Goal: Task Accomplishment & Management: Manage account settings

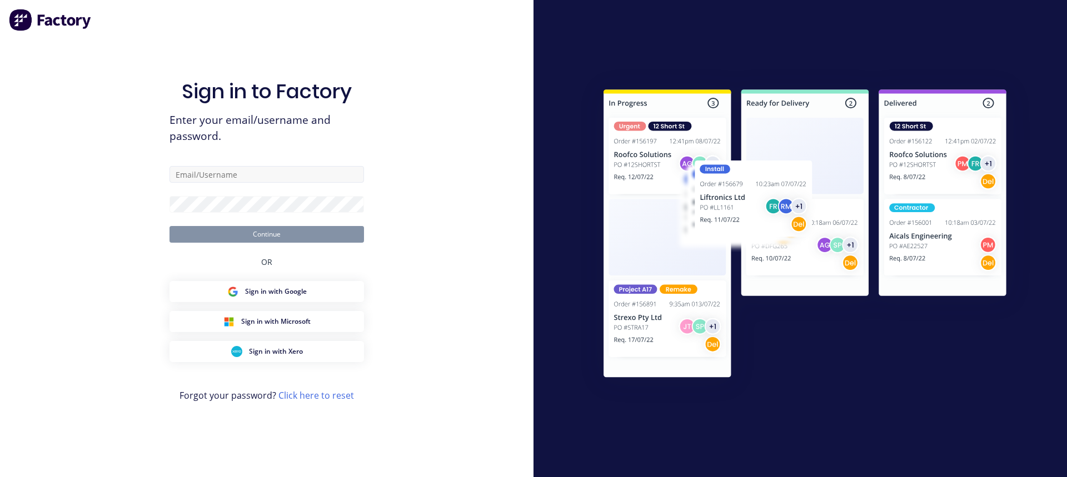
click at [275, 179] on input "text" at bounding box center [266, 174] width 194 height 17
type input "[EMAIL_ADDRESS][DOMAIN_NAME]"
click at [169, 226] on button "Continue" at bounding box center [266, 234] width 194 height 17
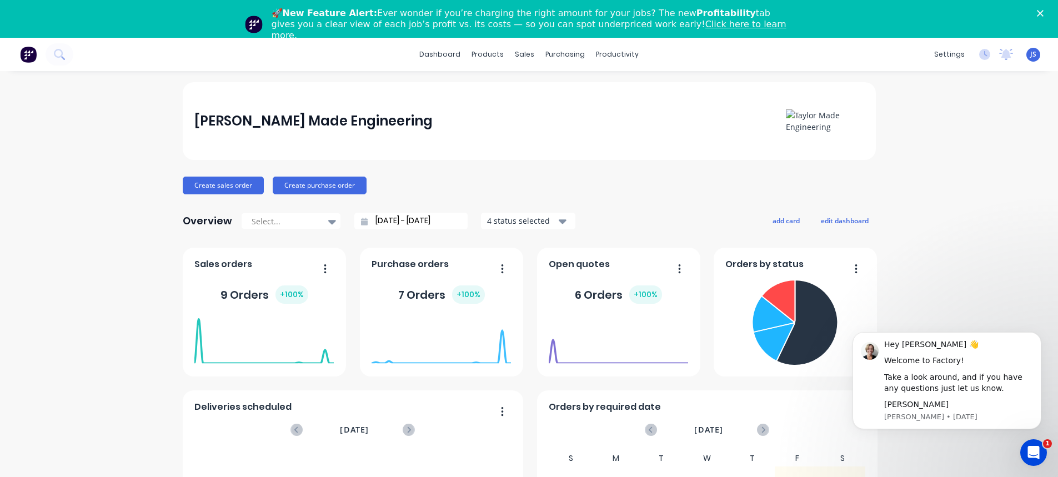
click at [948, 162] on div "[PERSON_NAME] Made Engineering Create sales order Create purchase order Overvie…" at bounding box center [529, 372] width 1058 height 580
click at [332, 184] on button "Create purchase order" at bounding box center [320, 186] width 94 height 18
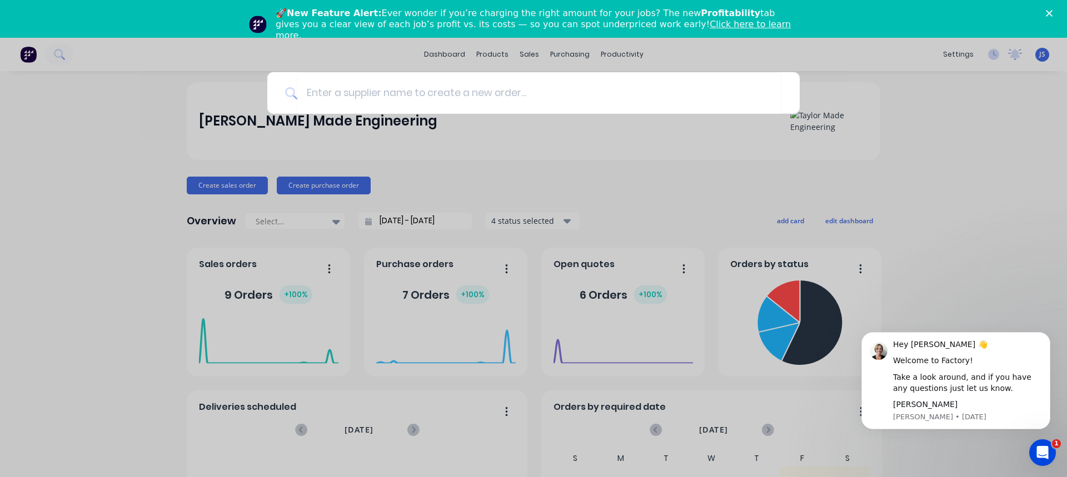
click at [418, 138] on div at bounding box center [533, 238] width 1067 height 477
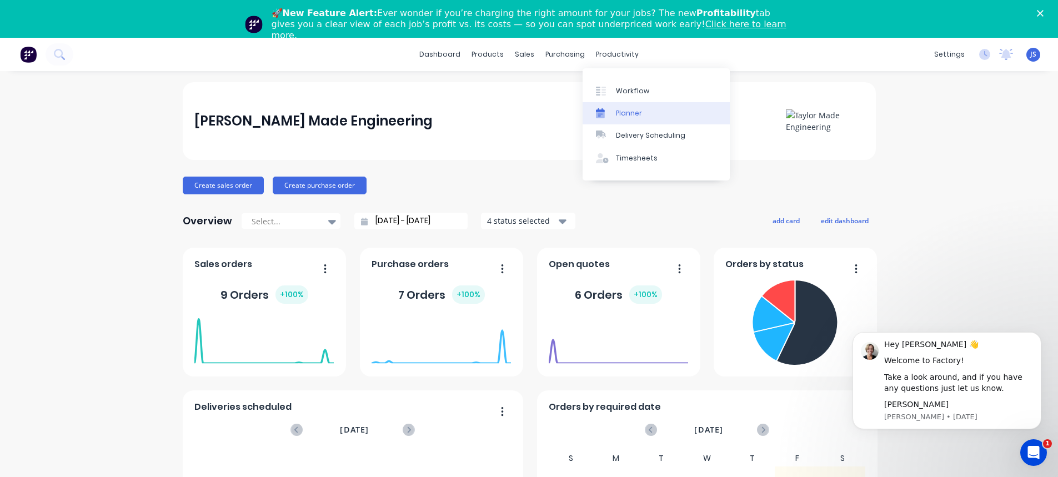
click at [635, 114] on div "Planner" at bounding box center [629, 113] width 26 height 10
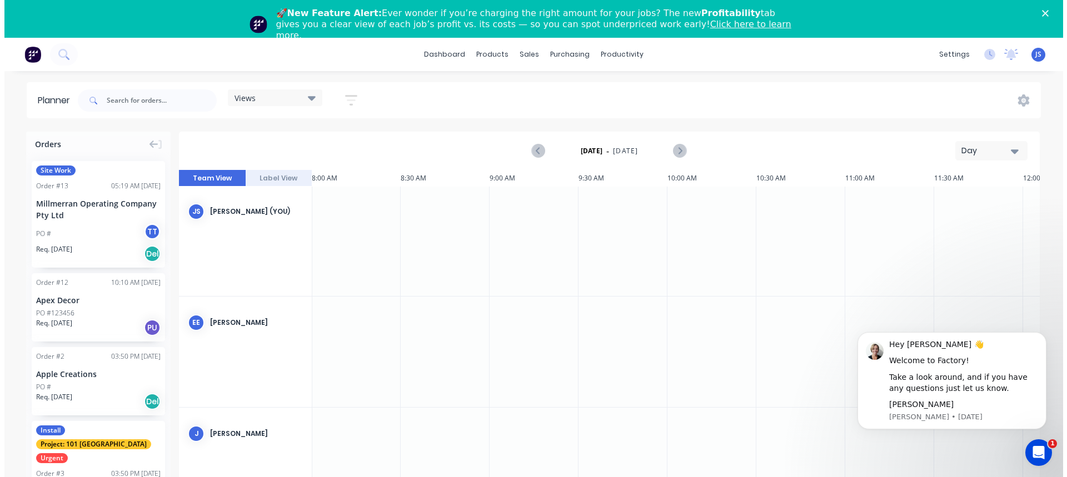
scroll to position [0, 1423]
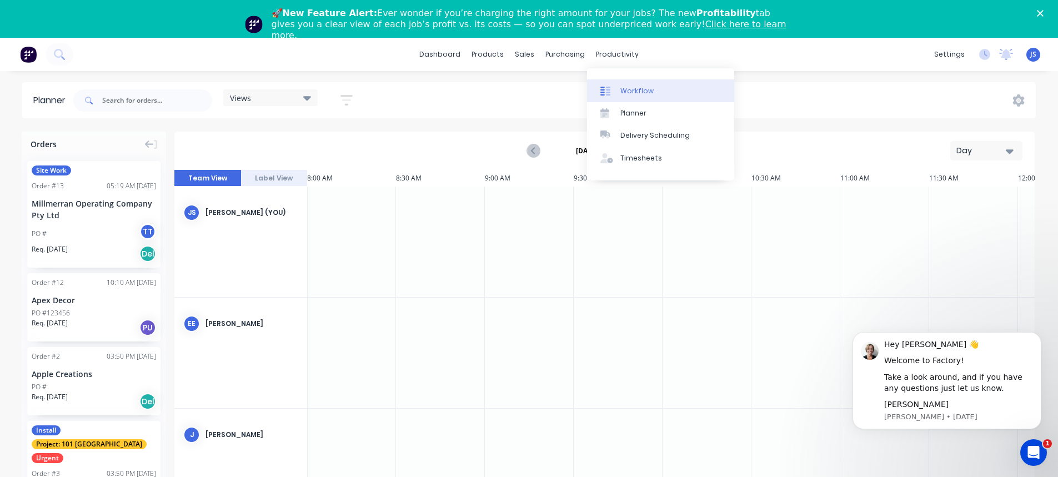
click at [630, 92] on div "Workflow" at bounding box center [636, 91] width 33 height 10
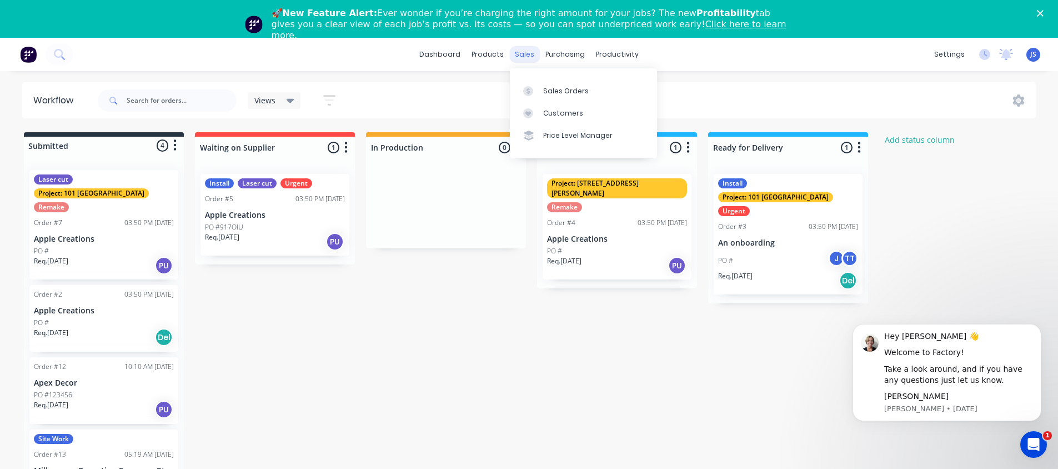
click at [529, 56] on div "sales" at bounding box center [524, 54] width 31 height 17
click at [549, 94] on div "Sales Orders" at bounding box center [566, 91] width 46 height 10
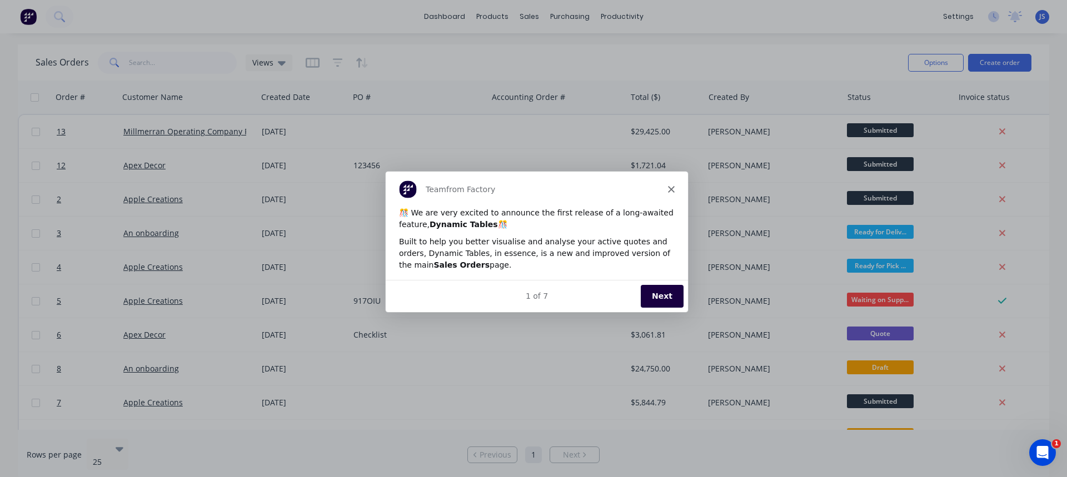
click at [672, 191] on polygon "Close" at bounding box center [670, 189] width 7 height 7
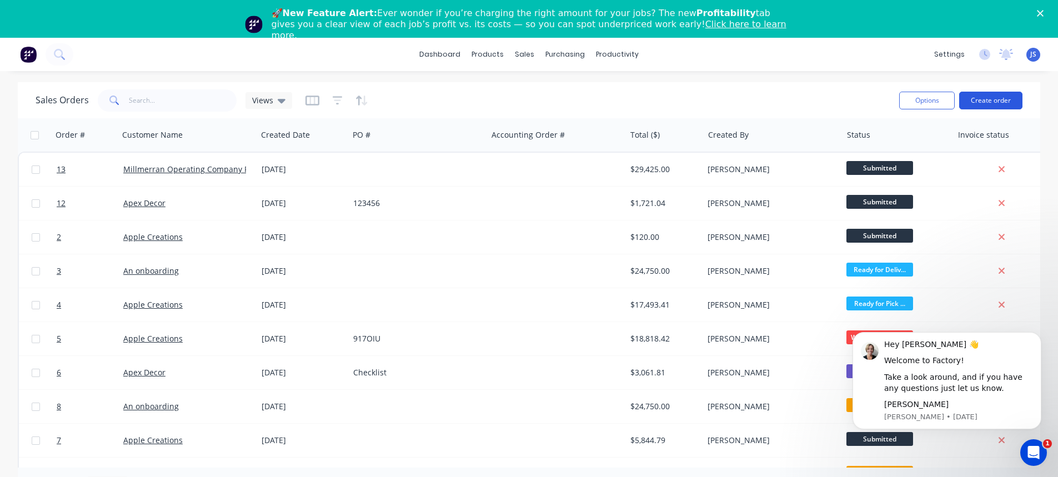
click at [992, 99] on button "Create order" at bounding box center [990, 101] width 63 height 18
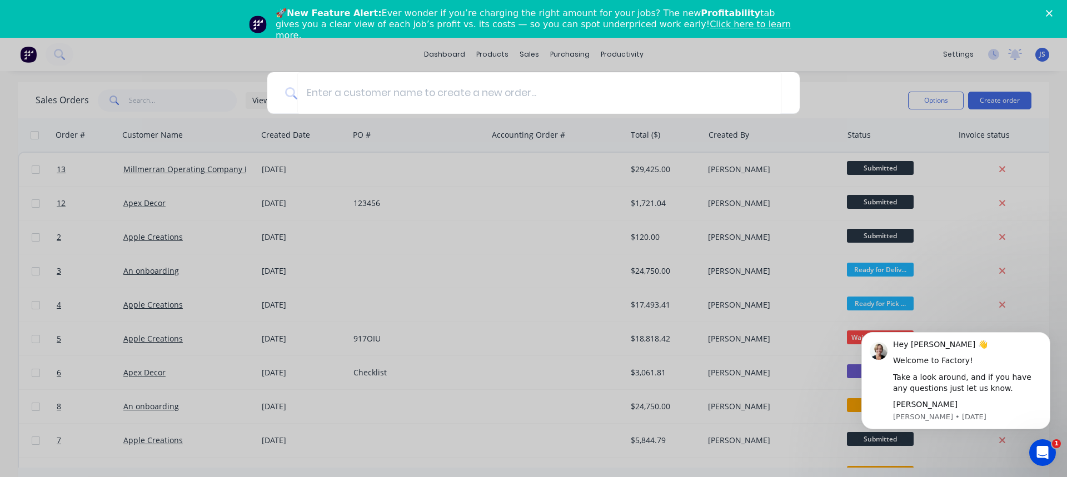
click at [1005, 144] on div at bounding box center [533, 238] width 1067 height 477
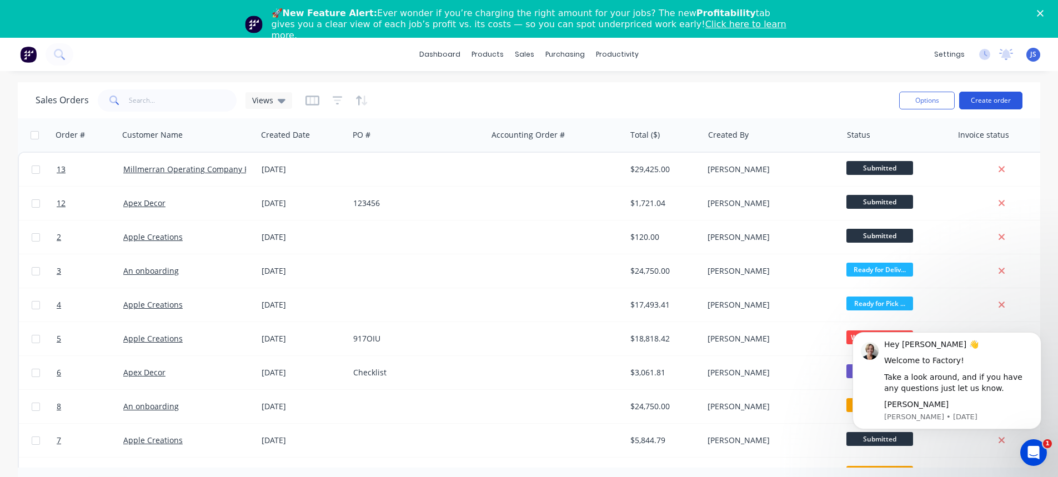
click at [994, 100] on button "Create order" at bounding box center [990, 101] width 63 height 18
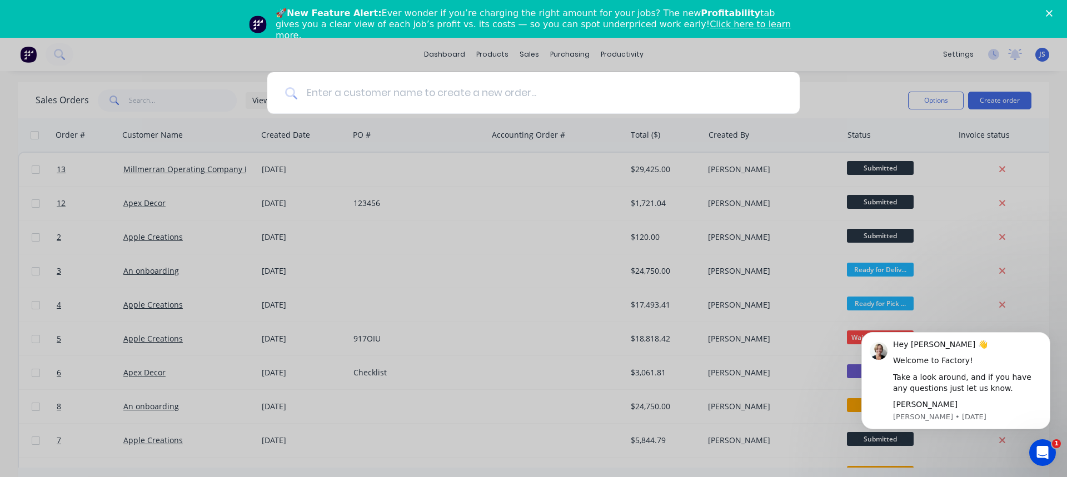
click at [451, 91] on input at bounding box center [539, 93] width 484 height 42
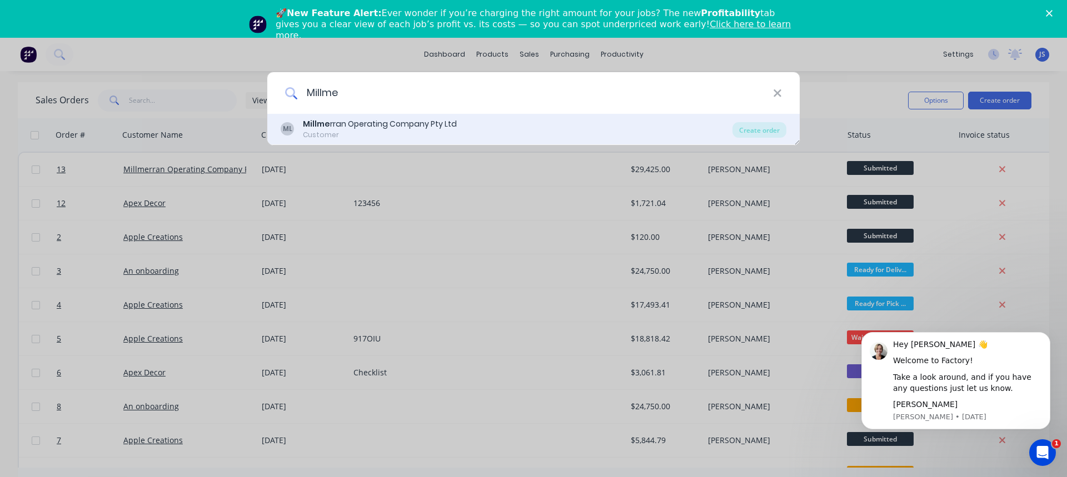
type input "Millme"
click at [376, 125] on div "Millme rran Operating Company Pty Ltd" at bounding box center [380, 124] width 154 height 12
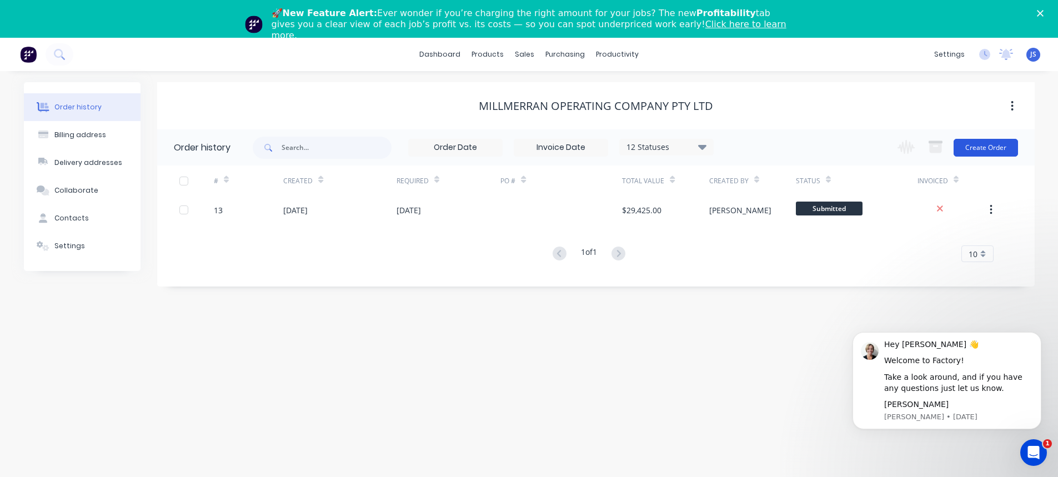
click at [969, 147] on button "Create Order" at bounding box center [986, 148] width 64 height 18
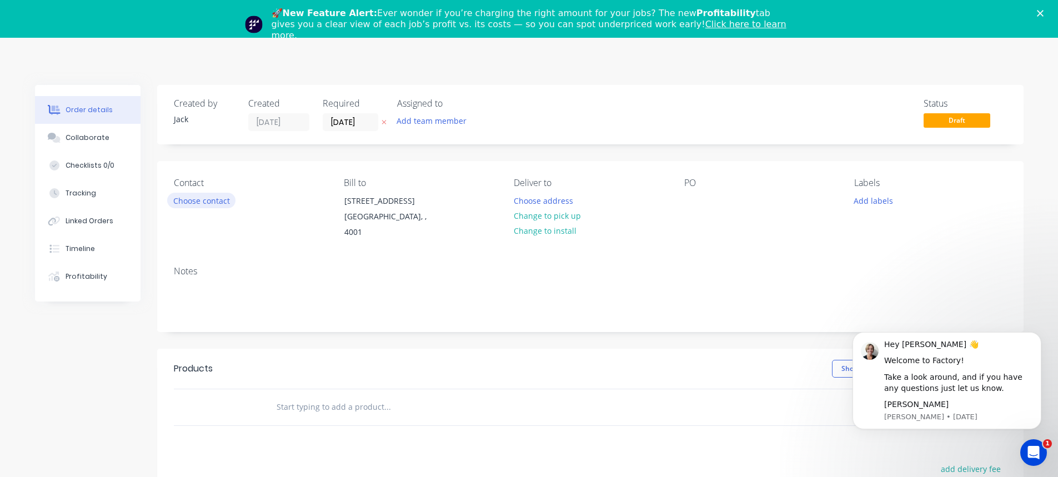
click at [204, 197] on button "Choose contact" at bounding box center [201, 200] width 68 height 15
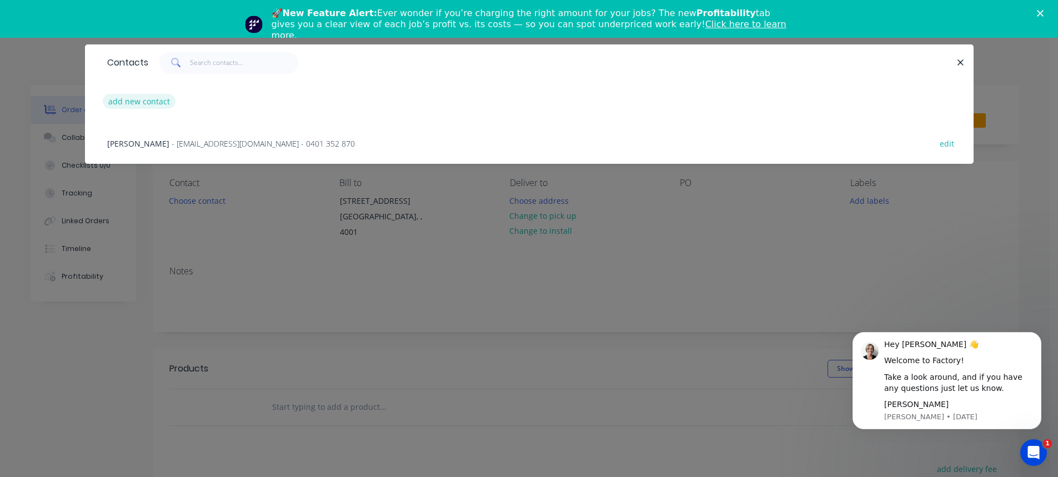
click at [159, 96] on button "add new contact" at bounding box center [139, 101] width 73 height 15
select select "AU"
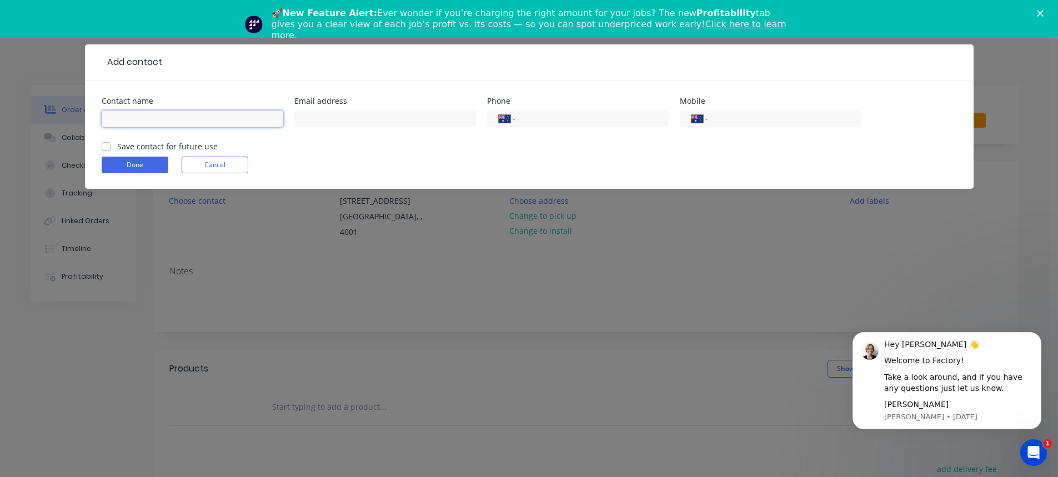
click at [189, 122] on input "text" at bounding box center [193, 119] width 182 height 17
click at [320, 119] on input "text" at bounding box center [385, 119] width 182 height 17
click at [119, 120] on input "JD" at bounding box center [193, 119] width 182 height 17
type input "[PERSON_NAME]"
click at [327, 114] on input "text" at bounding box center [385, 119] width 182 height 17
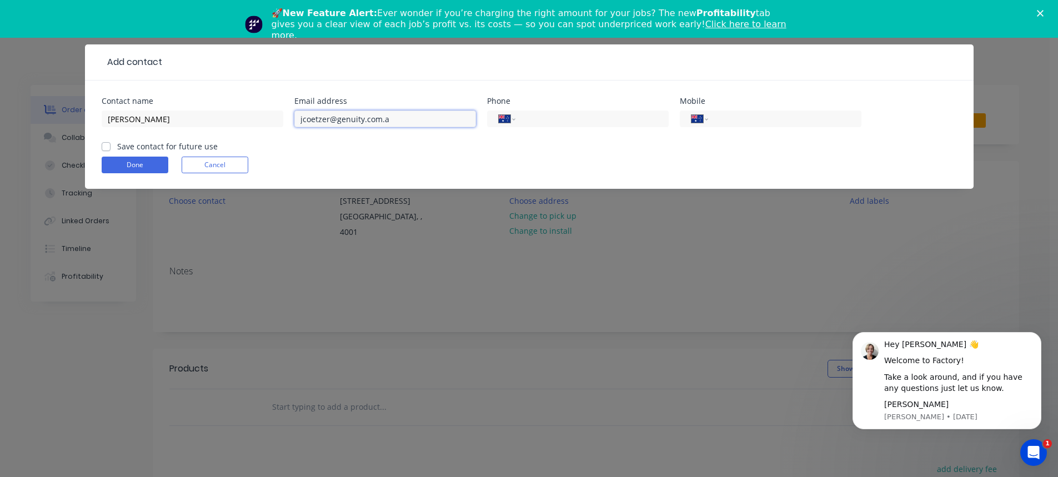
type input "[EMAIL_ADDRESS][DOMAIN_NAME]"
click button "Done" at bounding box center [135, 165] width 67 height 17
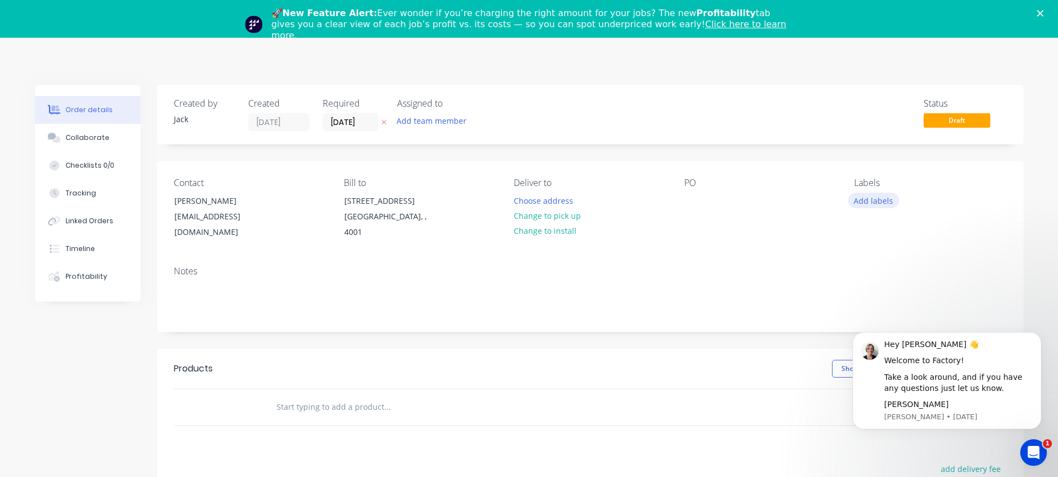
click at [863, 203] on button "Add labels" at bounding box center [873, 200] width 51 height 15
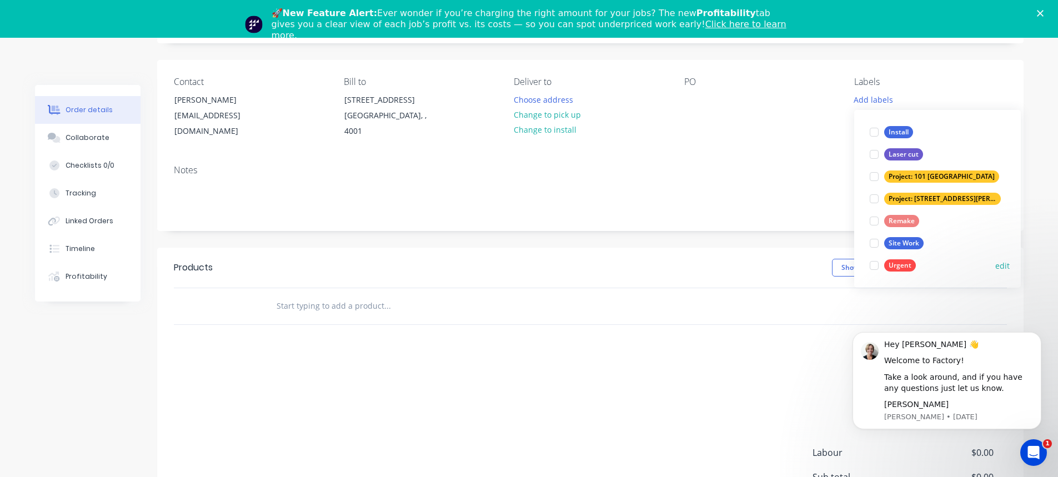
scroll to position [111, 0]
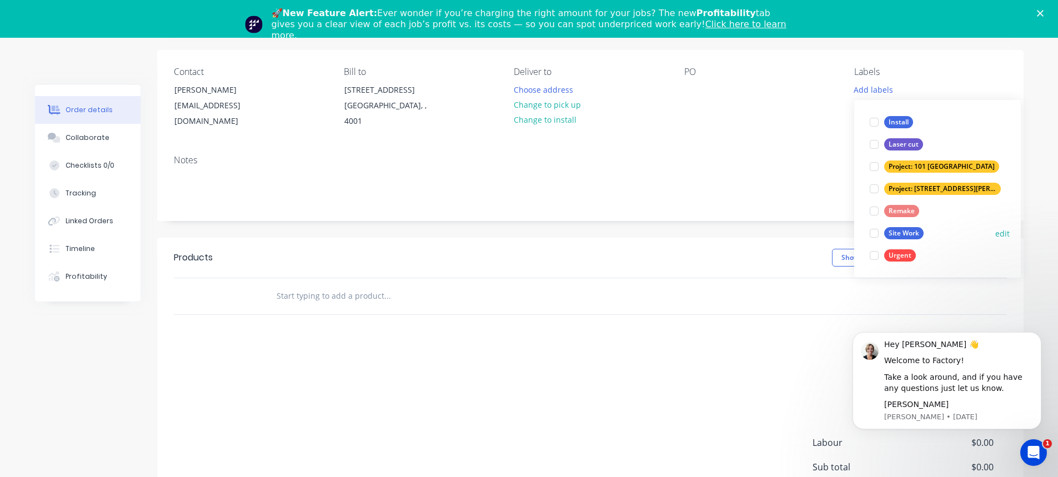
click at [912, 231] on div "Site Work" at bounding box center [903, 233] width 39 height 12
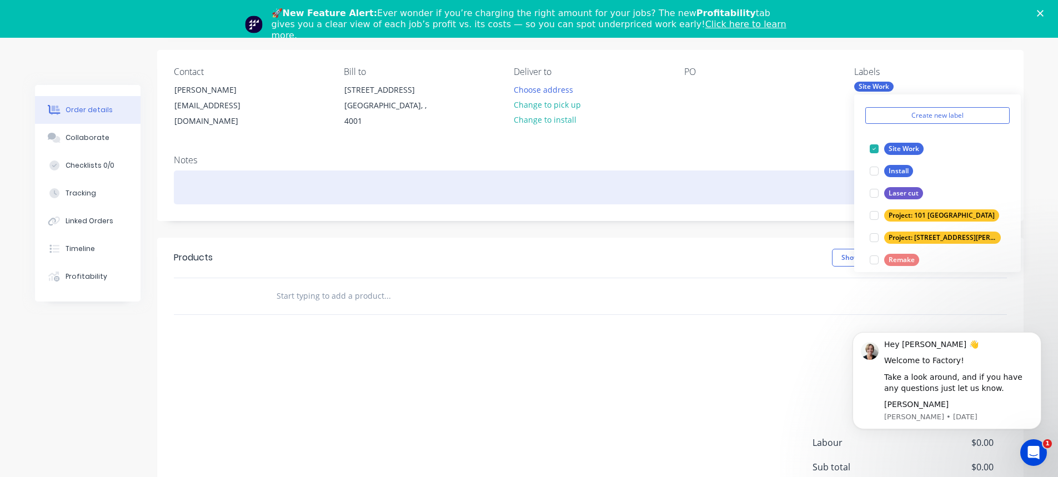
scroll to position [0, 0]
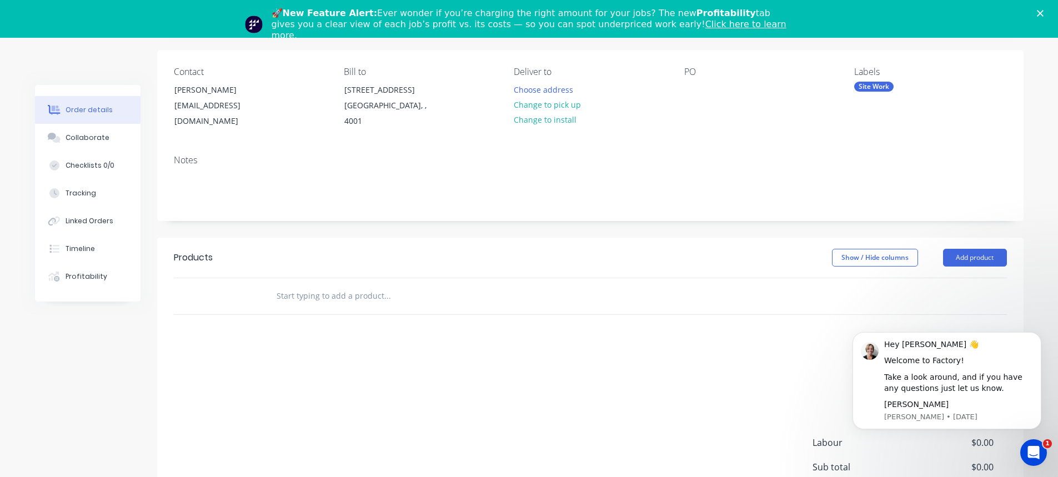
click at [785, 168] on div "Notes" at bounding box center [590, 183] width 867 height 74
click at [296, 296] on input "text" at bounding box center [387, 296] width 222 height 22
click at [313, 297] on input "text" at bounding box center [387, 296] width 222 height 22
paste input "Drain Line Replacement & Pipe"
type input "Drain Line Replacement & Pipe"
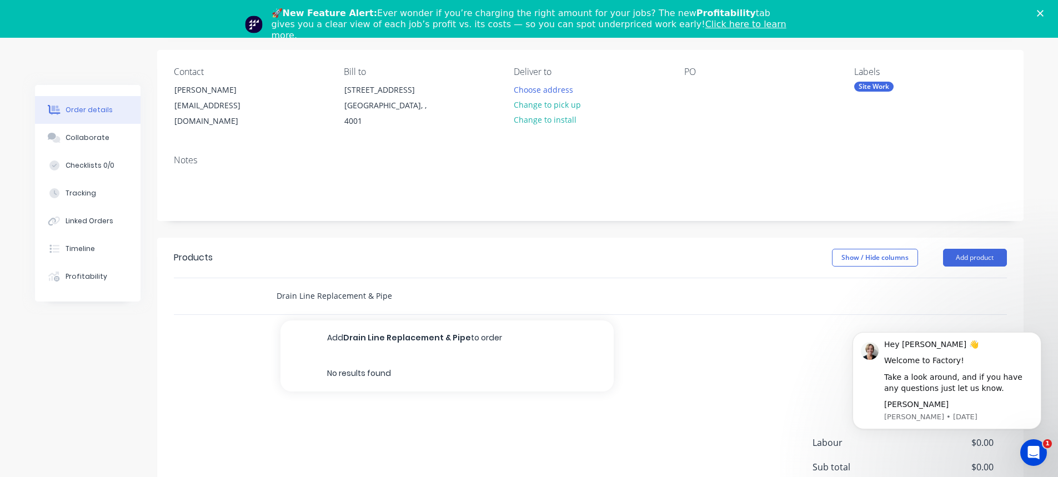
drag, startPoint x: 394, startPoint y: 296, endPoint x: 276, endPoint y: 298, distance: 118.4
click at [276, 298] on input "Drain Line Replacement & Pipe" at bounding box center [387, 296] width 222 height 22
click at [341, 302] on input "text" at bounding box center [387, 296] width 222 height 22
click at [344, 299] on input "text" at bounding box center [387, 296] width 222 height 22
paste input "Drain Line Replacement & Pipe"
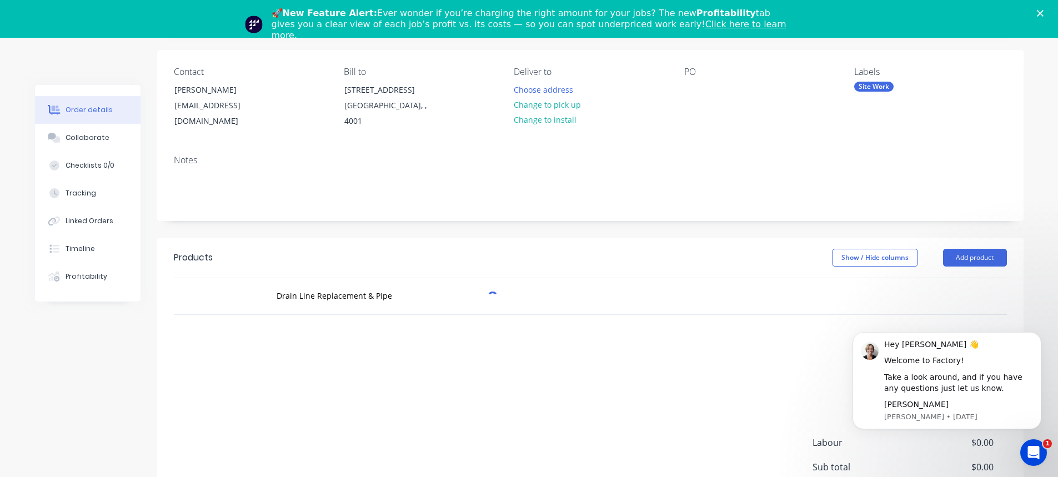
click at [274, 293] on div "Drain Line Replacement & Pipe" at bounding box center [433, 296] width 333 height 22
click at [276, 291] on input "Drain Line Replacement & Pipe" at bounding box center [387, 296] width 222 height 22
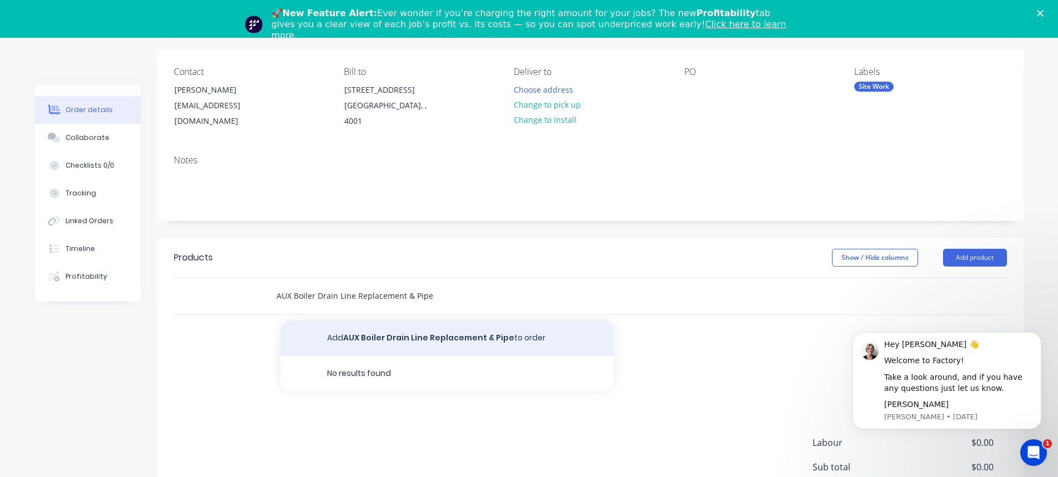
type input "AUX Boiler Drain Line Replacement & Pipe"
click at [402, 338] on button "Add AUX Boiler Drain Line Replacement & Pipe to order" at bounding box center [447, 339] width 333 height 36
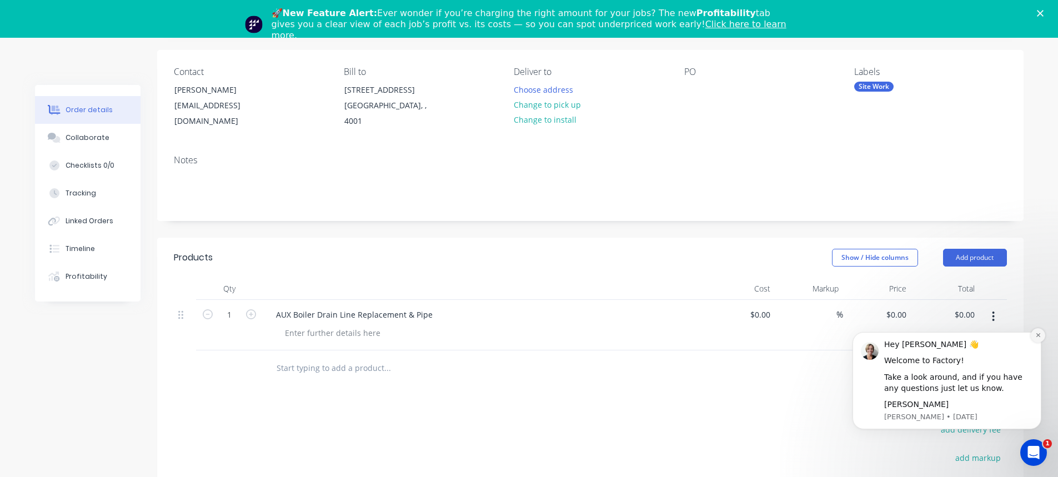
click at [1036, 335] on icon "Dismiss notification" at bounding box center [1038, 335] width 6 height 6
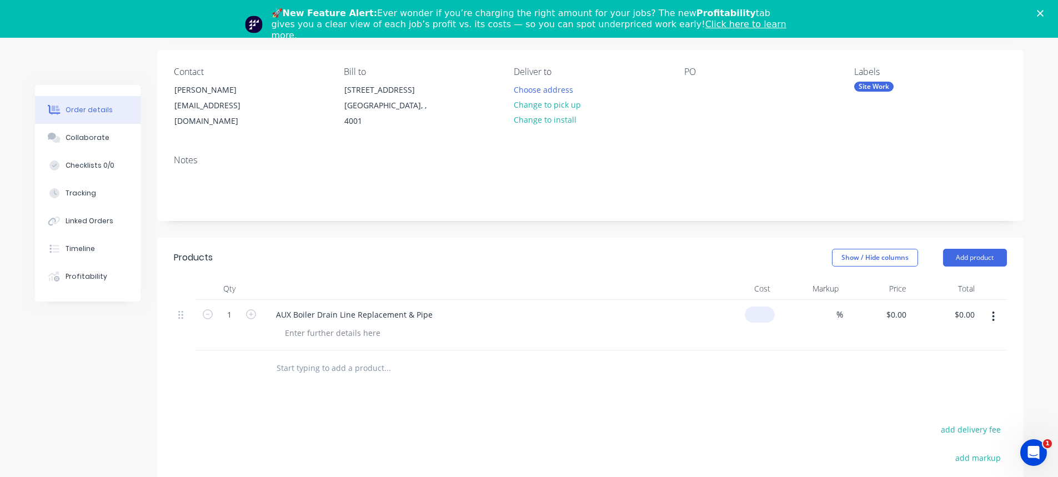
click at [757, 314] on div "$0.00" at bounding box center [741, 325] width 68 height 51
type input "$55,668.00"
click at [753, 397] on div "Products Show / Hide columns Add product Qty Cost Markup Price Total 1 AUX Boil…" at bounding box center [590, 445] width 867 height 415
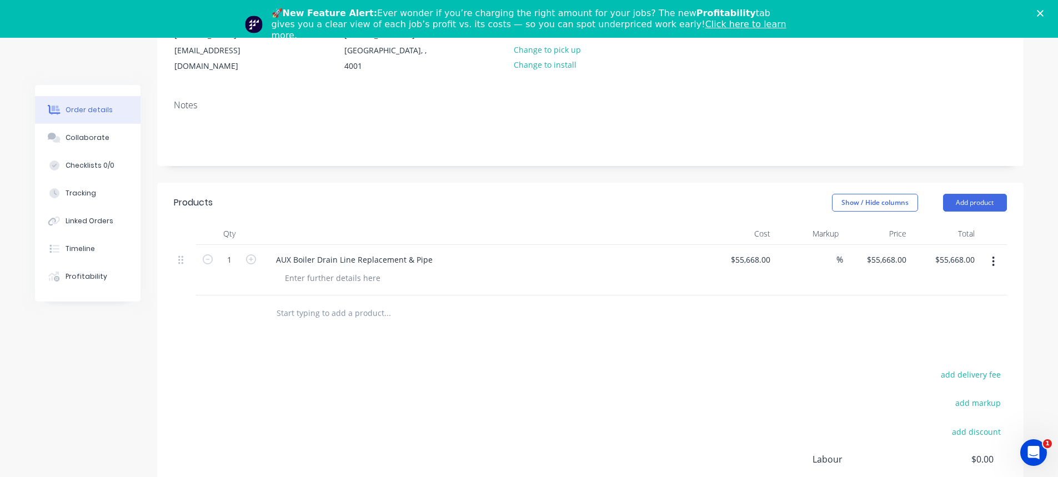
scroll to position [167, 0]
click at [318, 312] on input "text" at bounding box center [387, 313] width 222 height 22
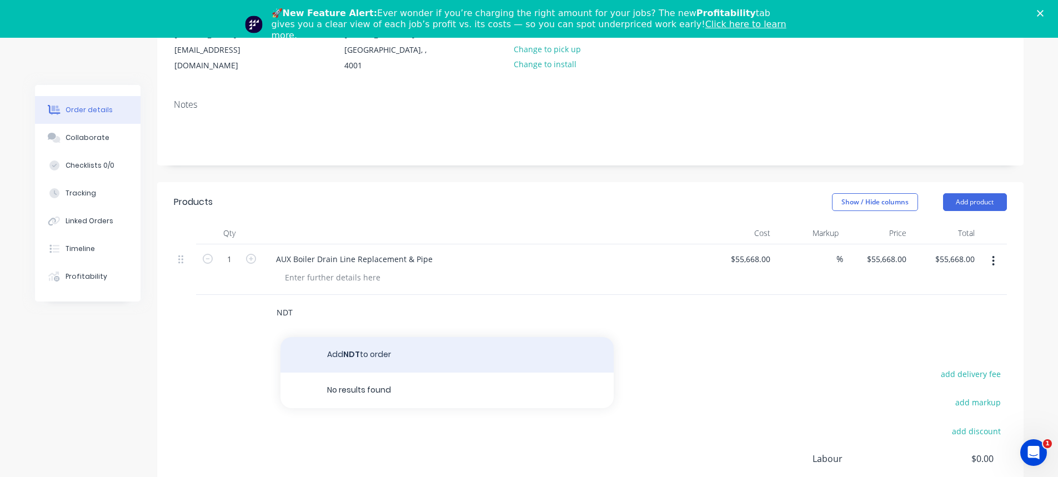
type input "NDT"
click at [359, 354] on button "Add NDT to order" at bounding box center [447, 355] width 333 height 36
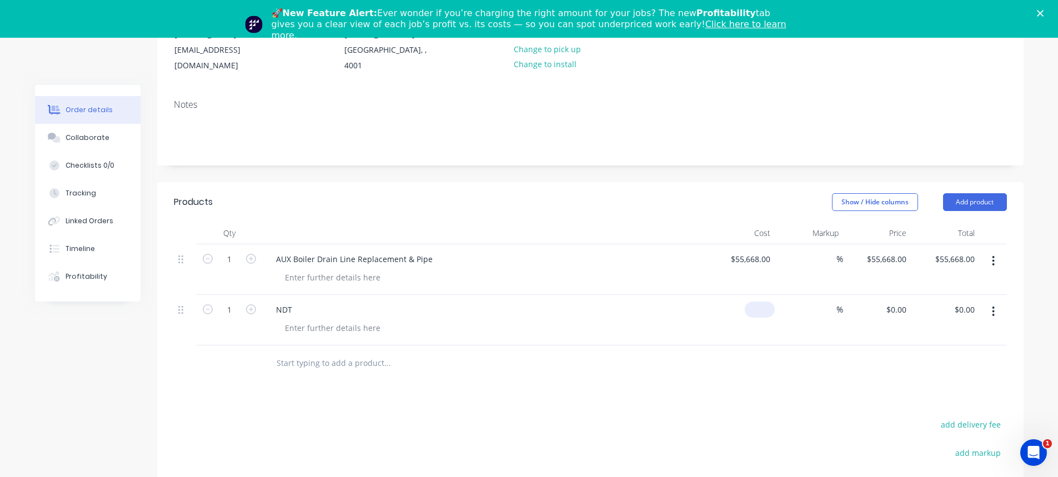
click at [761, 313] on div "$0.00" at bounding box center [760, 310] width 30 height 16
type input "$2,400.00"
click at [717, 397] on div "Products Show / Hide columns Add product Qty Cost Markup Price Total 1 AUX Boil…" at bounding box center [590, 415] width 867 height 466
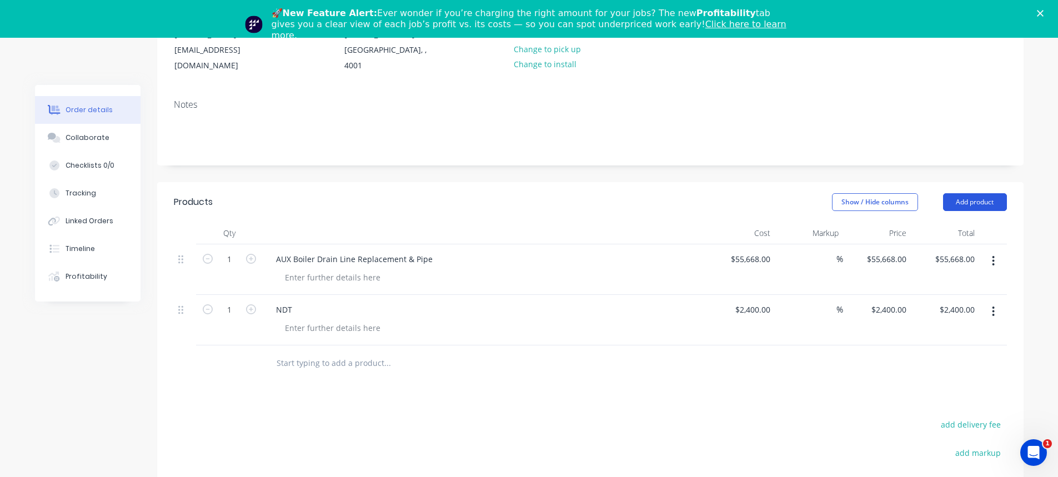
click at [964, 198] on button "Add product" at bounding box center [975, 202] width 64 height 18
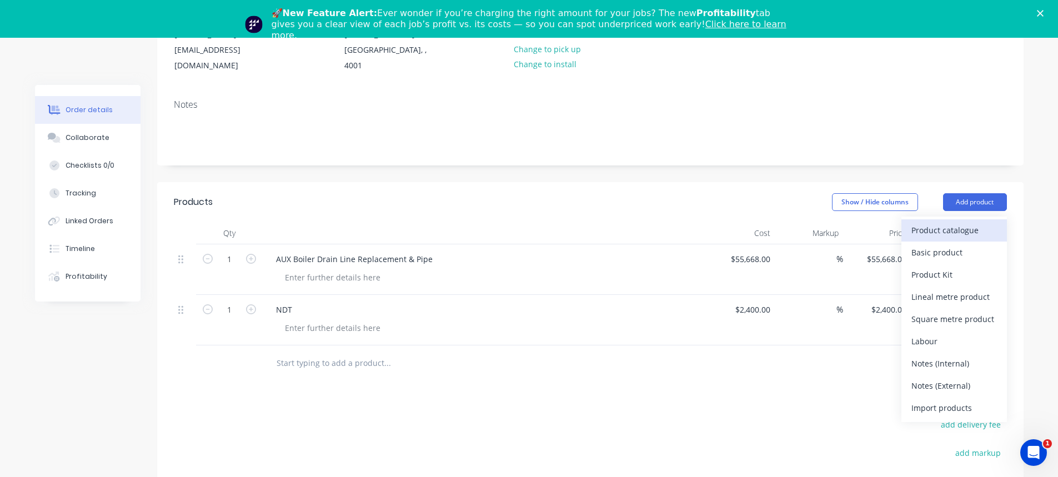
click at [957, 228] on div "Product catalogue" at bounding box center [955, 230] width 86 height 16
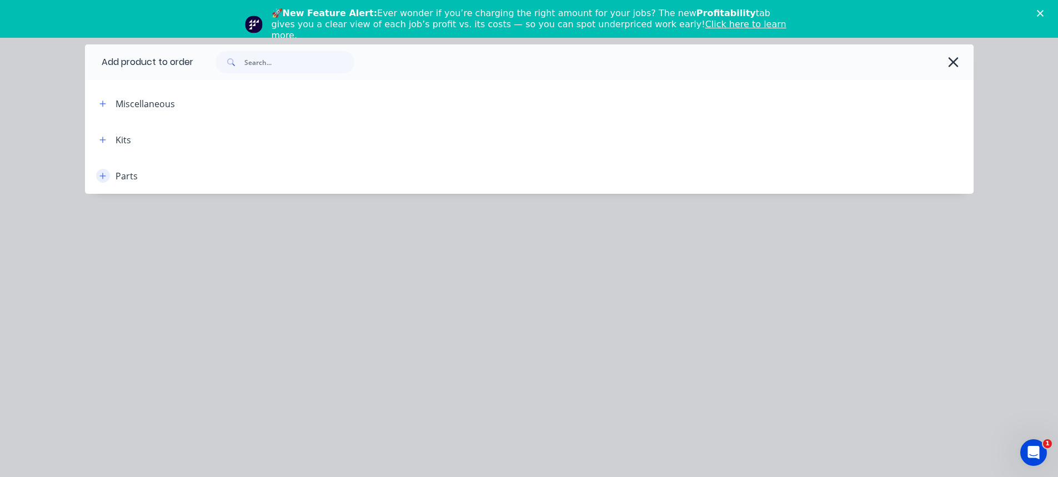
click at [104, 177] on icon "button" at bounding box center [102, 176] width 7 height 8
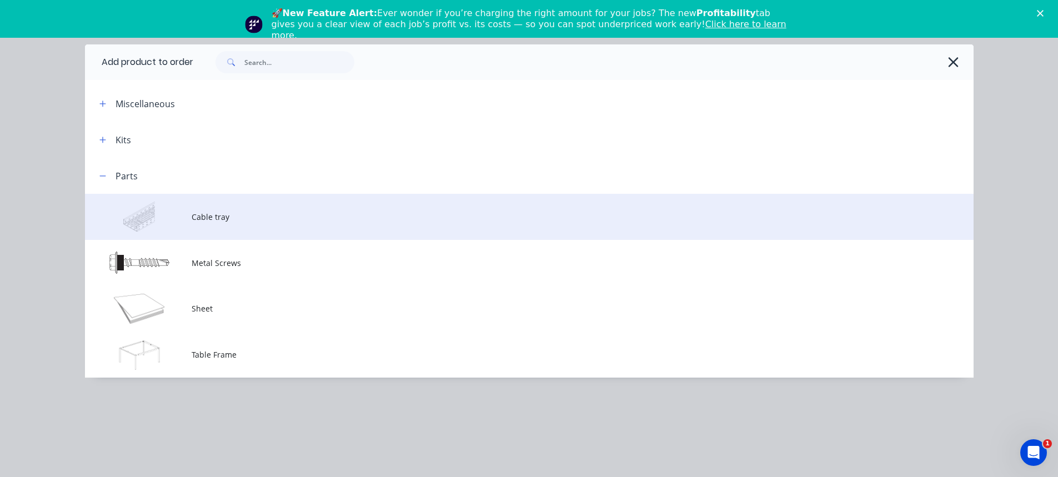
scroll to position [222, 0]
click at [203, 217] on span "Cable tray" at bounding box center [504, 217] width 625 height 12
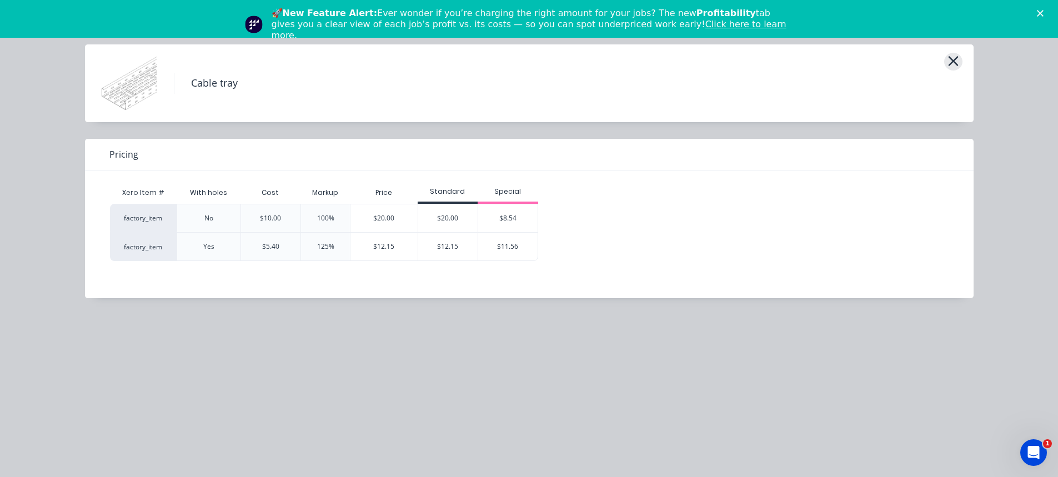
click at [959, 59] on button "button" at bounding box center [953, 62] width 18 height 18
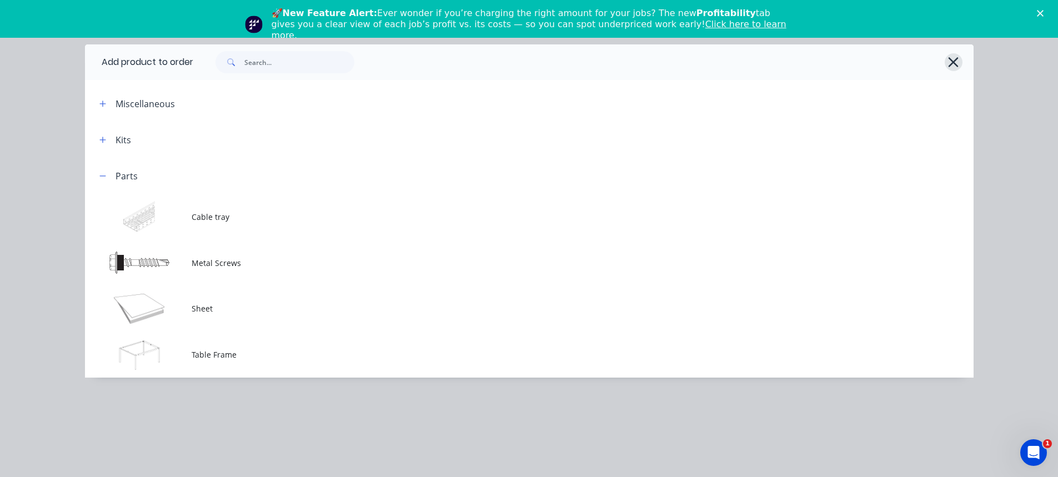
click at [949, 62] on icon "button" at bounding box center [954, 62] width 12 height 16
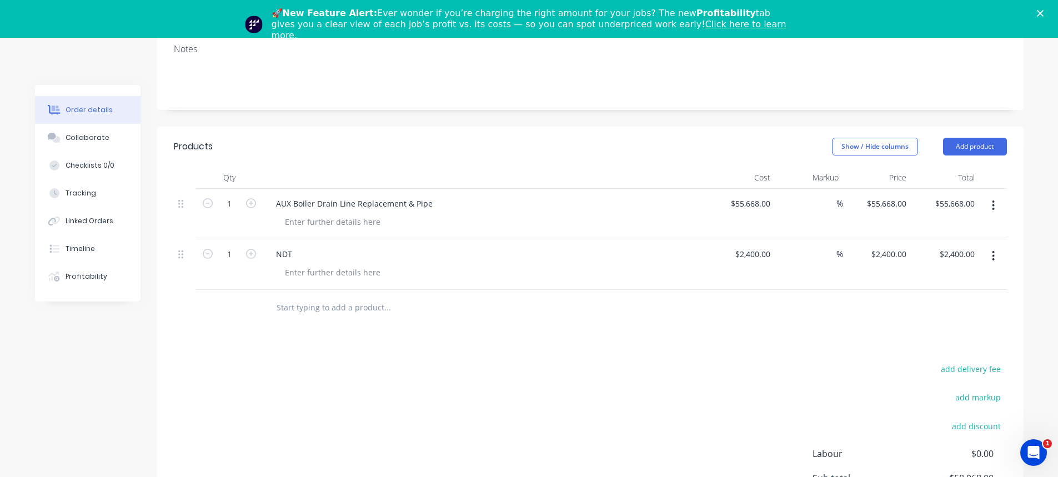
click at [313, 309] on input "text" at bounding box center [387, 308] width 222 height 22
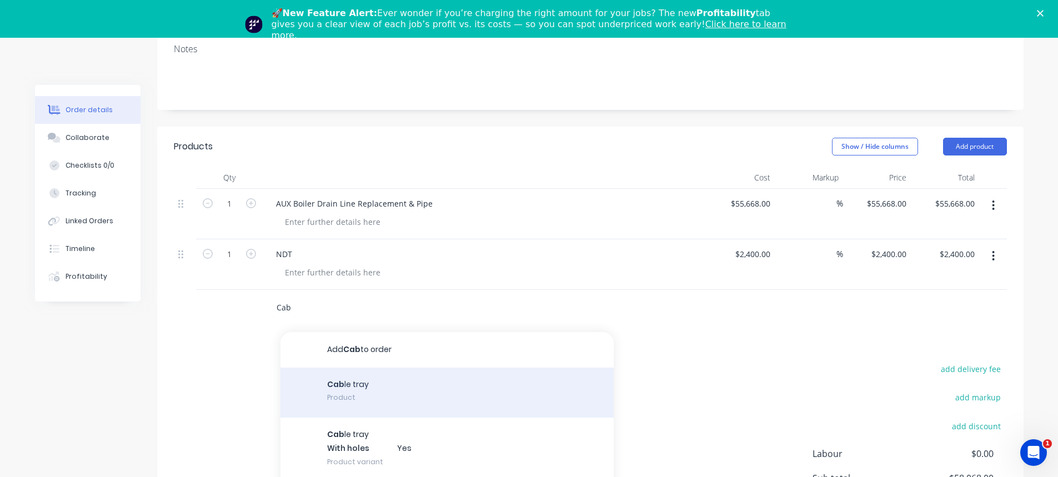
scroll to position [2, 0]
type input "Cab"
click at [364, 382] on div "Cab le tray Product" at bounding box center [447, 391] width 333 height 50
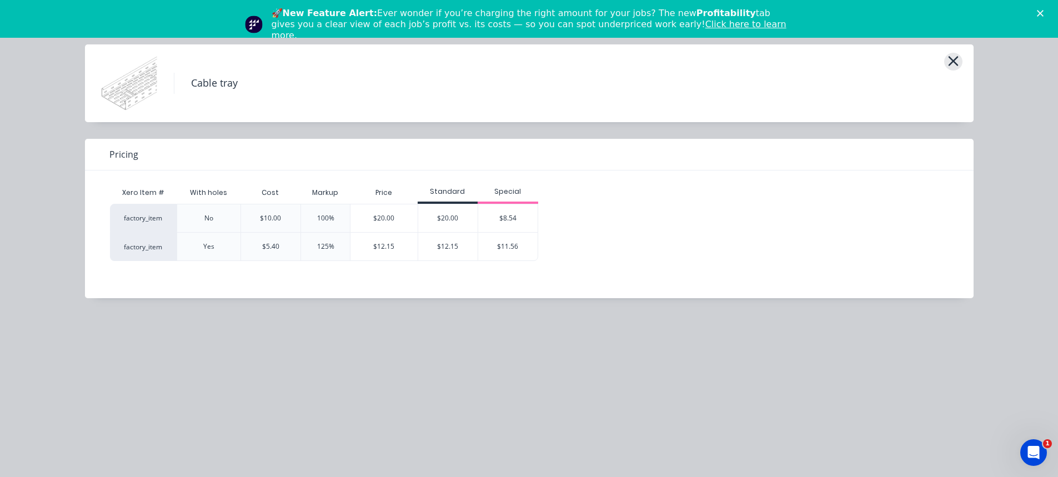
click at [955, 60] on icon "button" at bounding box center [953, 61] width 10 height 10
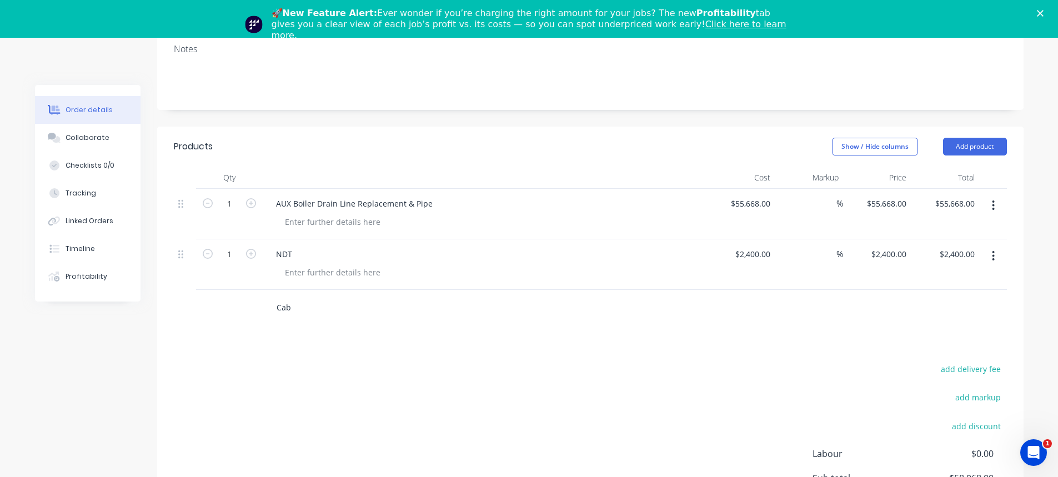
click at [293, 309] on input "Cab" at bounding box center [387, 308] width 222 height 22
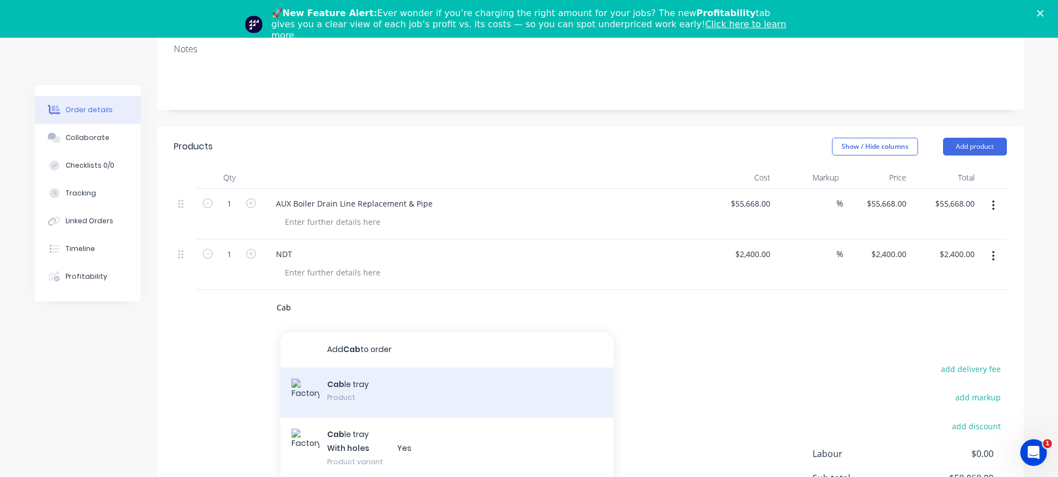
click at [354, 381] on div "Cab le tray Product" at bounding box center [447, 393] width 333 height 50
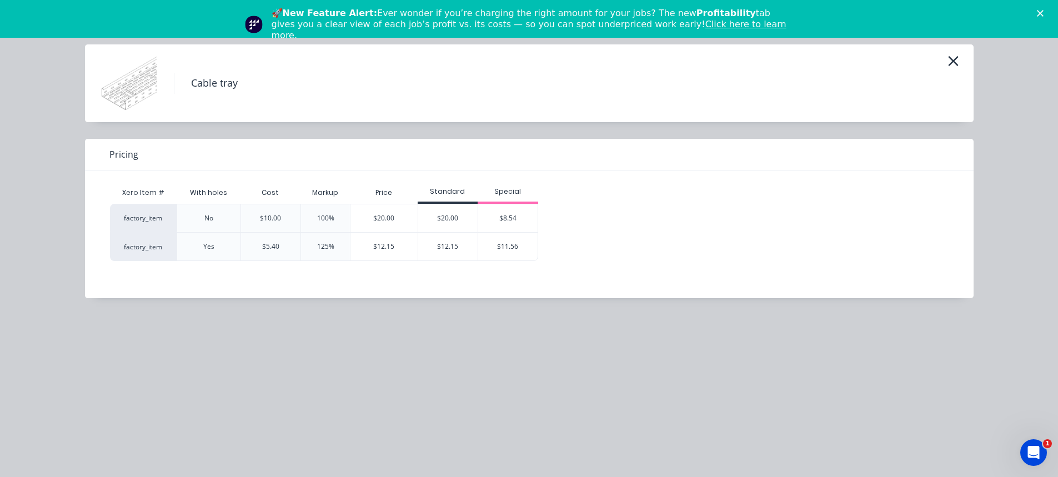
click at [153, 218] on div "factory_item" at bounding box center [143, 218] width 67 height 28
click at [147, 248] on div "factory_item" at bounding box center [143, 246] width 67 height 29
click at [169, 77] on div "Cable tray" at bounding box center [529, 84] width 855 height 56
click at [142, 77] on img at bounding box center [130, 84] width 56 height 56
click at [226, 84] on h4 "Cable tray" at bounding box center [214, 83] width 81 height 21
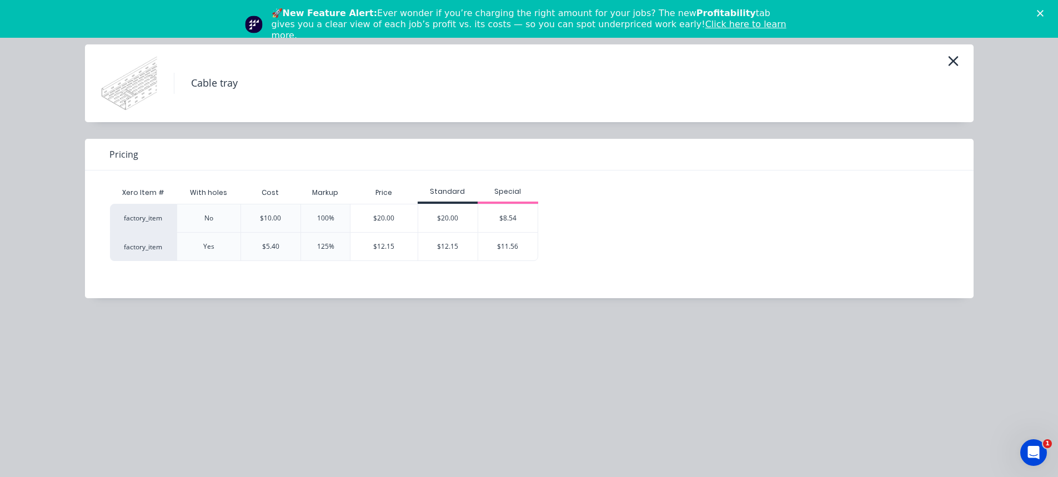
click at [527, 196] on div "Special" at bounding box center [508, 192] width 61 height 10
click at [950, 57] on icon "button" at bounding box center [954, 61] width 12 height 16
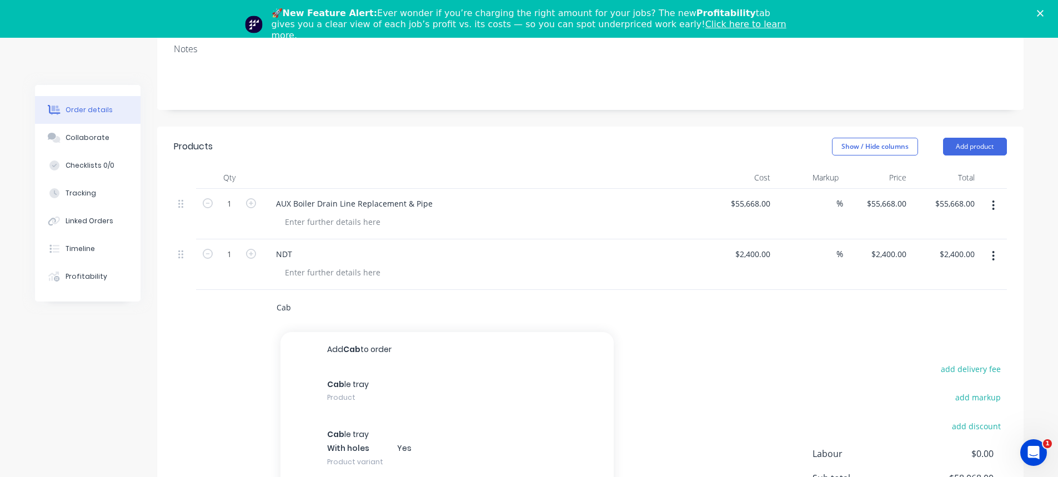
click at [287, 308] on input "Cab" at bounding box center [387, 308] width 222 height 22
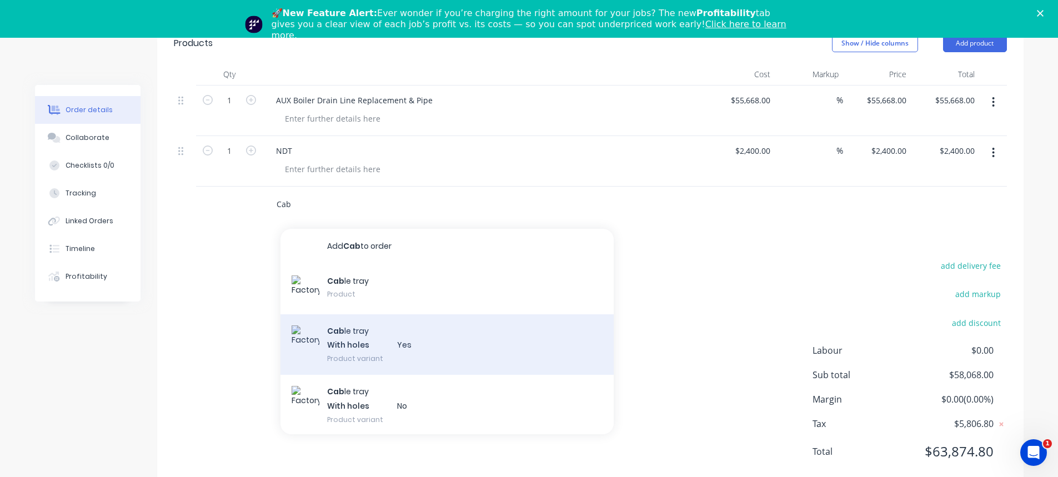
scroll to position [354, 0]
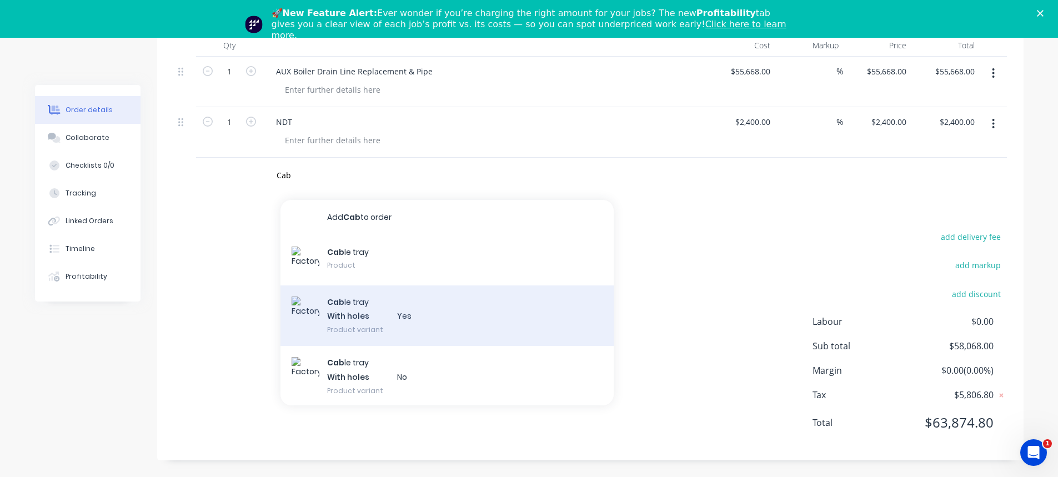
click at [348, 299] on div "Cab le tray With holes Yes Product variant" at bounding box center [447, 316] width 333 height 61
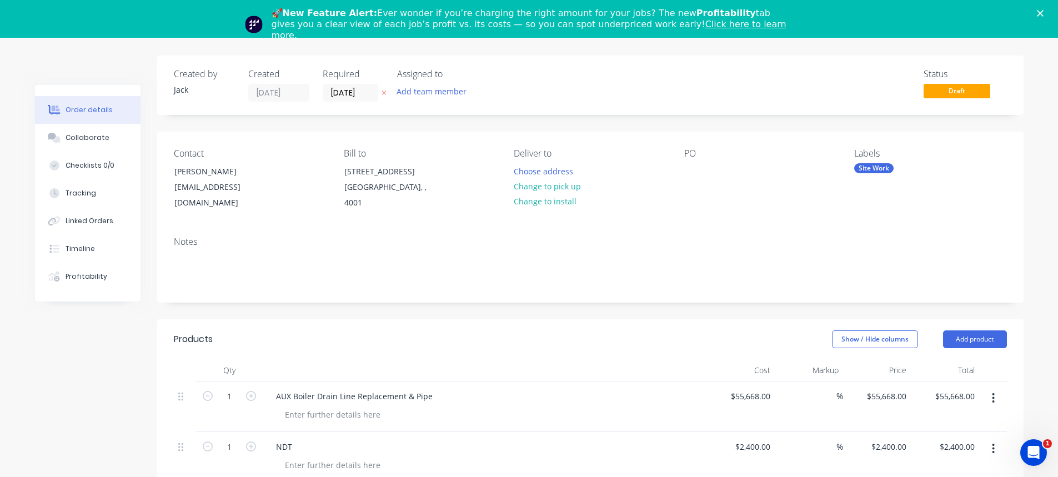
scroll to position [21, 0]
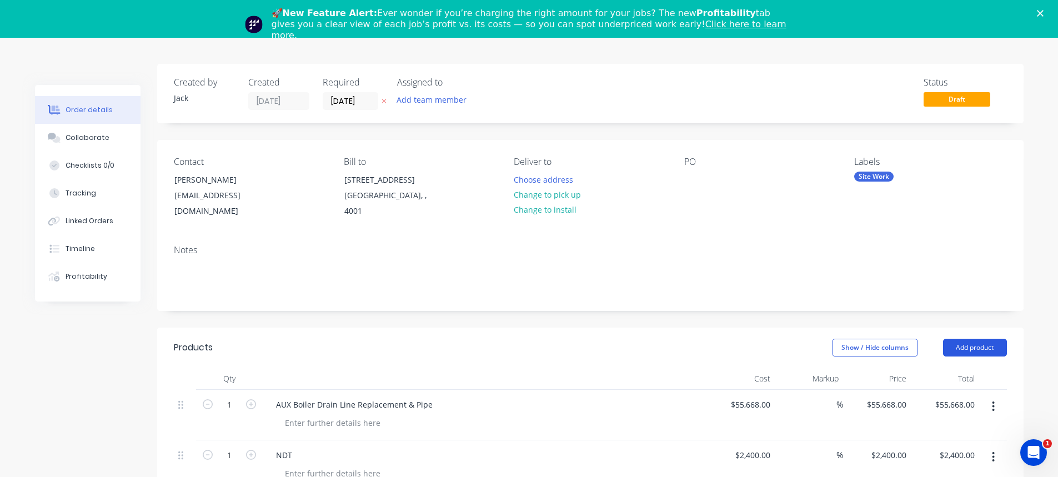
click at [971, 343] on button "Add product" at bounding box center [975, 348] width 64 height 18
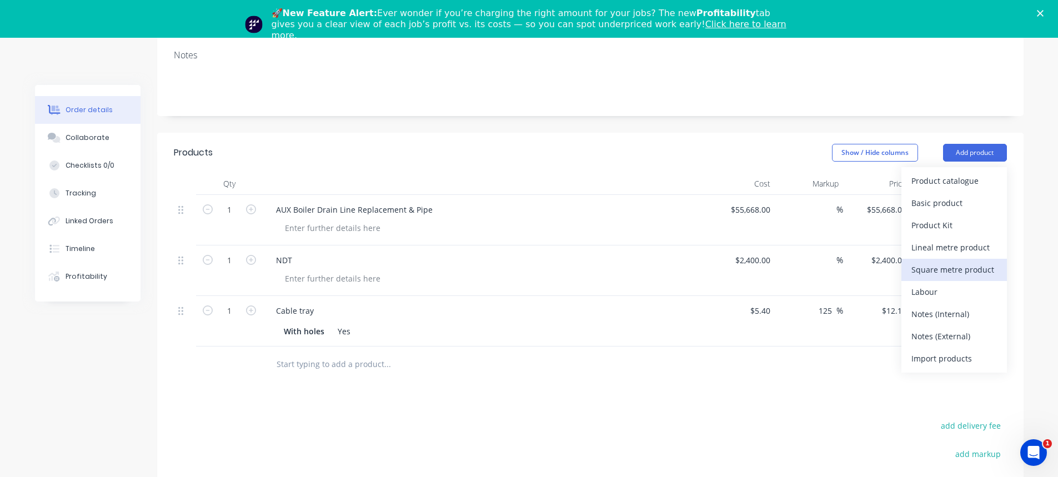
scroll to position [243, 0]
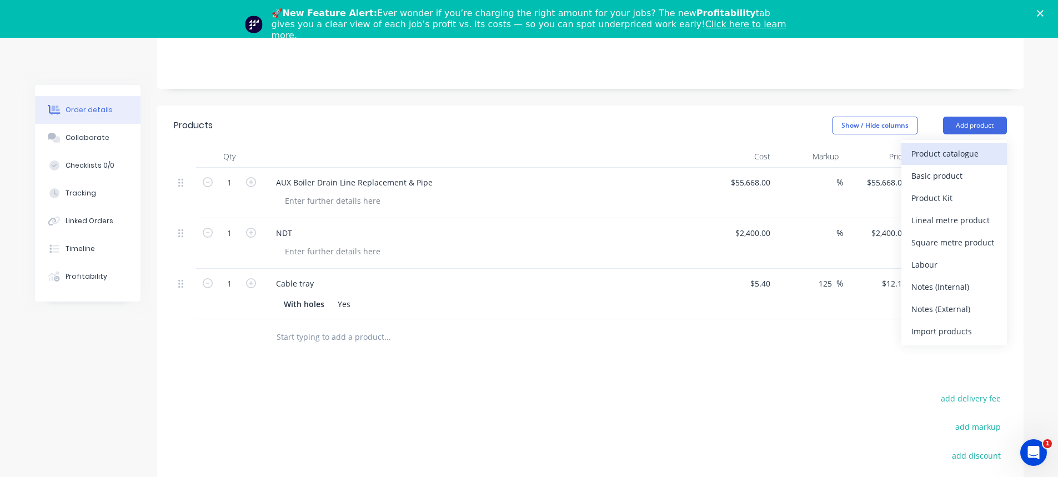
click at [962, 152] on div "Product catalogue" at bounding box center [955, 154] width 86 height 16
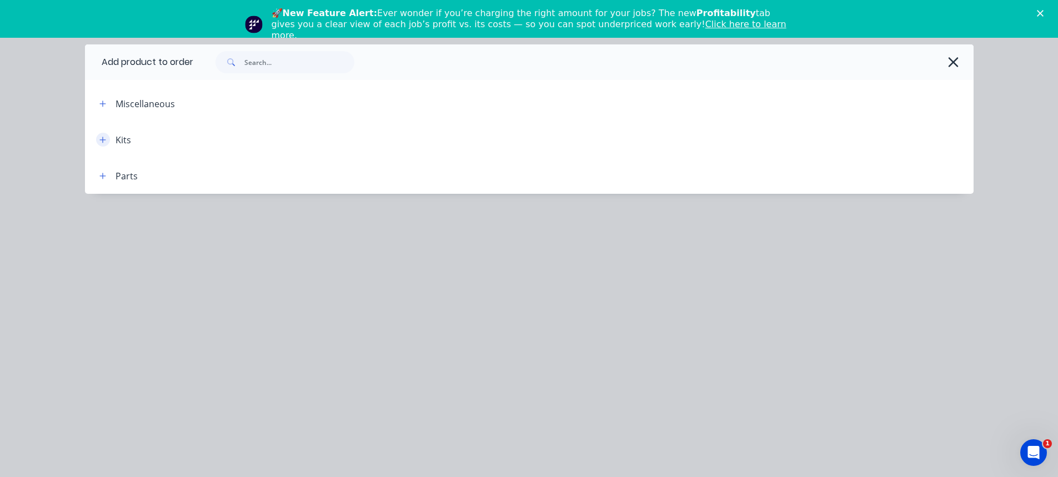
click at [99, 136] on icon "button" at bounding box center [102, 140] width 7 height 8
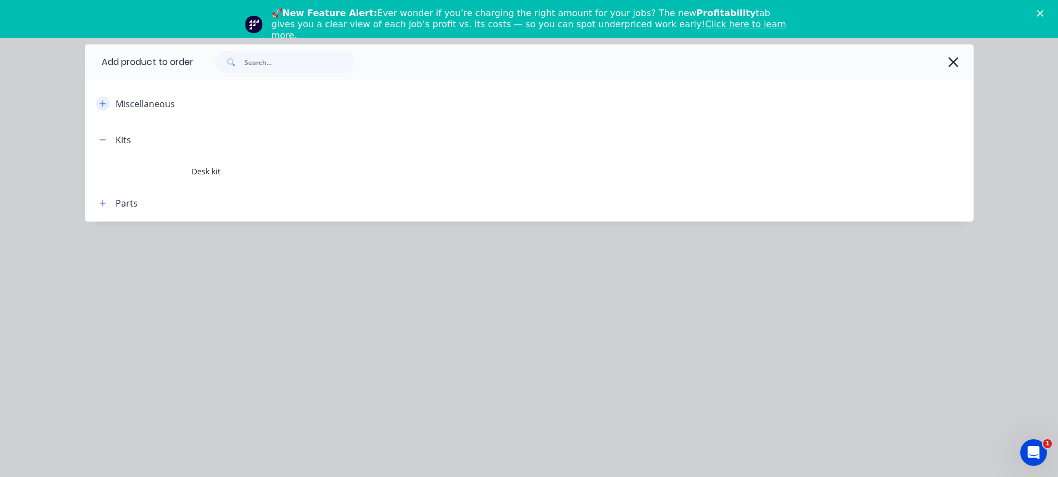
click at [101, 103] on icon "button" at bounding box center [102, 104] width 6 height 6
click at [101, 103] on icon "button" at bounding box center [102, 103] width 6 height 1
click at [100, 141] on icon "button" at bounding box center [102, 140] width 7 height 8
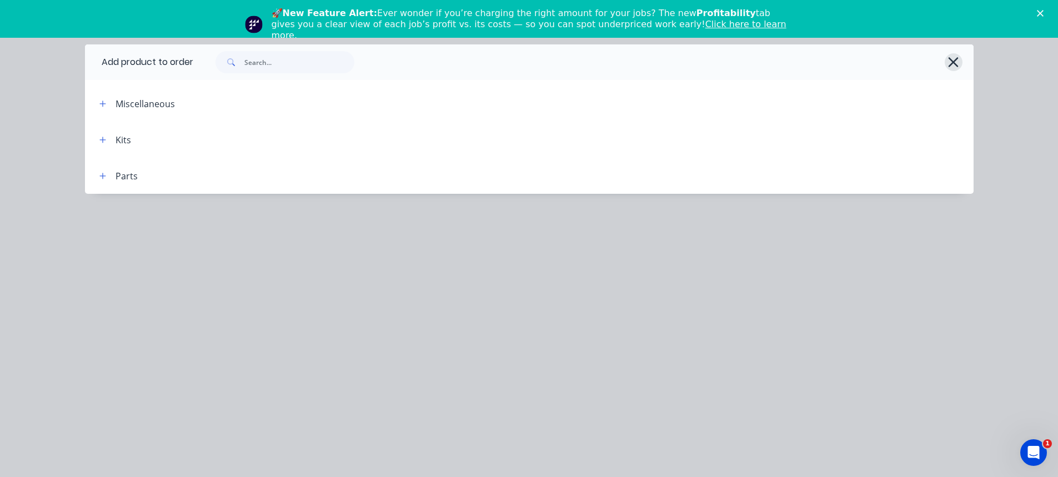
click at [951, 58] on icon "button" at bounding box center [954, 62] width 12 height 16
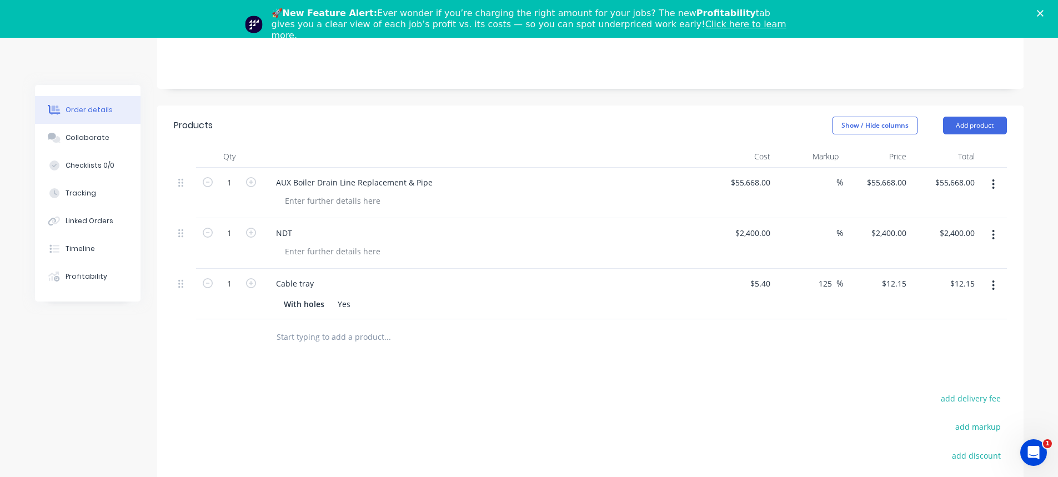
click at [992, 287] on button "button" at bounding box center [993, 286] width 26 height 20
drag, startPoint x: 635, startPoint y: 399, endPoint x: 653, endPoint y: 383, distance: 23.6
click at [1044, 12] on icon "Close" at bounding box center [1040, 13] width 7 height 7
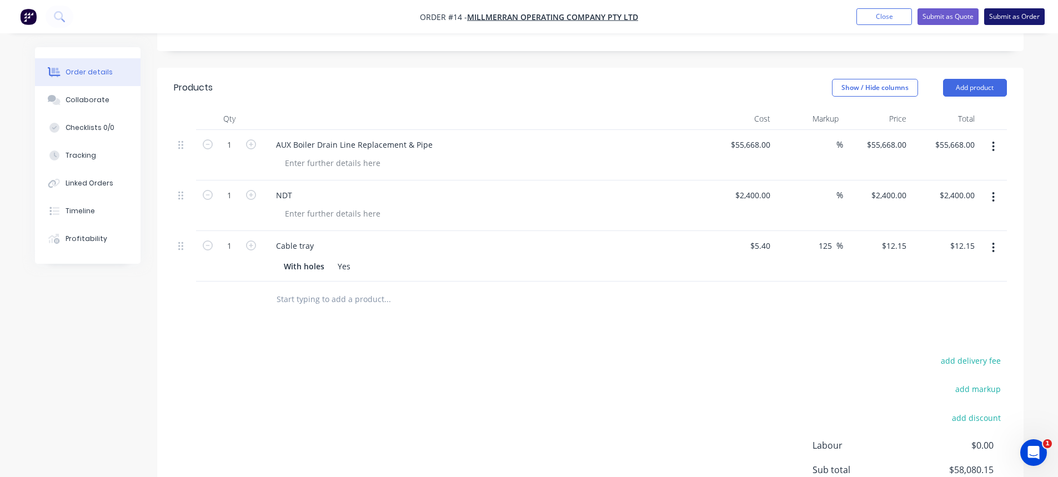
click at [1019, 18] on button "Submit as Order" at bounding box center [1014, 16] width 61 height 17
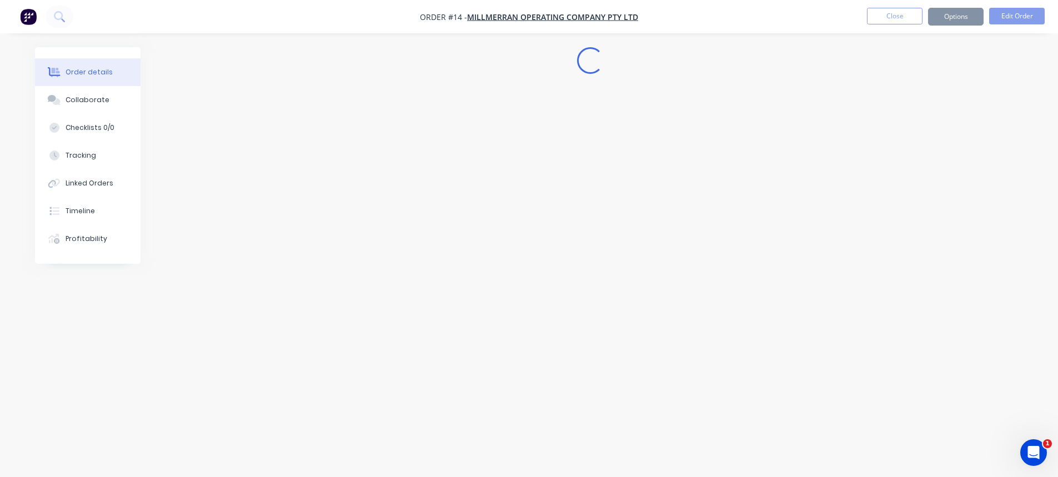
scroll to position [0, 0]
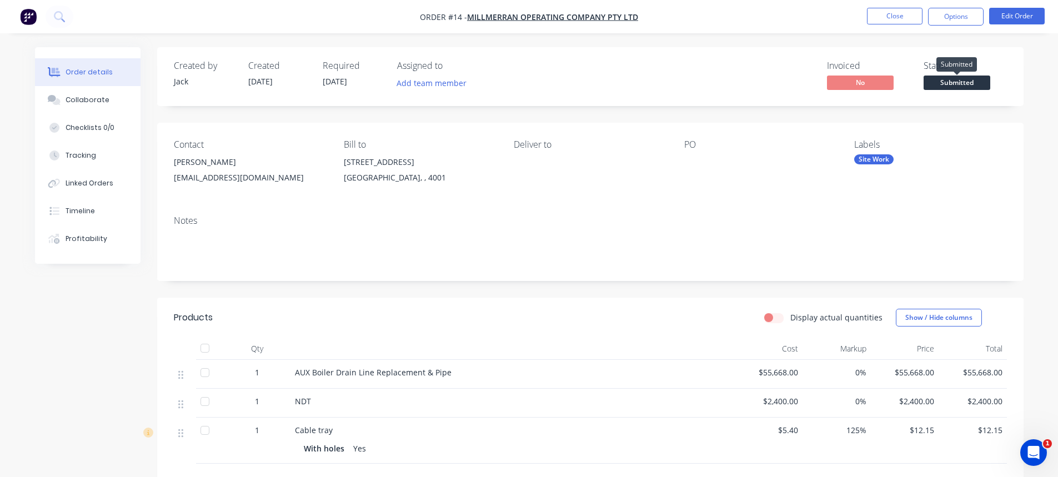
click at [968, 81] on span "Submitted" at bounding box center [957, 83] width 67 height 14
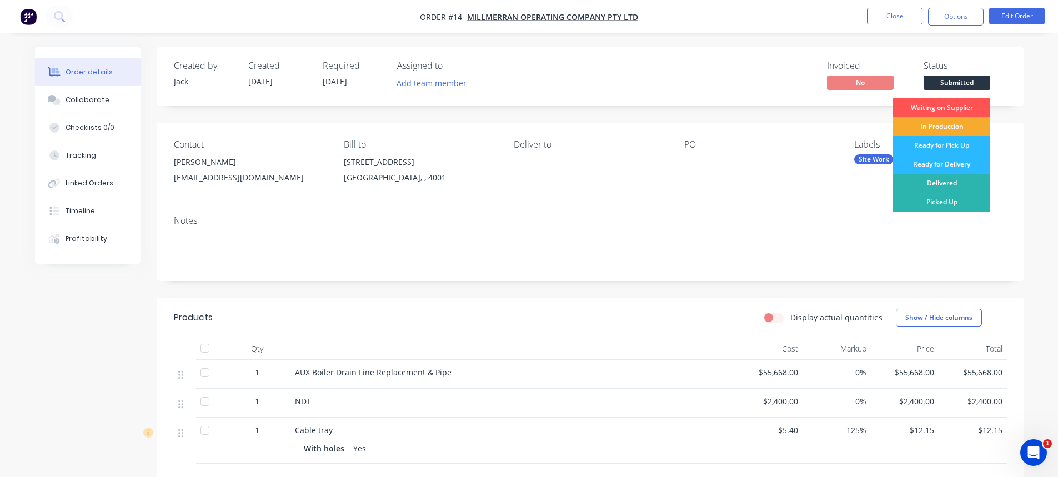
click at [952, 123] on div "In Production" at bounding box center [941, 126] width 97 height 19
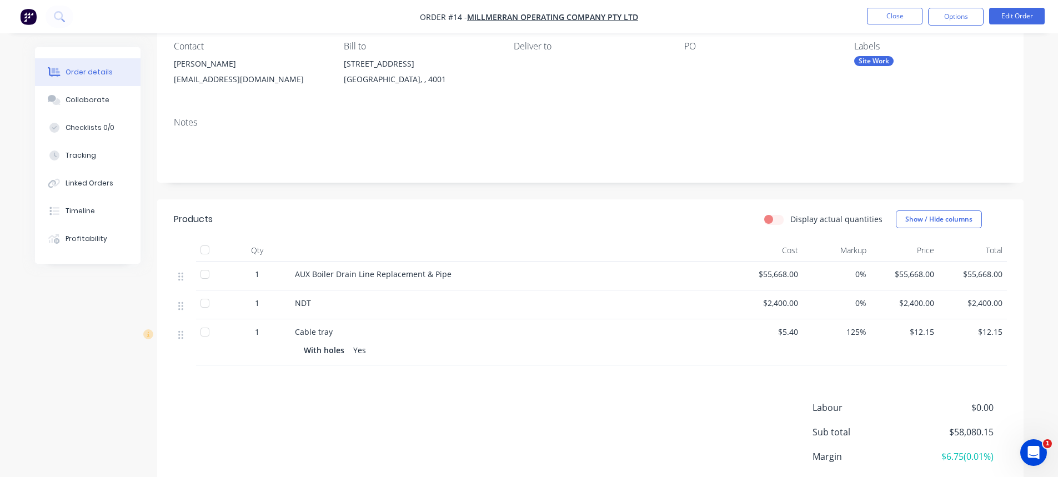
scroll to position [73, 0]
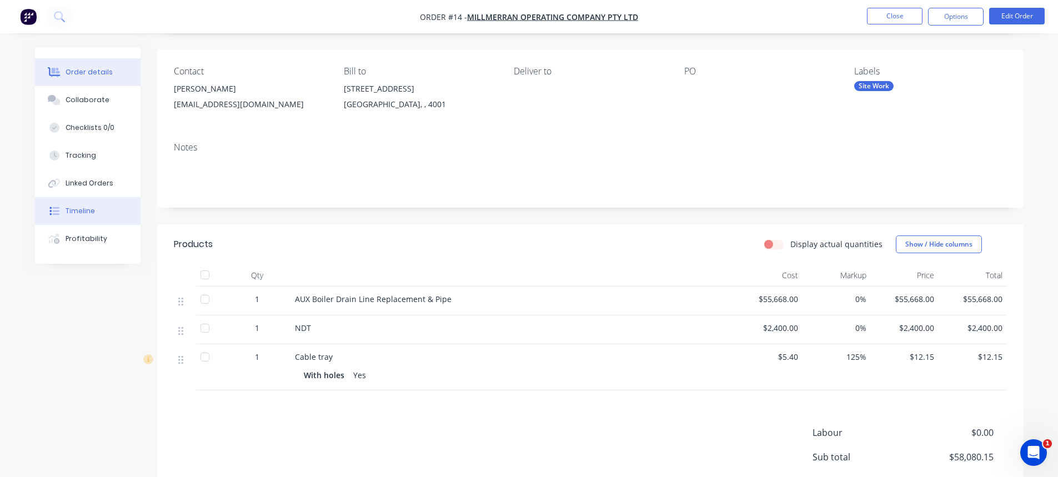
click at [82, 198] on button "Timeline" at bounding box center [88, 211] width 106 height 28
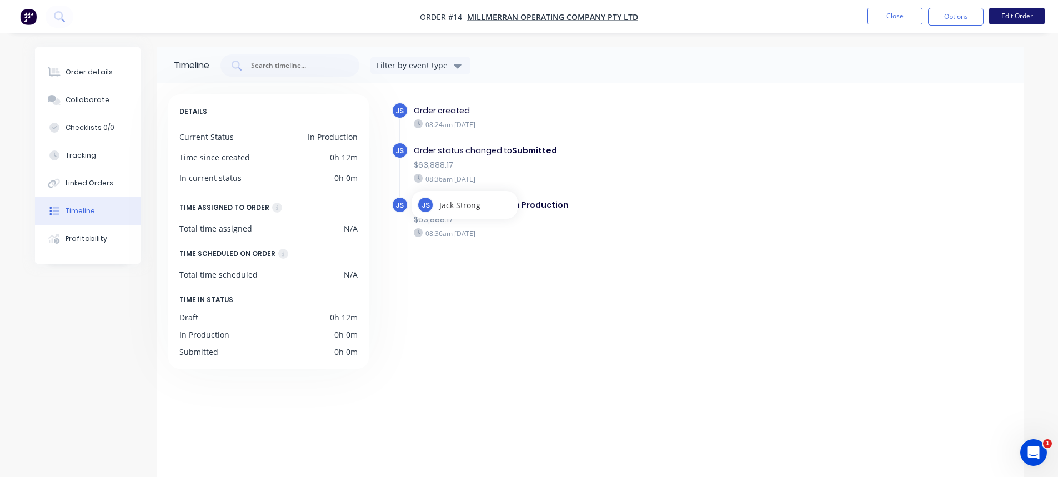
click at [1007, 17] on button "Edit Order" at bounding box center [1017, 16] width 56 height 17
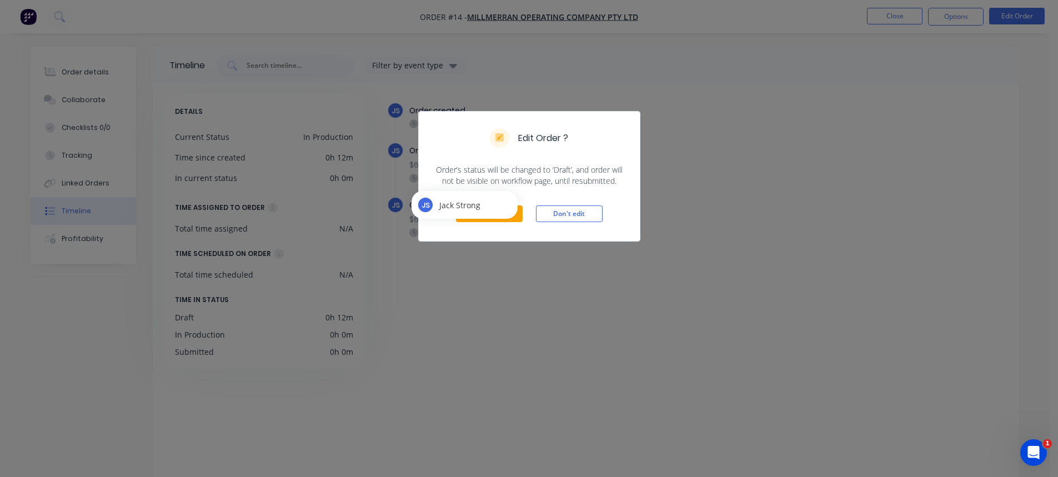
click at [486, 216] on div "JS [PERSON_NAME]" at bounding box center [465, 205] width 106 height 28
click at [478, 203] on span "[PERSON_NAME]" at bounding box center [459, 205] width 41 height 12
click at [510, 198] on div "JS [PERSON_NAME]" at bounding box center [465, 205] width 106 height 28
click at [542, 145] on div "Edit Order ?" at bounding box center [529, 137] width 78 height 19
click at [521, 217] on div "JS [PERSON_NAME]" at bounding box center [464, 205] width 113 height 28
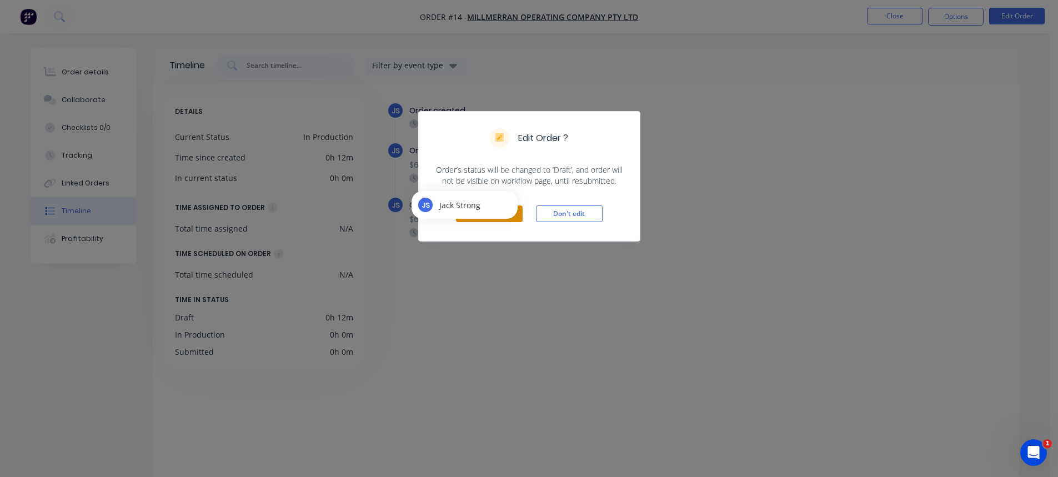
click at [518, 220] on button "Edit Order" at bounding box center [489, 214] width 67 height 17
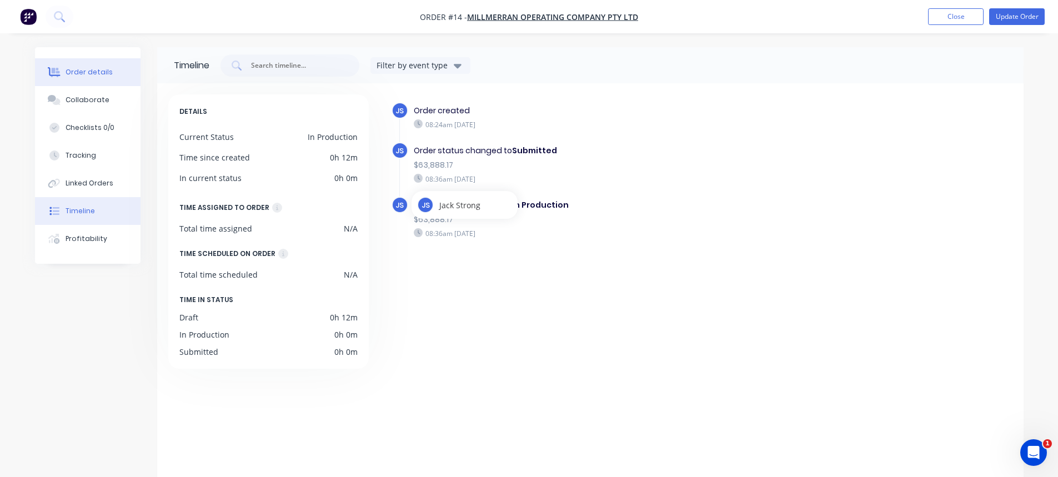
click at [98, 74] on div "Order details" at bounding box center [89, 72] width 47 height 10
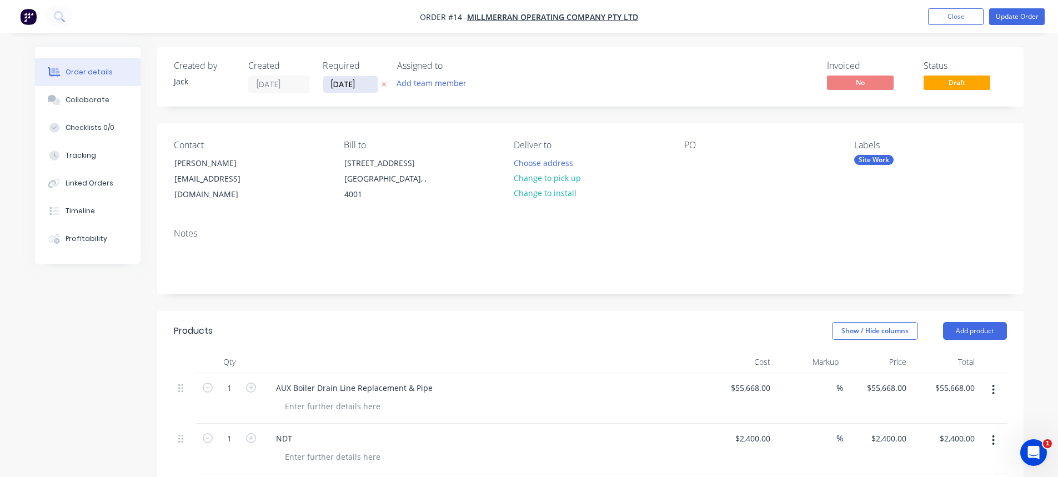
click at [338, 84] on input "[DATE]" at bounding box center [350, 84] width 54 height 17
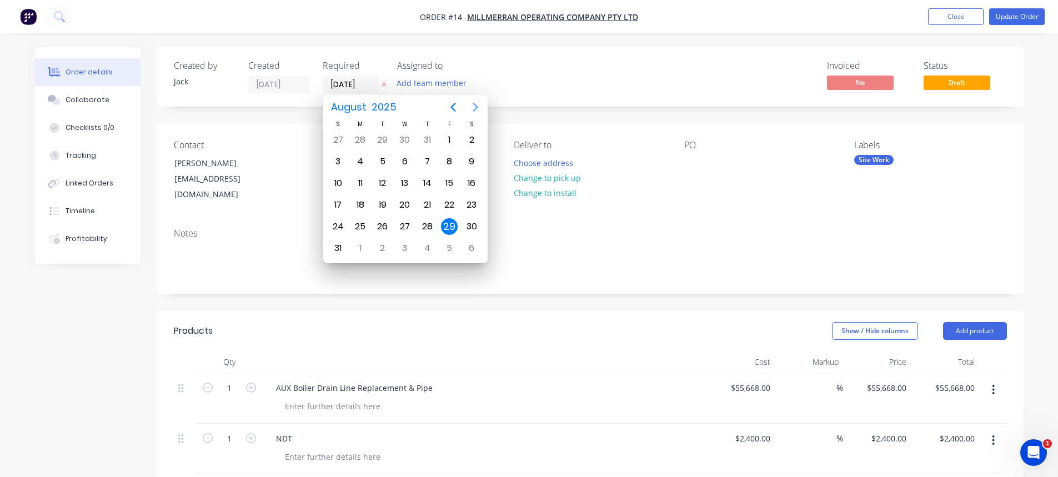
click at [477, 107] on icon "Next page" at bounding box center [475, 107] width 5 height 9
click at [360, 223] on div "29" at bounding box center [360, 226] width 17 height 17
type input "[DATE]"
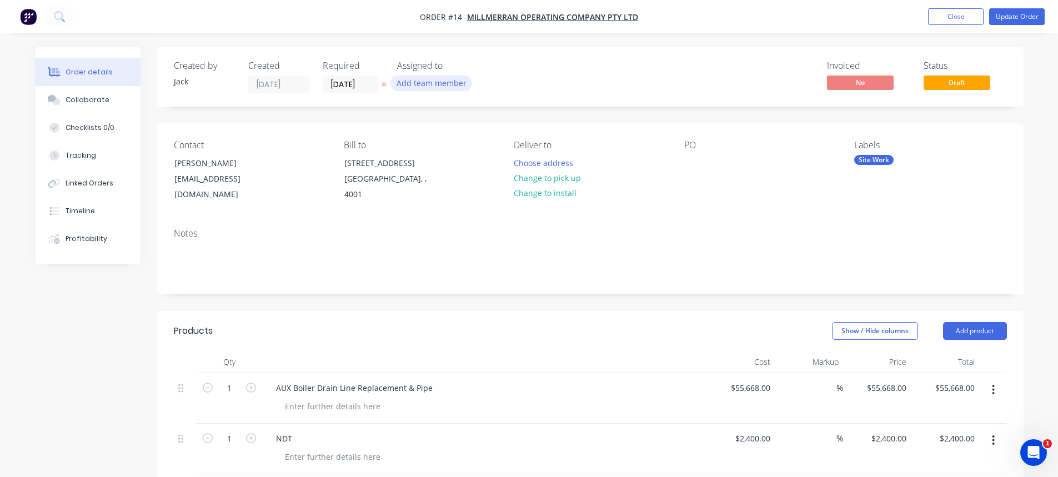
click at [413, 88] on button "Add team member" at bounding box center [432, 83] width 82 height 15
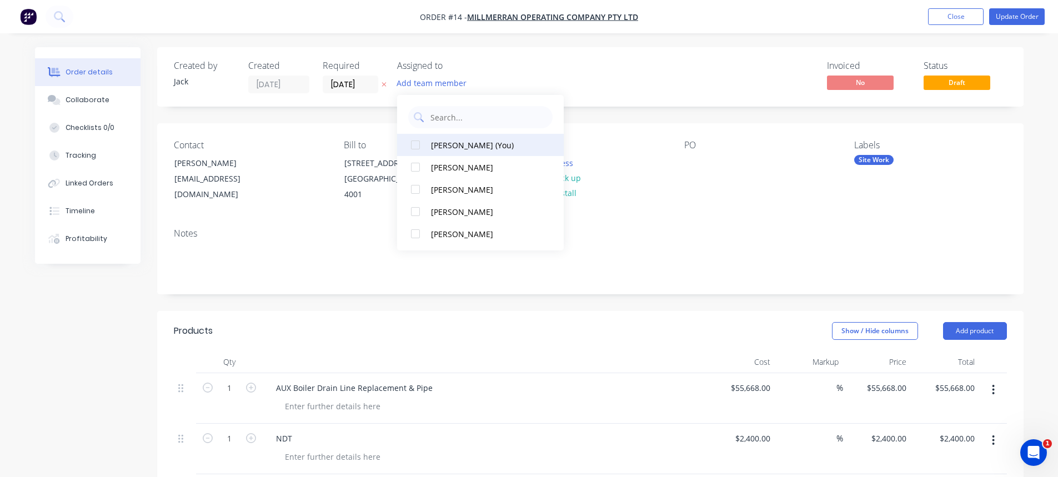
click at [451, 146] on div "[PERSON_NAME] (You)" at bounding box center [486, 145] width 111 height 12
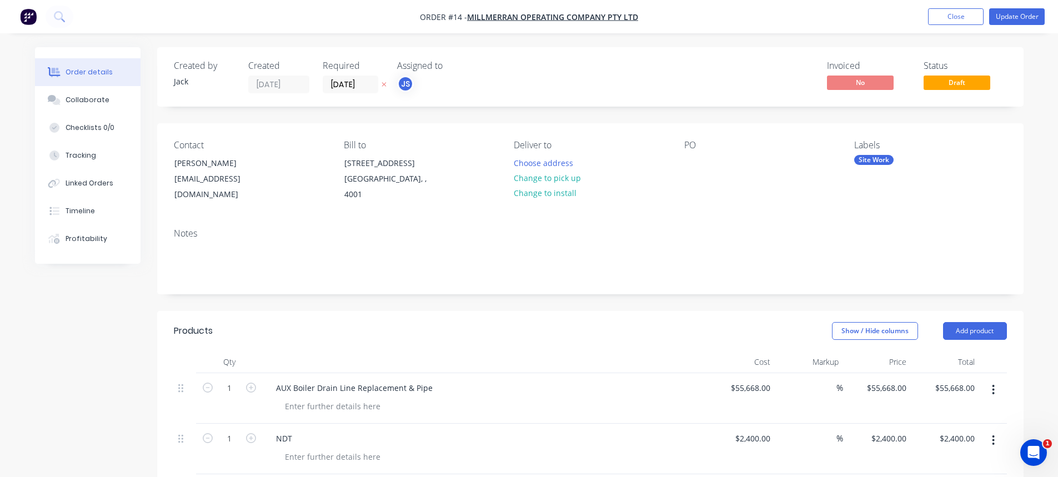
click at [462, 282] on div "Notes" at bounding box center [590, 256] width 867 height 74
click at [102, 105] on button "Collaborate" at bounding box center [88, 100] width 106 height 28
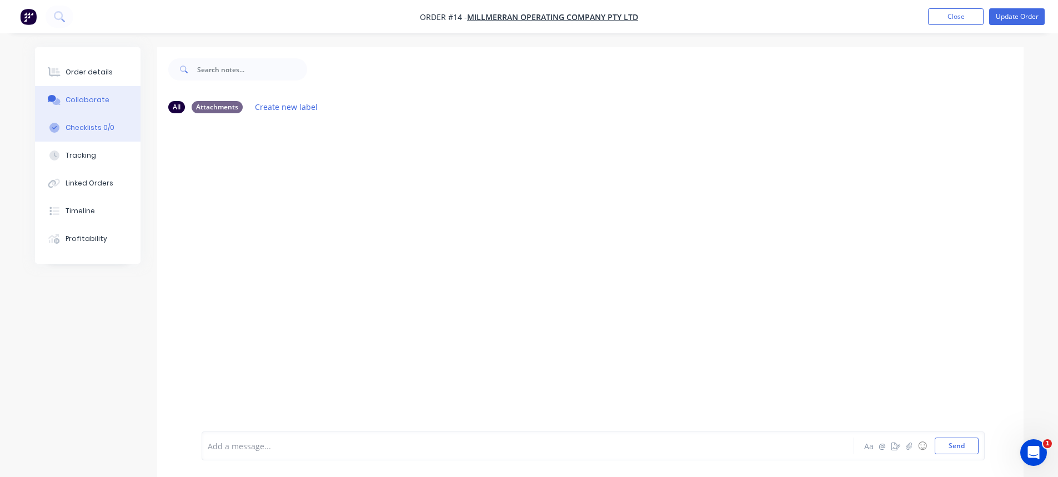
click at [103, 134] on button "Checklists 0/0" at bounding box center [88, 128] width 106 height 28
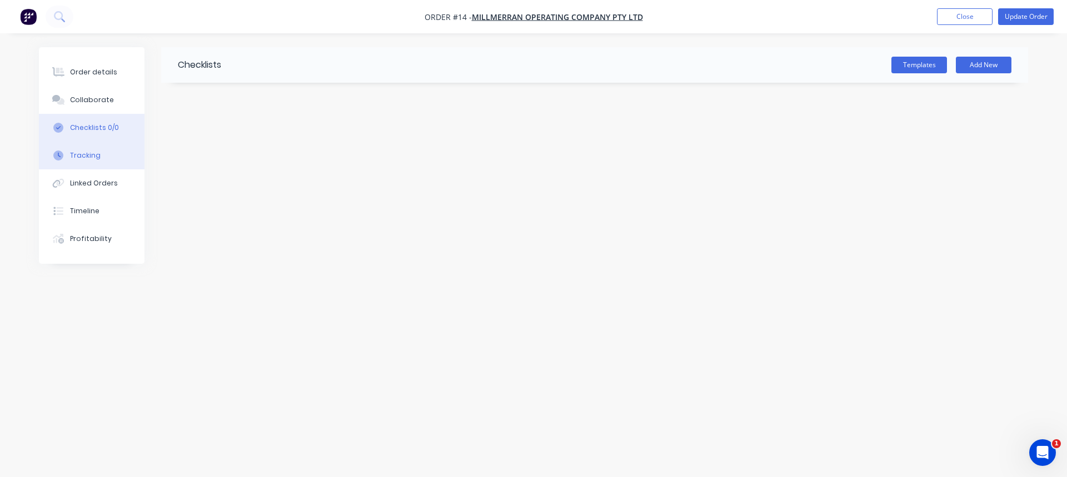
click at [97, 147] on button "Tracking" at bounding box center [92, 156] width 106 height 28
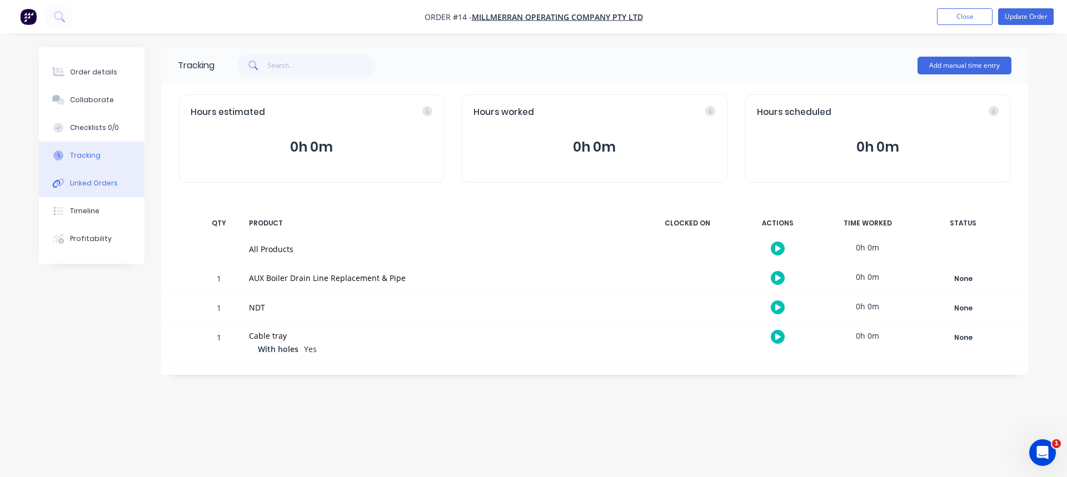
click at [85, 187] on div "Linked Orders" at bounding box center [94, 183] width 48 height 10
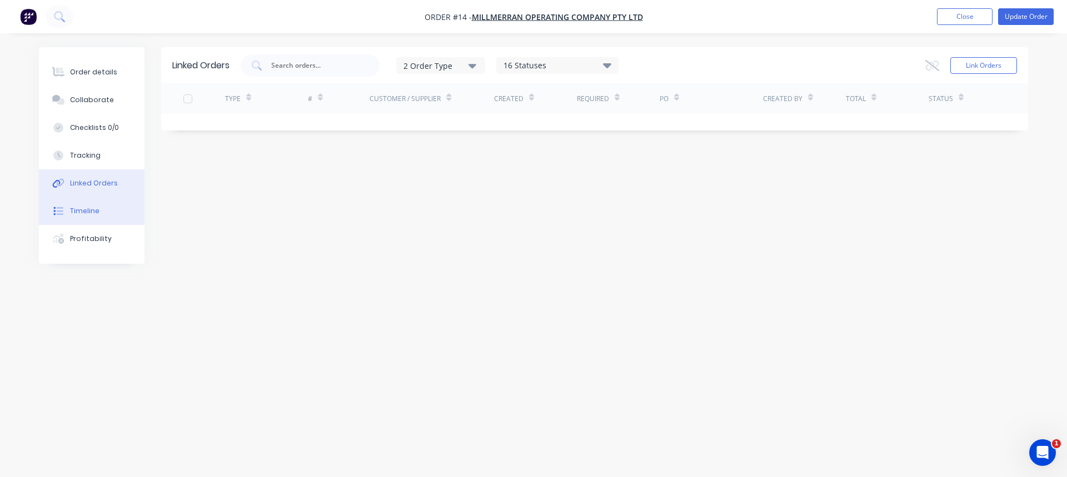
click at [104, 211] on button "Timeline" at bounding box center [92, 211] width 106 height 28
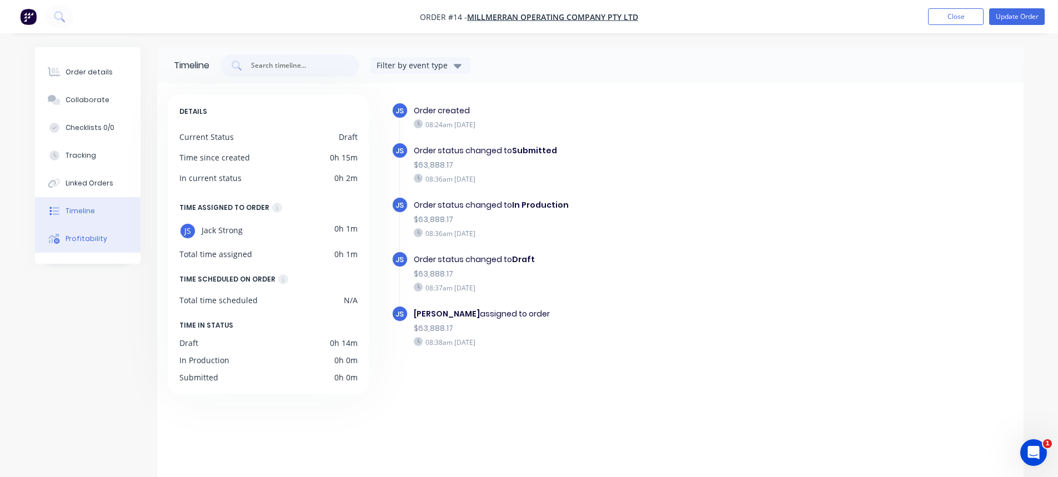
click at [100, 236] on div "Profitability" at bounding box center [87, 239] width 42 height 10
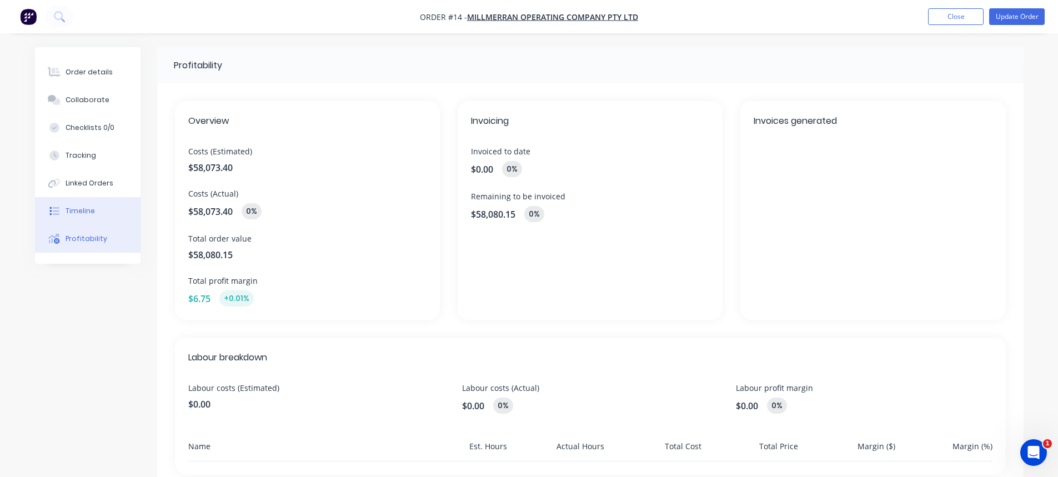
click at [107, 209] on button "Timeline" at bounding box center [88, 211] width 106 height 28
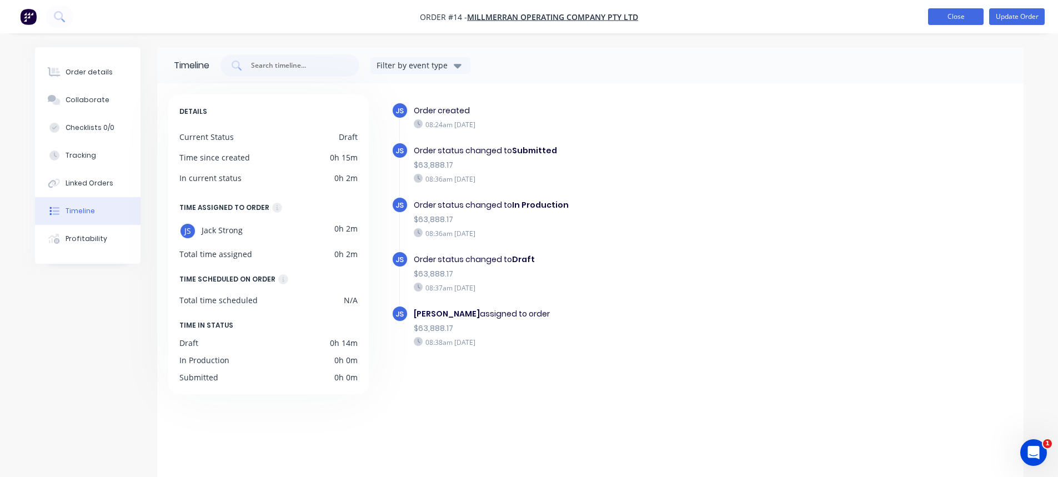
click at [956, 17] on button "Close" at bounding box center [956, 16] width 56 height 17
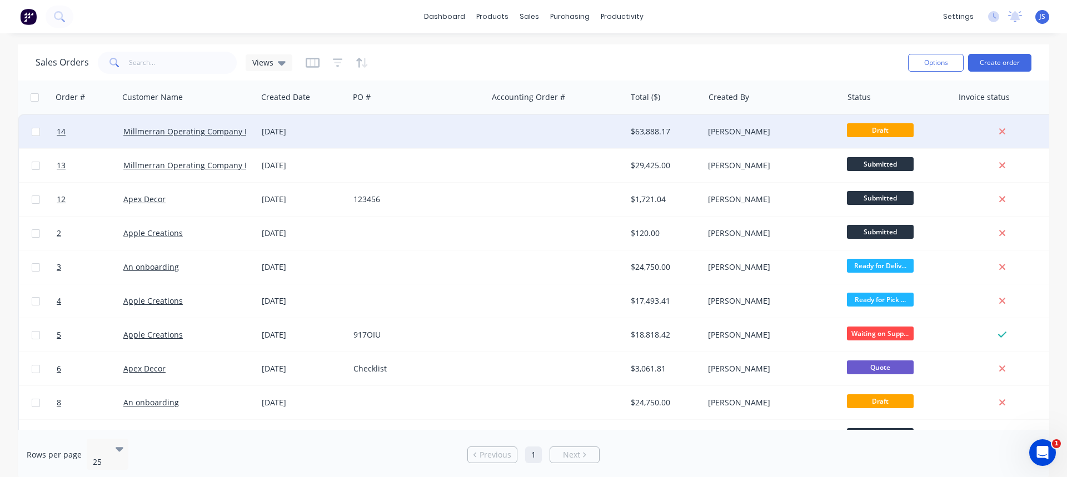
click at [879, 131] on span "Draft" at bounding box center [880, 130] width 67 height 14
click at [659, 133] on div "$63,888.17" at bounding box center [662, 131] width 65 height 11
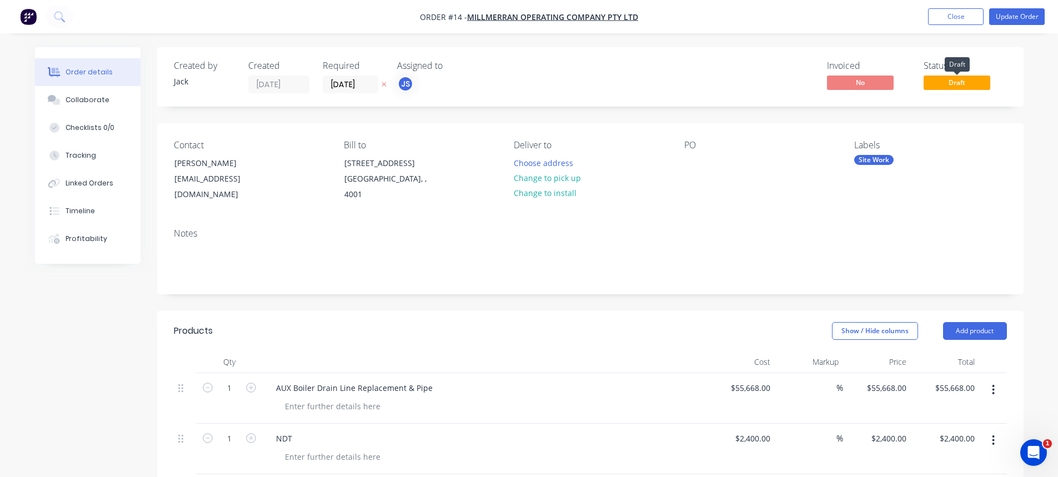
click at [953, 85] on span "Draft" at bounding box center [957, 83] width 67 height 14
click at [947, 82] on span "Draft" at bounding box center [957, 83] width 67 height 14
click at [949, 82] on span "Draft" at bounding box center [957, 83] width 67 height 14
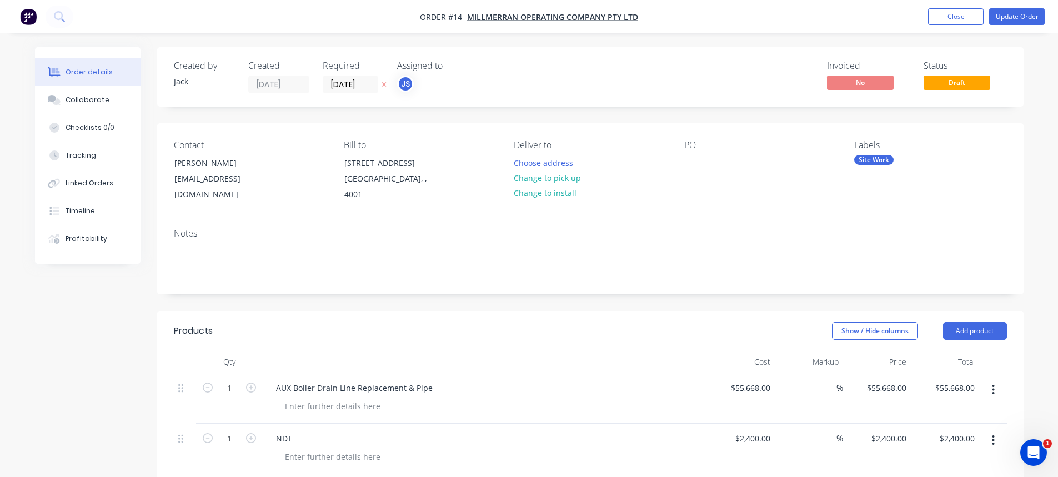
click at [947, 118] on div "Created by [PERSON_NAME] Created [DATE] Required [DATE] Assigned to JS Invoiced…" at bounding box center [590, 437] width 867 height 780
click at [1004, 15] on button "Update Order" at bounding box center [1017, 16] width 56 height 17
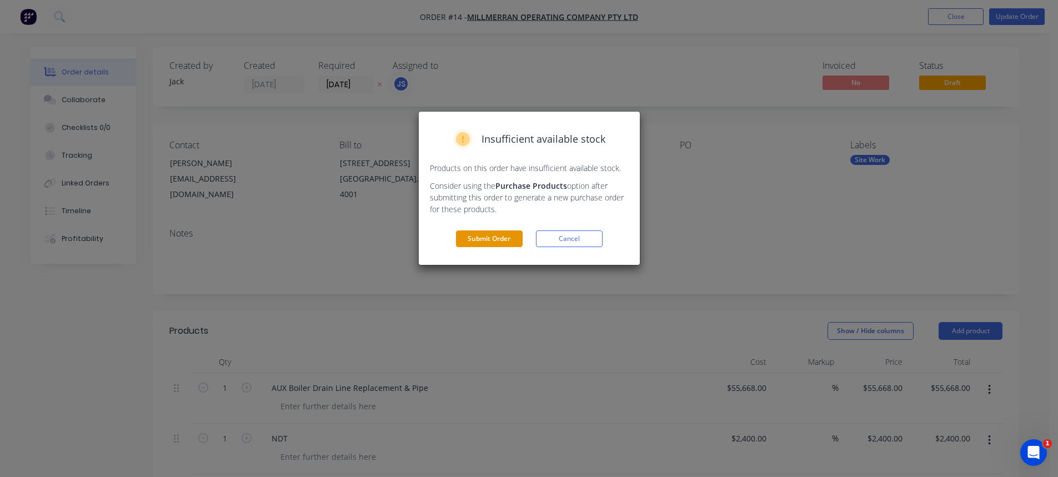
click at [505, 237] on button "Submit Order" at bounding box center [489, 239] width 67 height 17
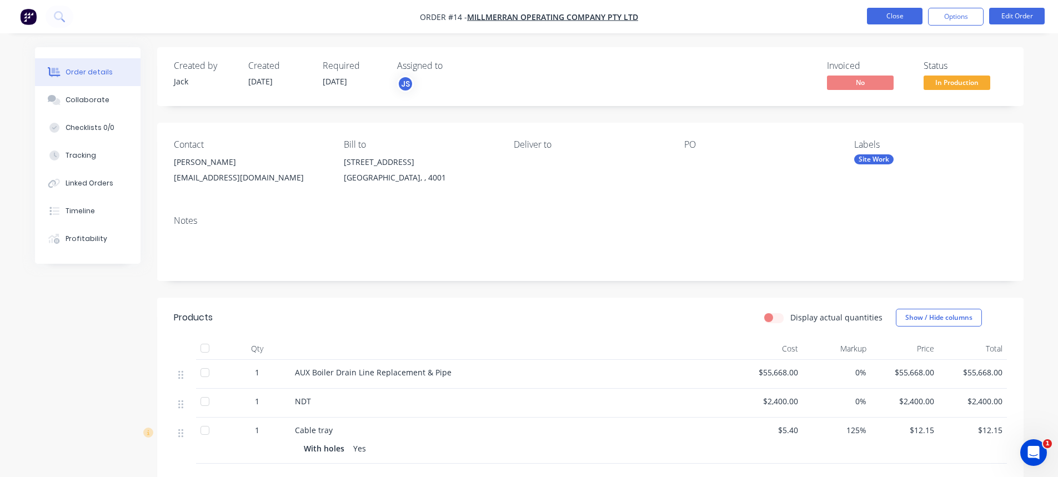
click at [896, 16] on button "Close" at bounding box center [895, 16] width 56 height 17
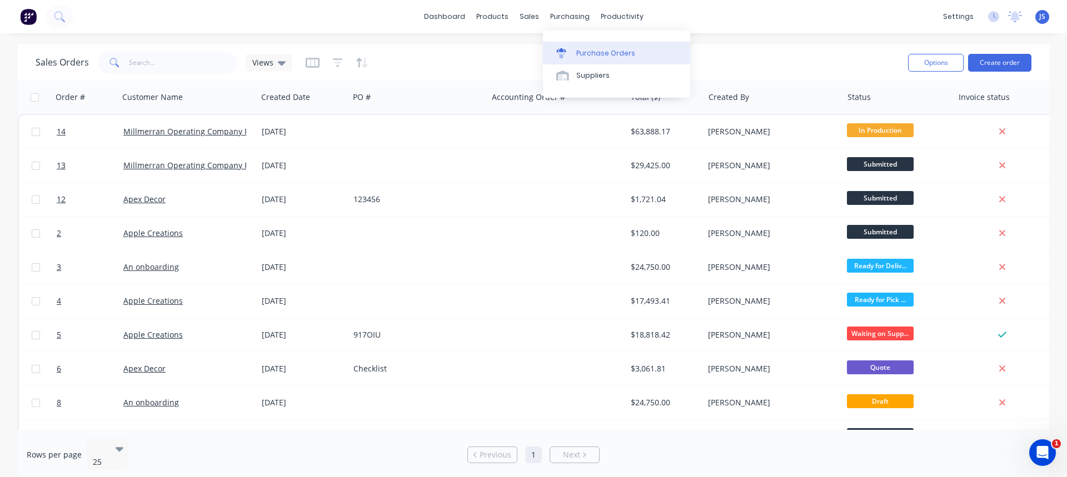
click at [590, 59] on link "Purchase Orders" at bounding box center [616, 53] width 147 height 22
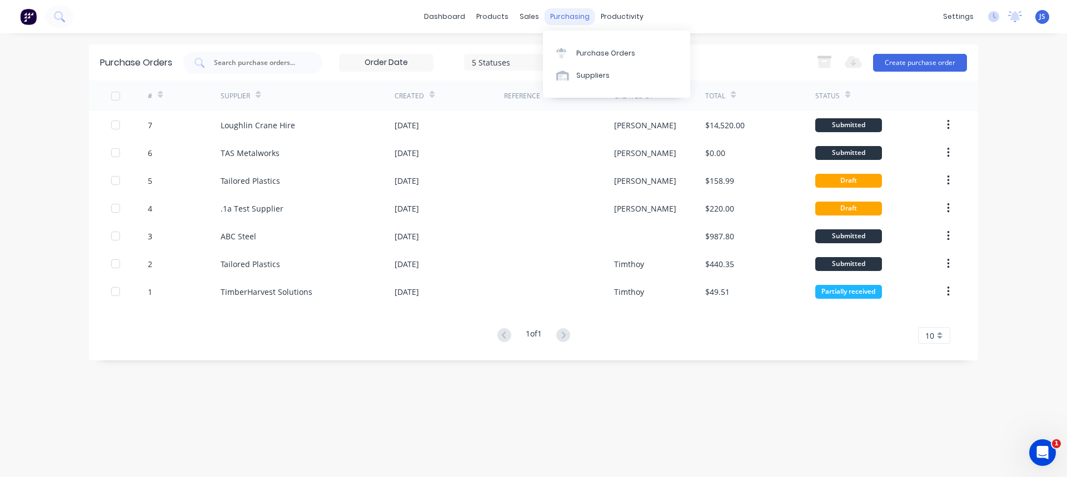
click at [568, 23] on div "purchasing" at bounding box center [569, 16] width 51 height 17
click at [587, 49] on div "Purchase Orders" at bounding box center [605, 53] width 59 height 10
click at [538, 48] on div at bounding box center [535, 53] width 17 height 10
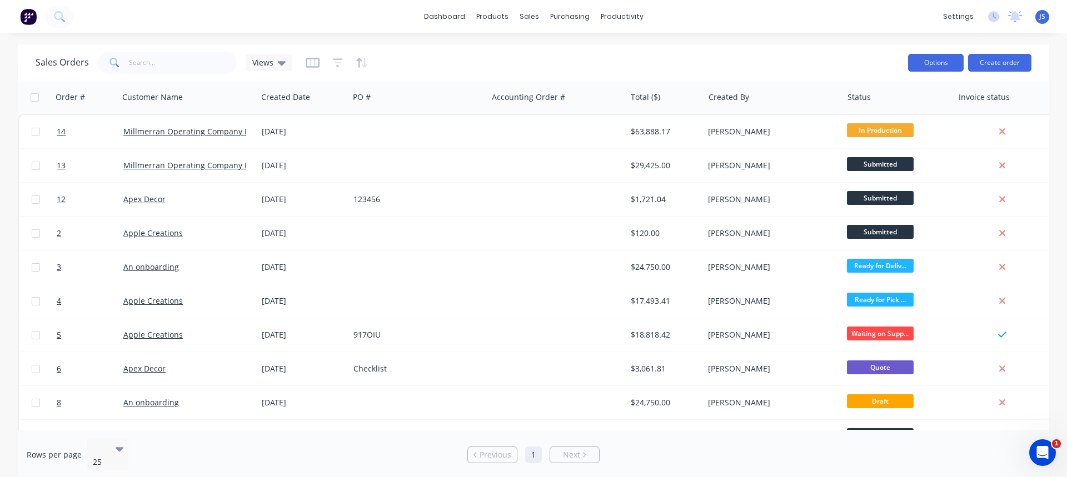
click at [924, 65] on button "Options" at bounding box center [936, 63] width 56 height 18
click at [784, 54] on div "Sales Orders Views" at bounding box center [467, 62] width 863 height 27
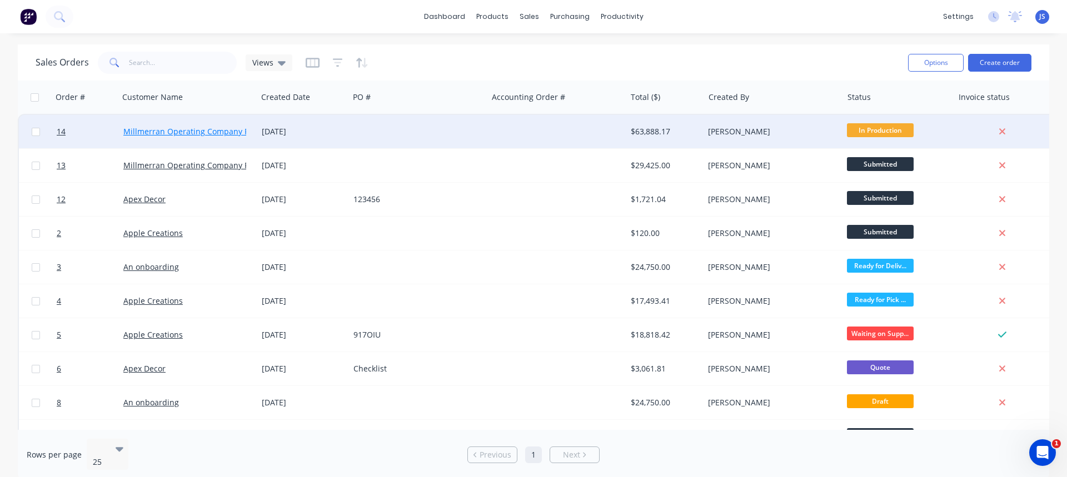
click at [185, 128] on link "Millmerran Operating Company Pty Ltd" at bounding box center [196, 131] width 146 height 11
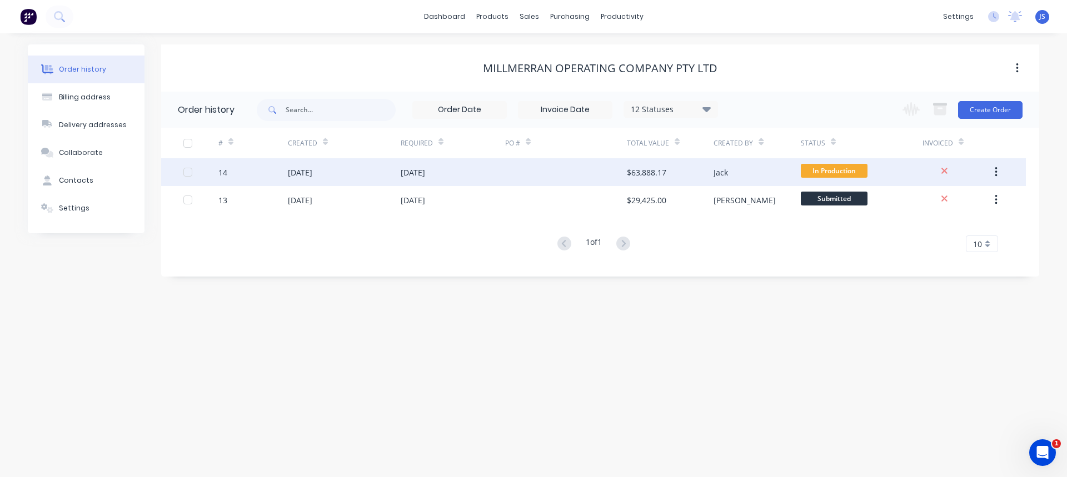
click at [285, 169] on div "14" at bounding box center [252, 172] width 69 height 28
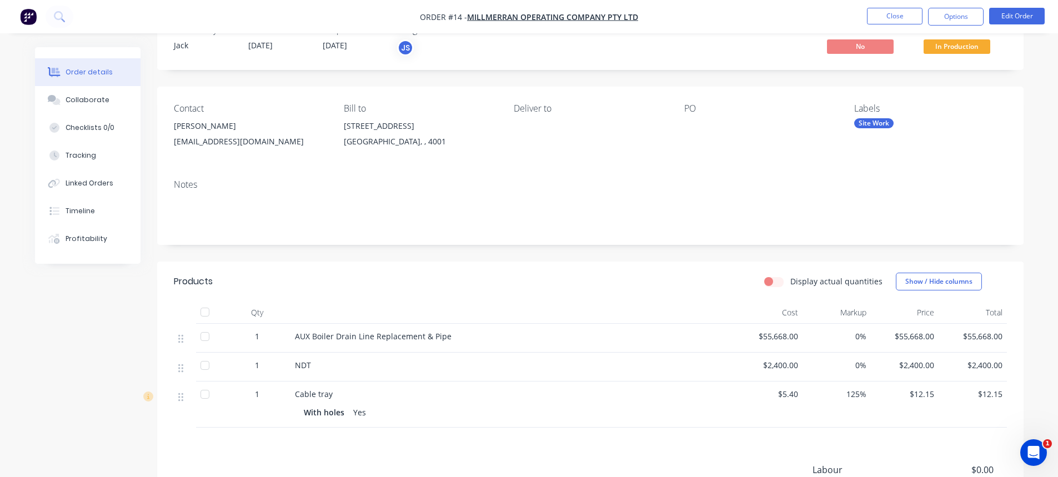
scroll to position [184, 0]
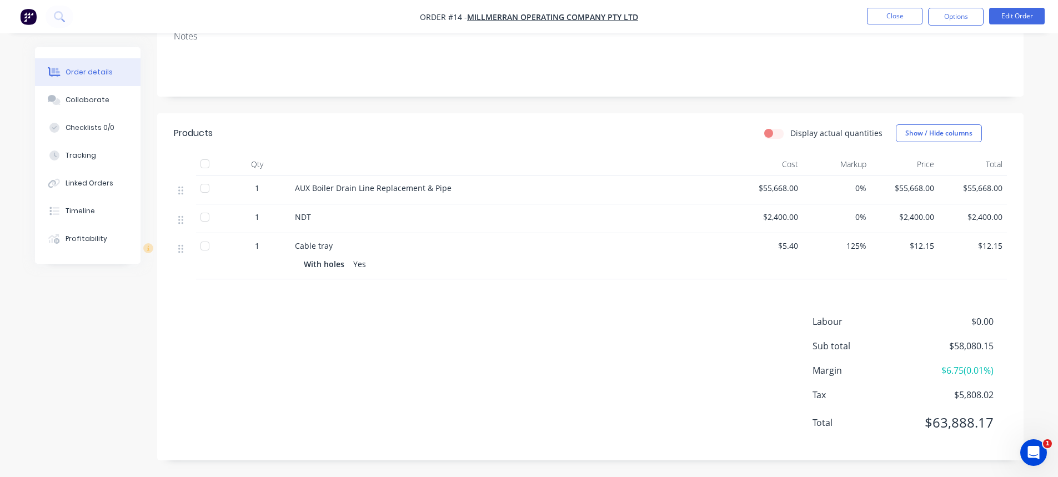
click at [184, 223] on div at bounding box center [184, 218] width 13 height 15
click at [203, 219] on div at bounding box center [205, 217] width 22 height 22
click at [955, 8] on button "Options" at bounding box center [956, 17] width 56 height 18
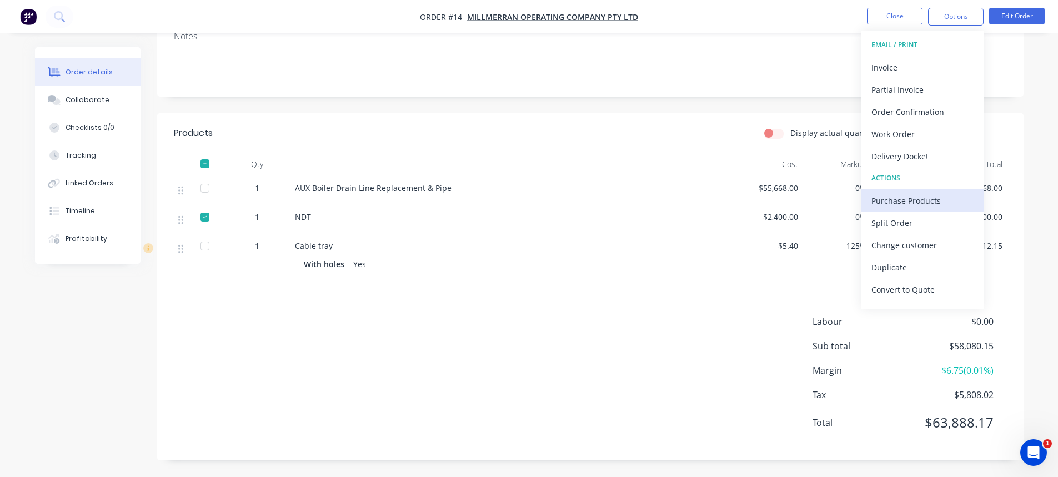
click at [903, 202] on div "Purchase Products" at bounding box center [923, 201] width 102 height 16
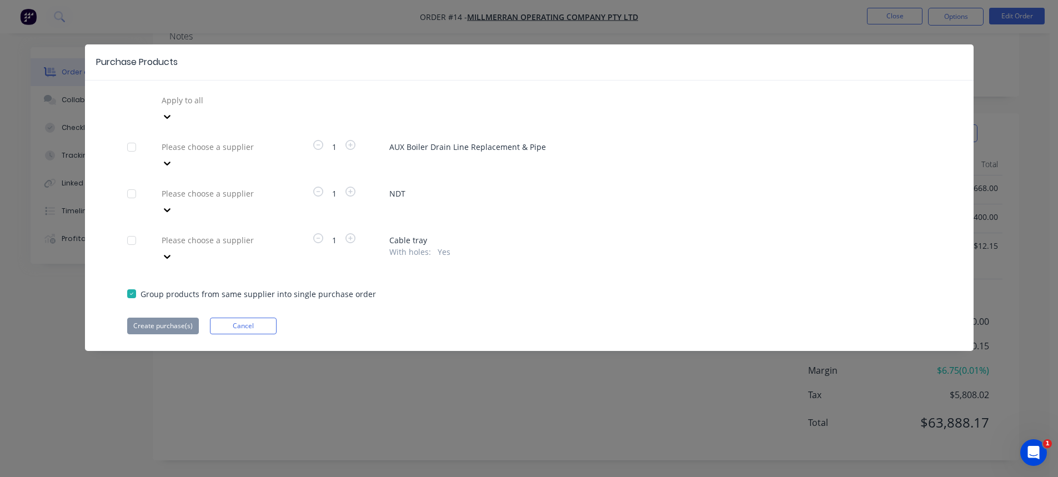
click at [123, 183] on div at bounding box center [132, 194] width 22 height 22
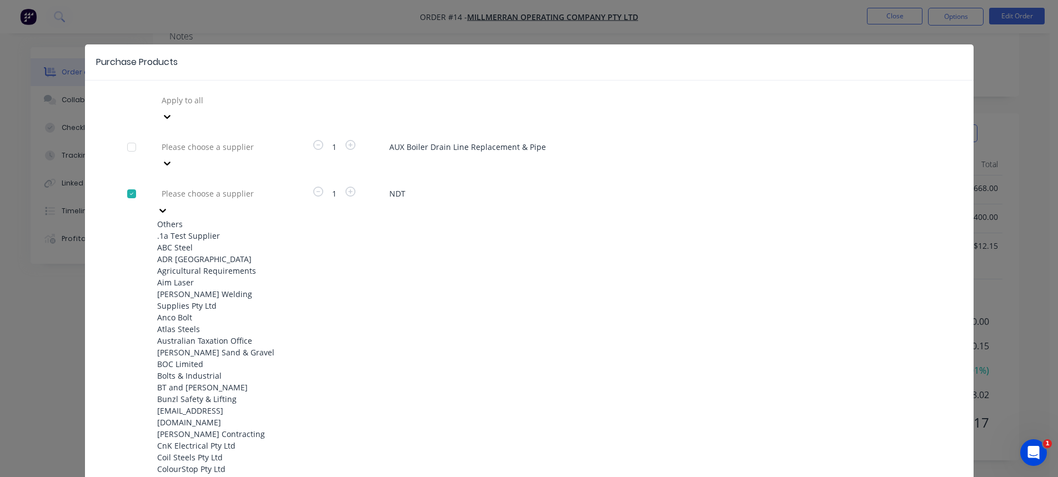
click at [168, 205] on icon at bounding box center [162, 210] width 11 height 11
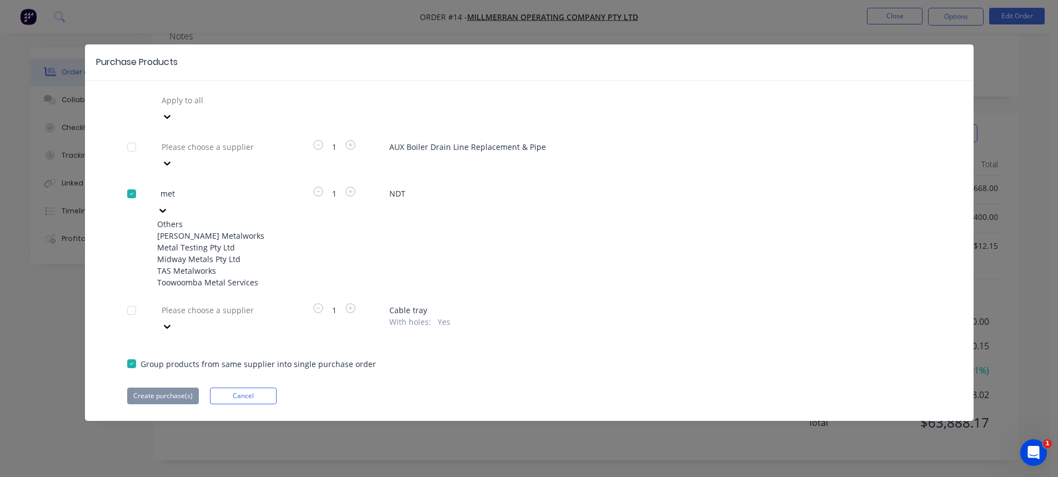
type input "meta"
click at [199, 242] on div "Metal Testing Pty Ltd" at bounding box center [218, 248] width 122 height 12
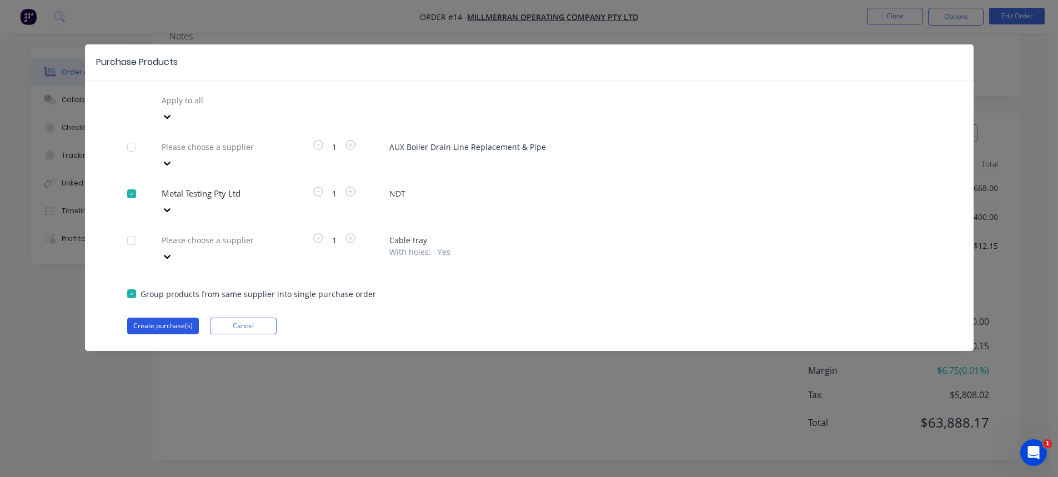
click at [178, 318] on button "Create purchase(s)" at bounding box center [163, 326] width 72 height 17
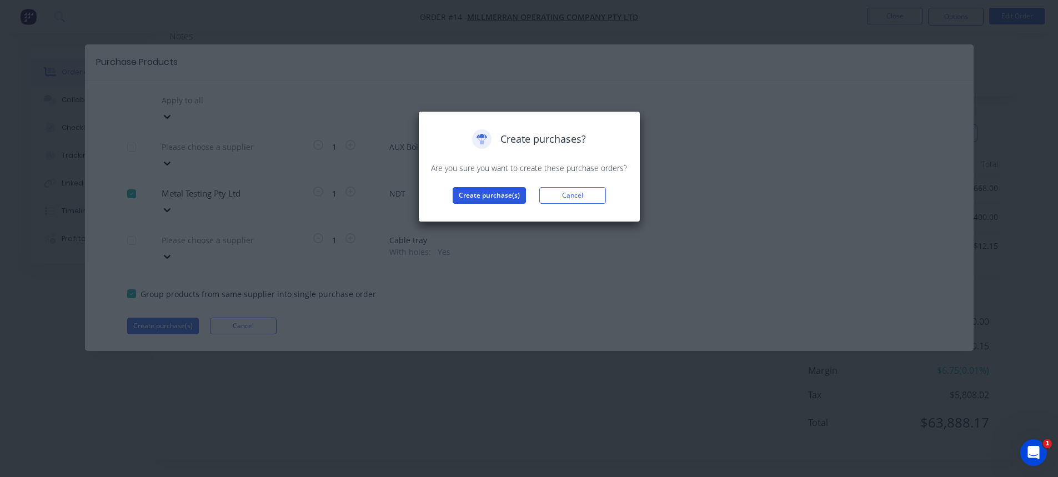
click at [485, 193] on button "Create purchase(s)" at bounding box center [489, 195] width 73 height 17
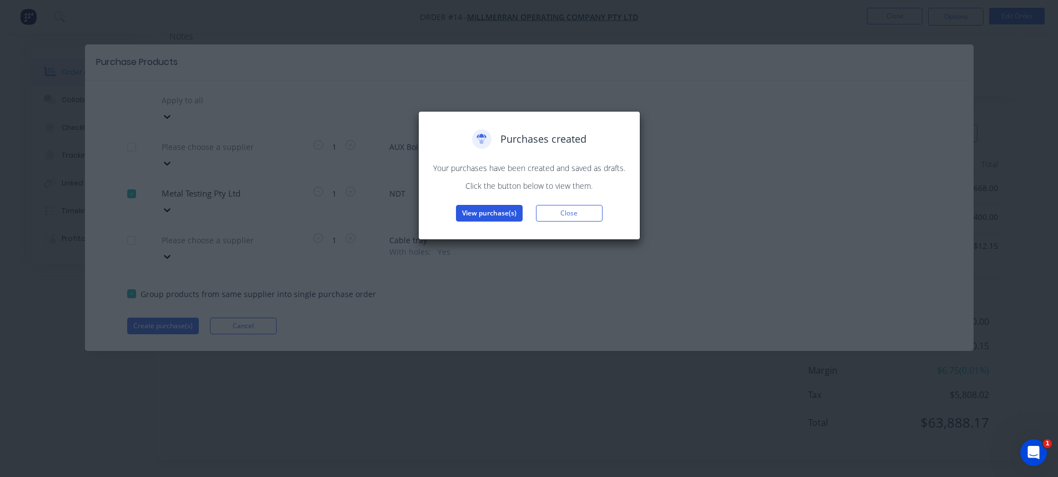
click at [492, 211] on button "View purchase(s)" at bounding box center [489, 213] width 67 height 17
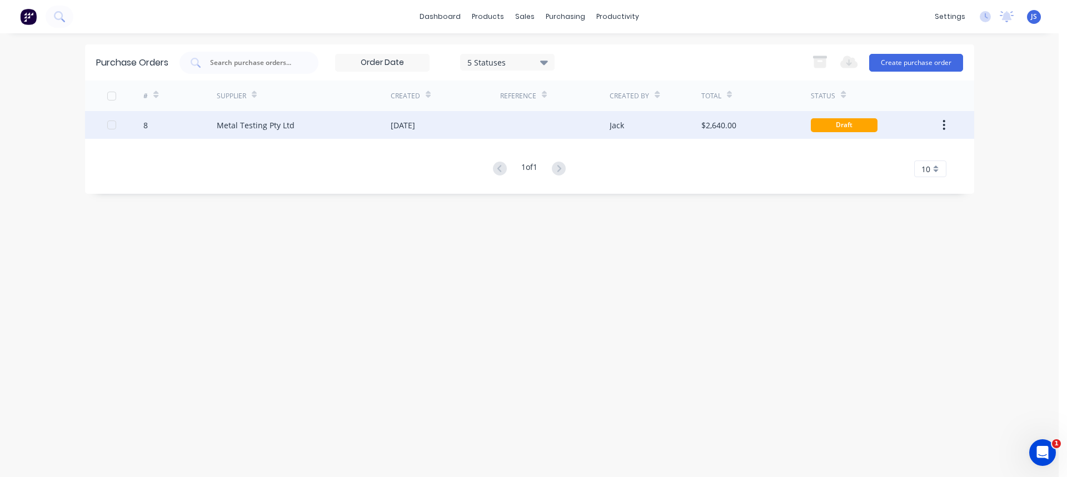
click at [109, 124] on div at bounding box center [112, 125] width 22 height 22
click at [896, 62] on button "Create purchase order" at bounding box center [916, 63] width 94 height 18
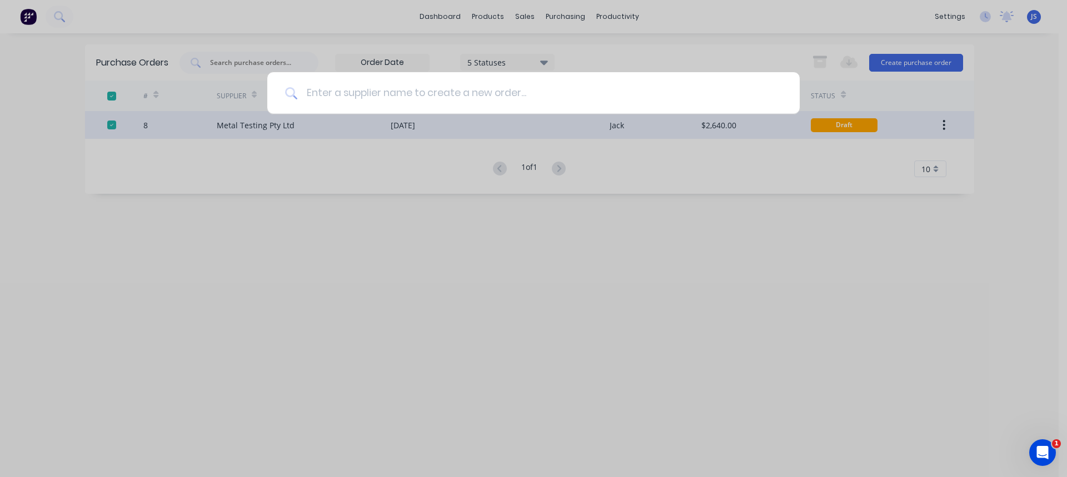
click at [458, 87] on input at bounding box center [539, 93] width 484 height 42
click at [722, 171] on div at bounding box center [533, 238] width 1067 height 477
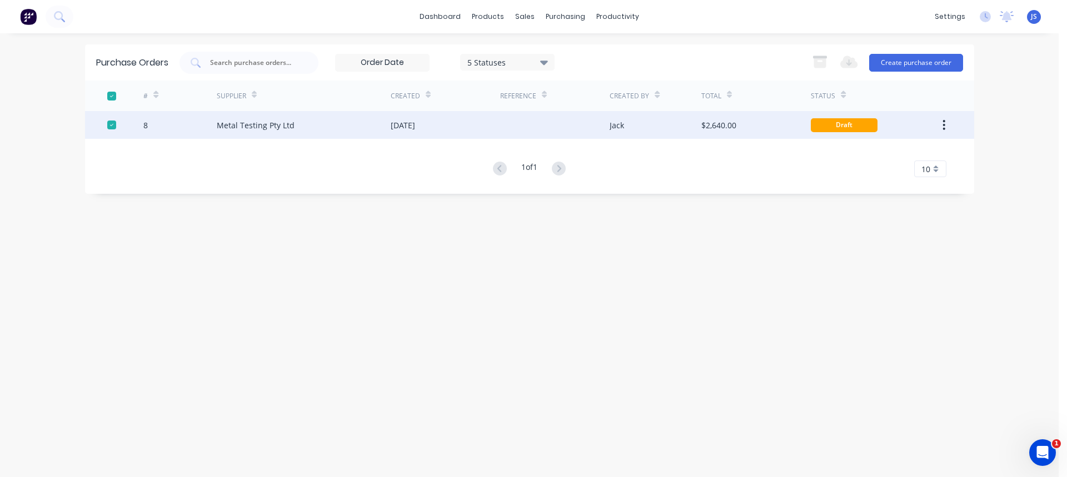
click at [940, 123] on button "button" at bounding box center [943, 125] width 26 height 20
click at [251, 127] on div "Metal Testing Pty Ltd" at bounding box center [256, 125] width 78 height 12
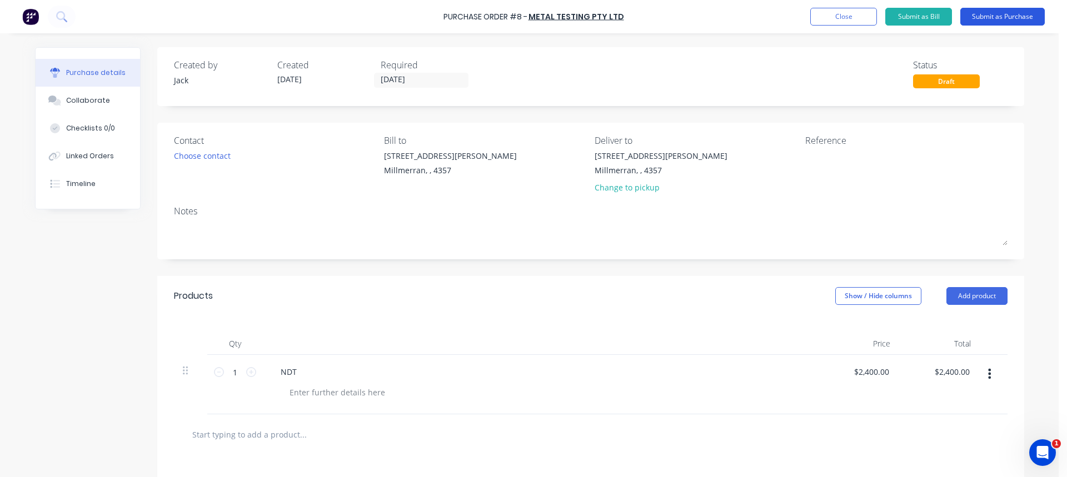
click at [978, 14] on button "Submit as Purchase" at bounding box center [1002, 17] width 84 height 18
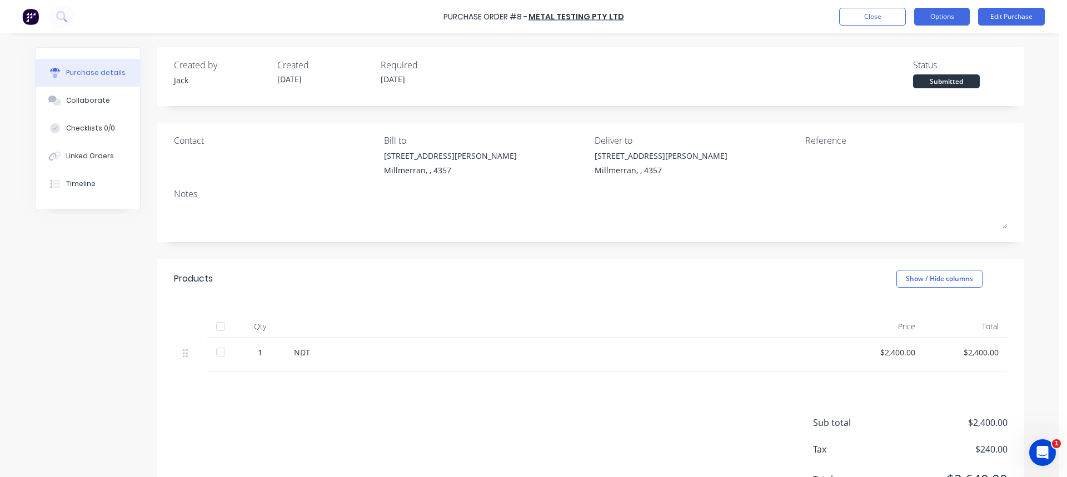
click at [943, 12] on button "Options" at bounding box center [942, 17] width 56 height 18
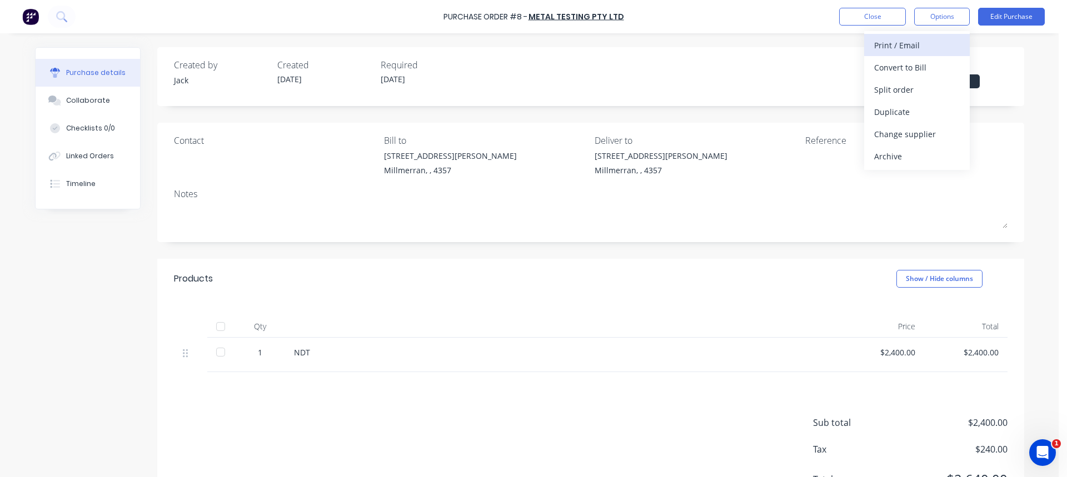
click at [895, 44] on div "Print / Email" at bounding box center [917, 45] width 86 height 16
click at [884, 68] on div "With pricing" at bounding box center [917, 67] width 86 height 16
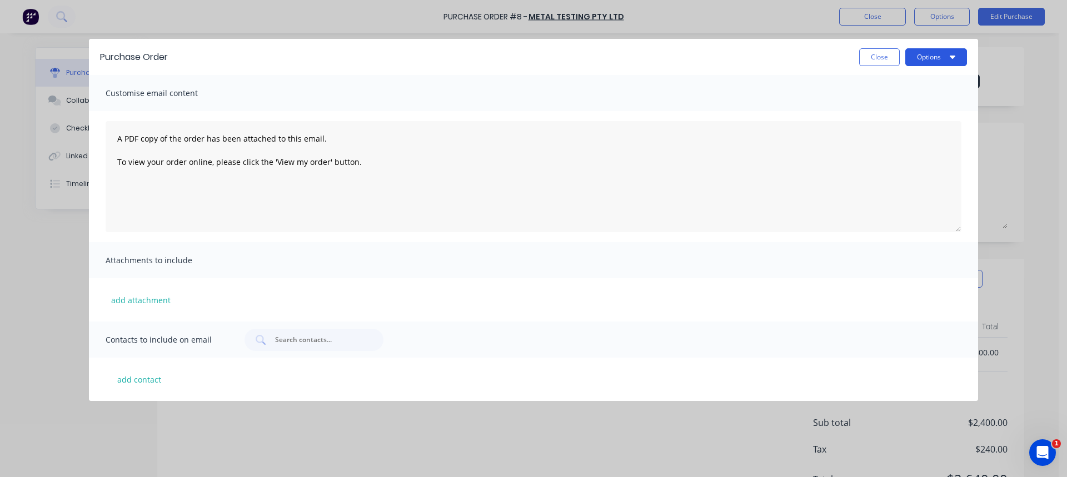
click at [925, 59] on button "Options" at bounding box center [936, 57] width 62 height 18
click at [889, 83] on div "Print" at bounding box center [914, 85] width 86 height 16
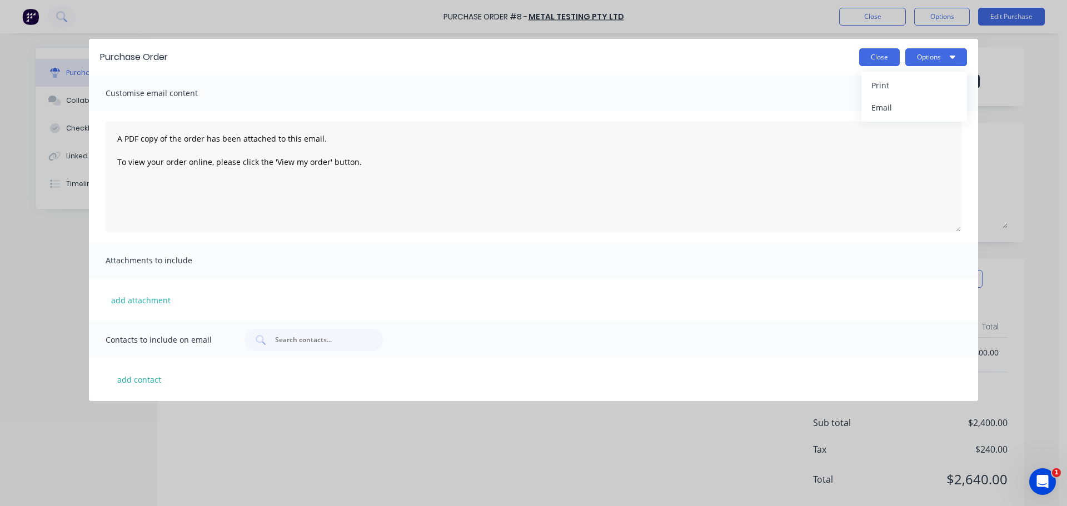
click at [881, 57] on button "Close" at bounding box center [879, 57] width 41 height 18
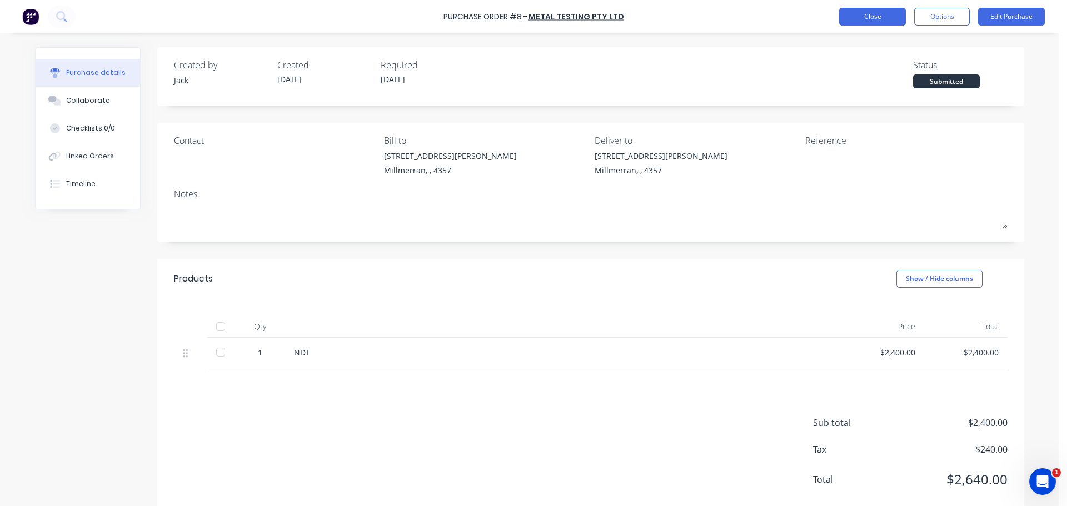
click at [883, 16] on button "Close" at bounding box center [872, 17] width 67 height 18
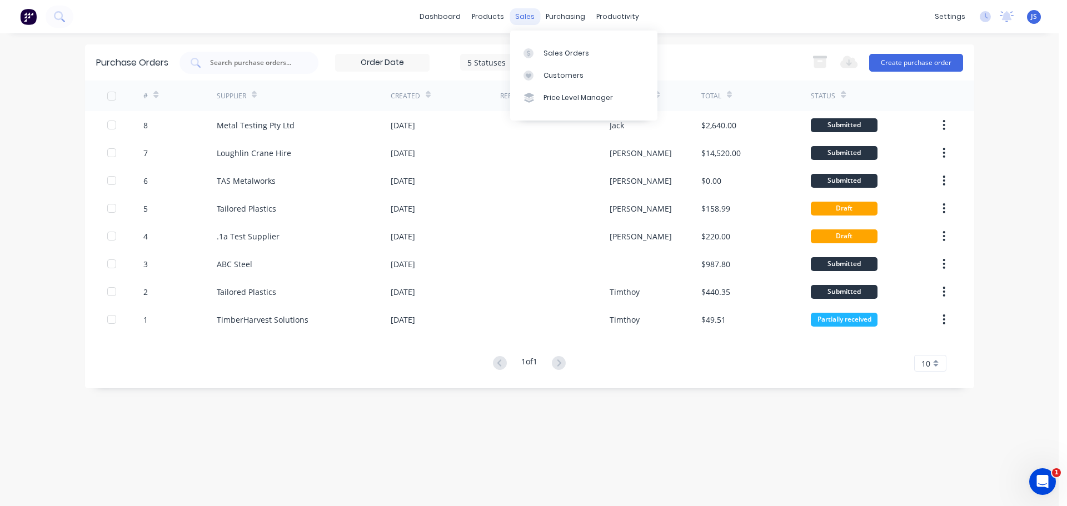
click at [522, 15] on div "sales" at bounding box center [524, 16] width 31 height 17
click at [548, 49] on div "Sales Orders" at bounding box center [566, 53] width 46 height 10
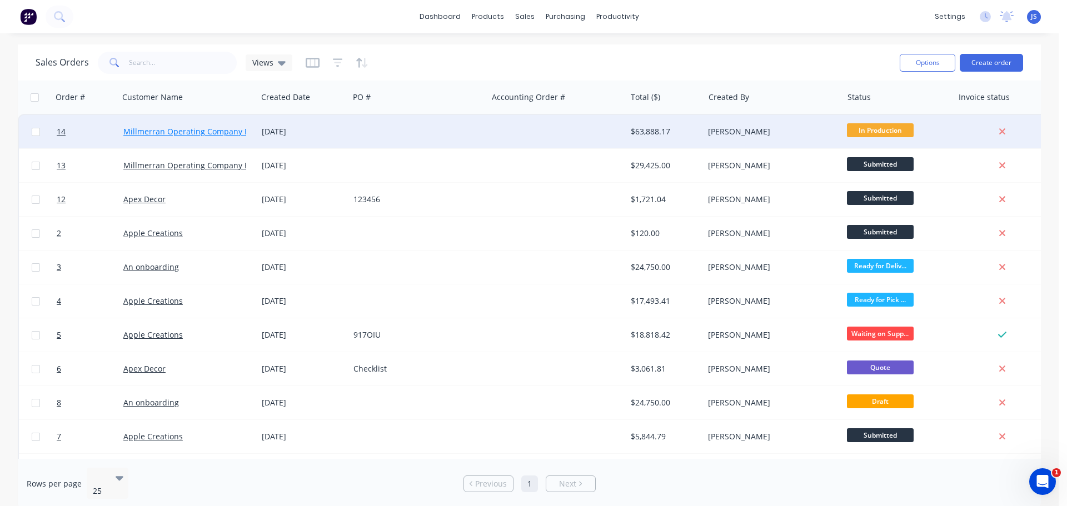
click at [219, 127] on link "Millmerran Operating Company Pty Ltd" at bounding box center [196, 131] width 146 height 11
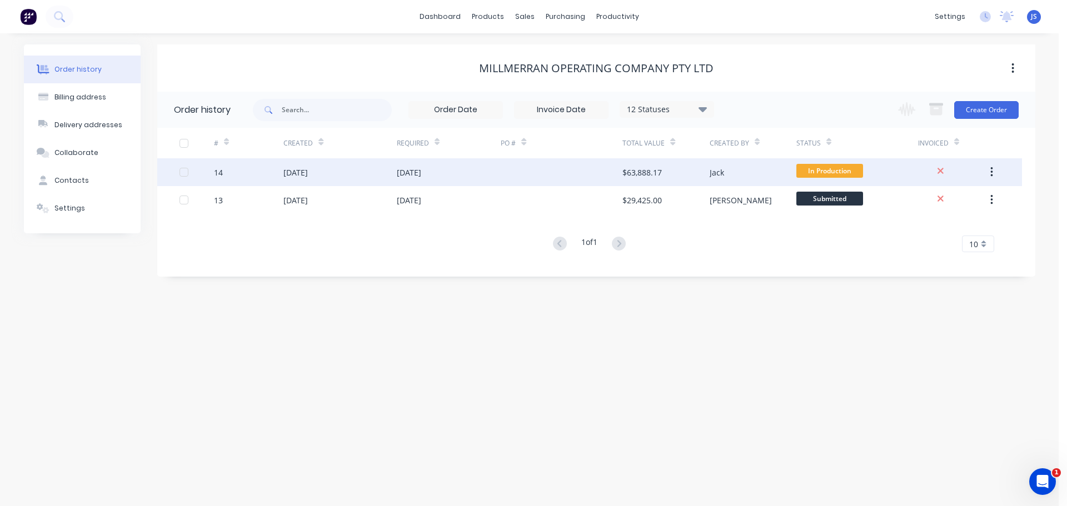
click at [667, 171] on div "$63,888.17" at bounding box center [665, 172] width 87 height 28
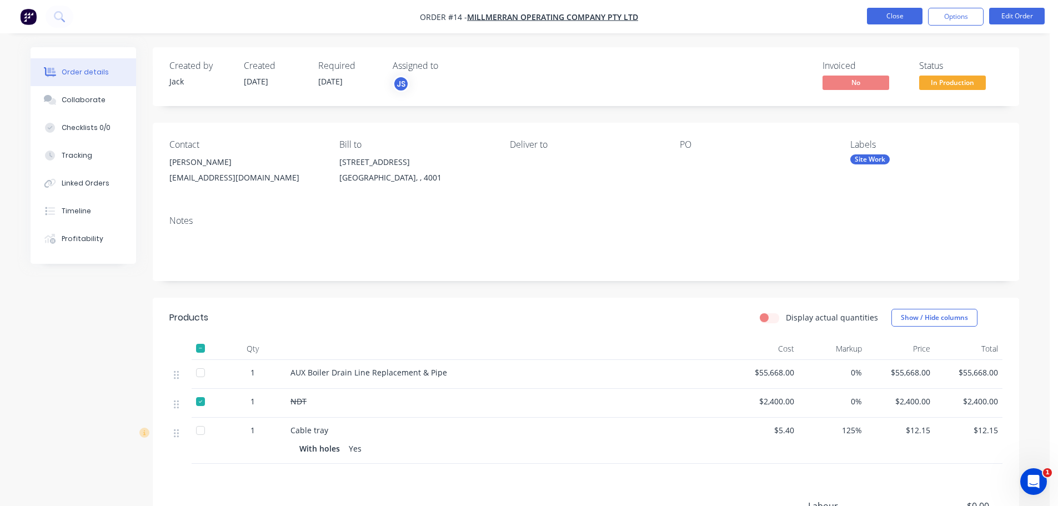
click at [903, 14] on button "Close" at bounding box center [895, 16] width 56 height 17
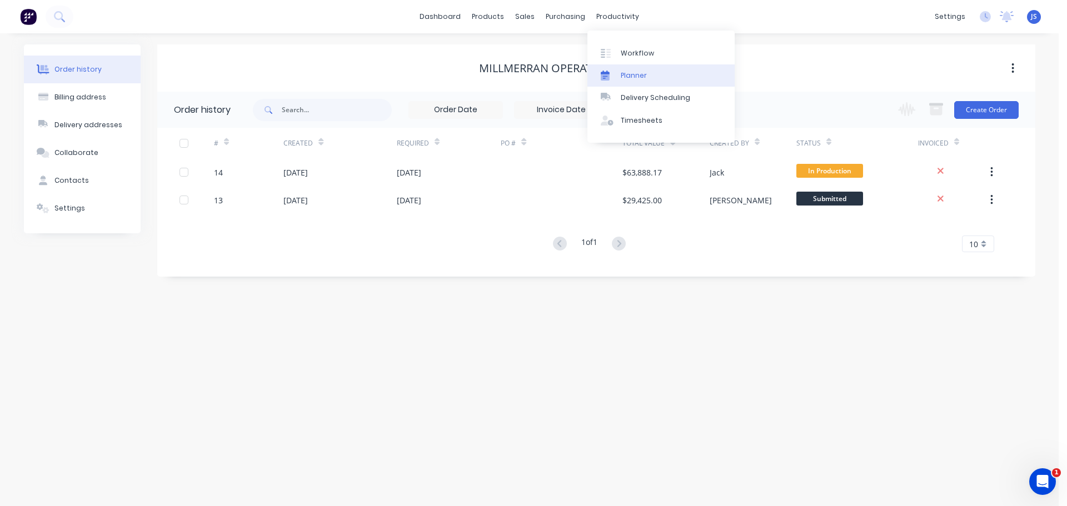
click at [623, 74] on div "Planner" at bounding box center [633, 76] width 26 height 10
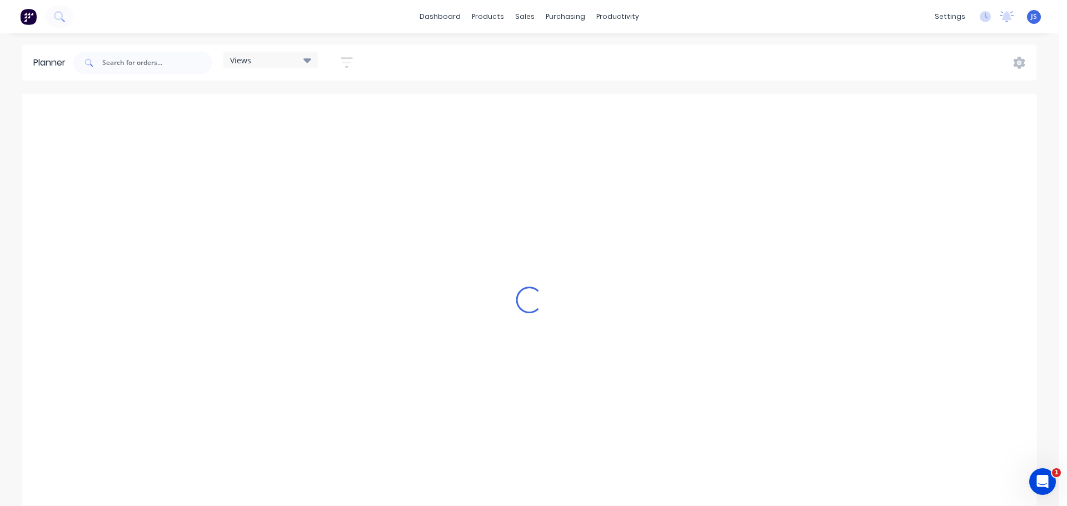
scroll to position [0, 1423]
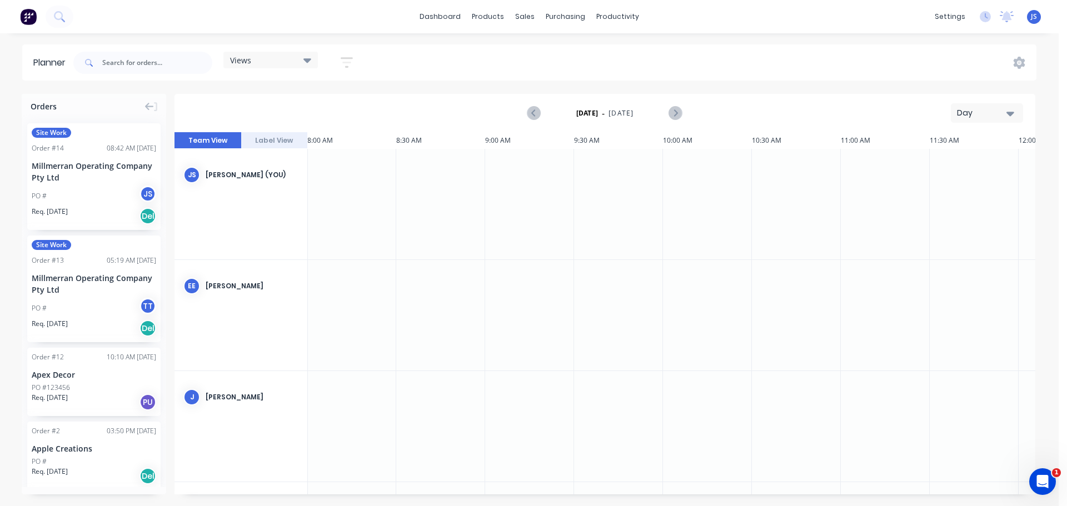
click at [64, 168] on div "Millmerran Operating Company Pty Ltd" at bounding box center [94, 171] width 124 height 23
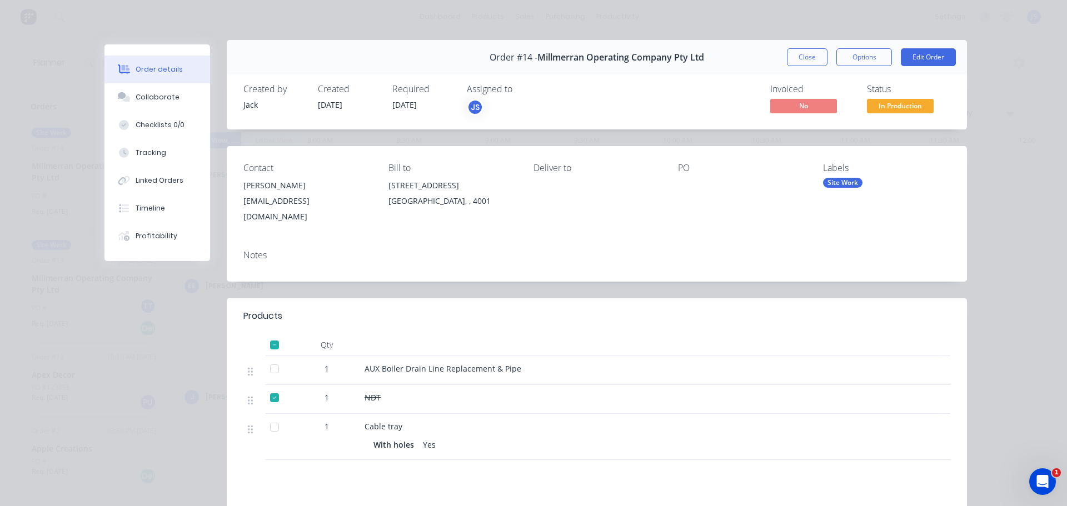
scroll to position [0, 0]
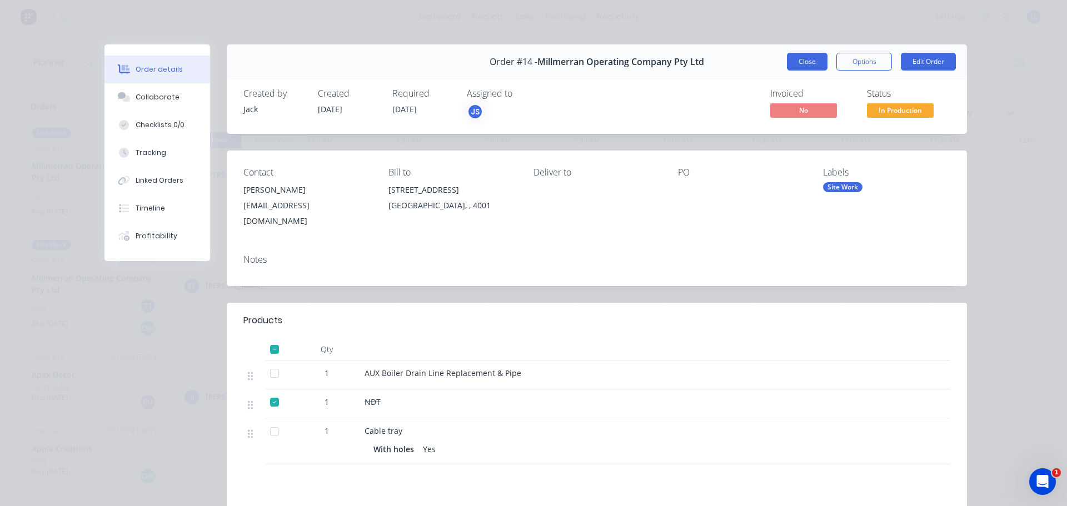
click at [801, 58] on button "Close" at bounding box center [807, 62] width 41 height 18
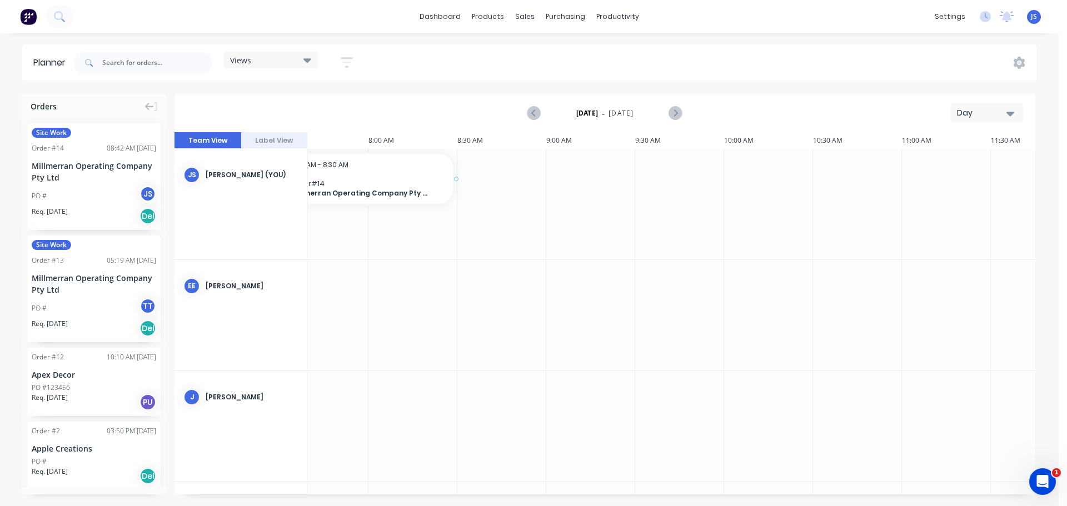
scroll to position [0, 1353]
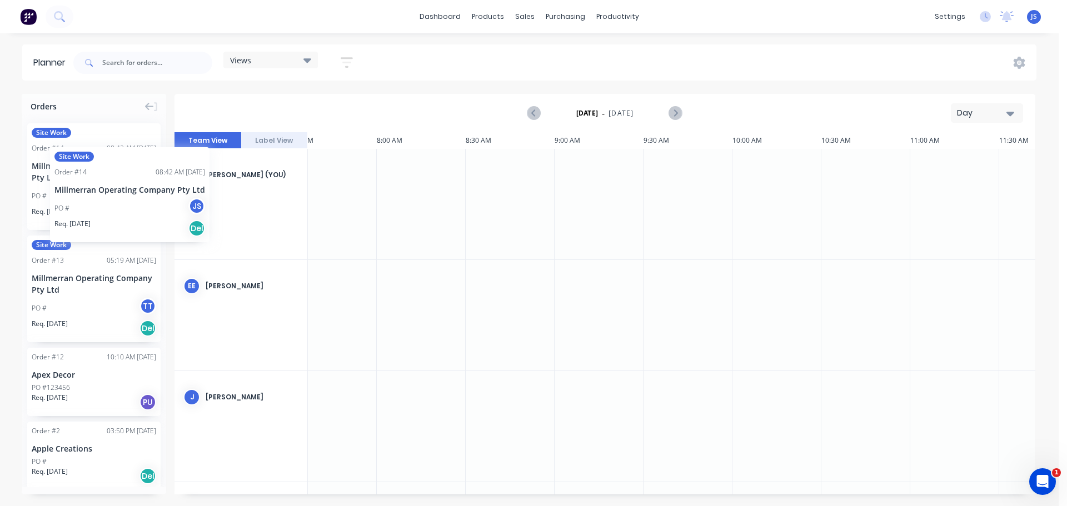
drag, startPoint x: 71, startPoint y: 167, endPoint x: 31, endPoint y: 122, distance: 60.2
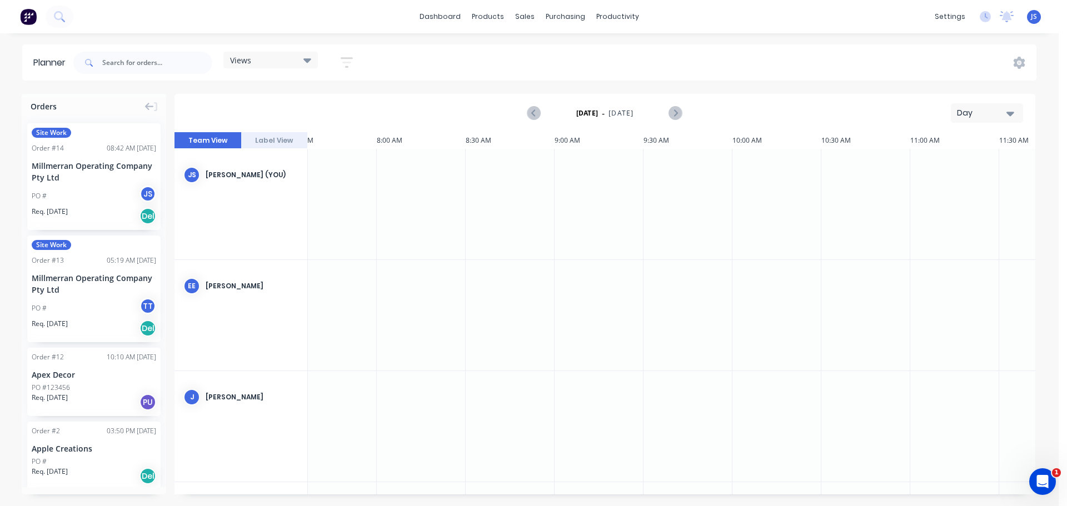
click at [978, 116] on div "Day" at bounding box center [982, 113] width 51 height 12
click at [946, 188] on div "Month" at bounding box center [967, 187] width 110 height 22
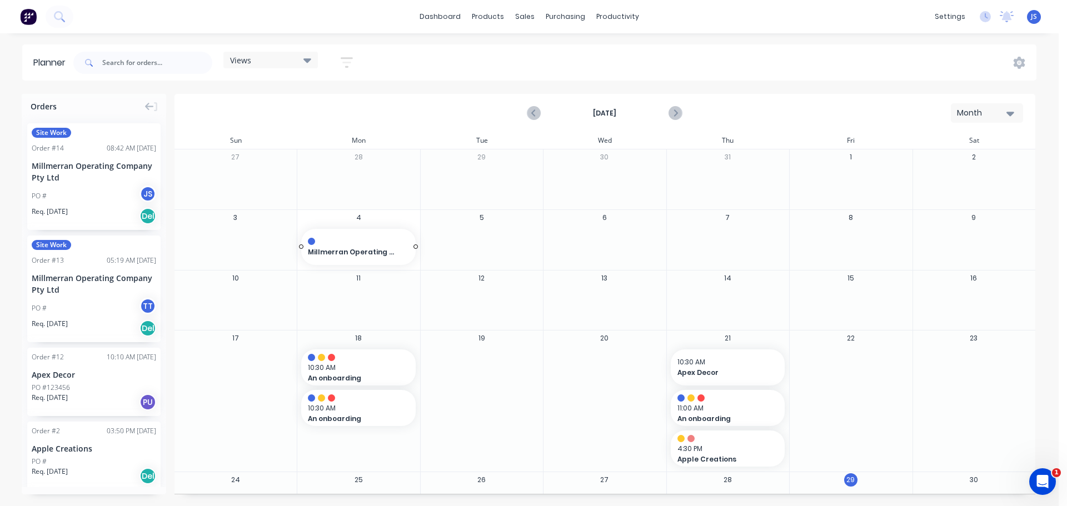
drag, startPoint x: 63, startPoint y: 168, endPoint x: 361, endPoint y: 223, distance: 302.9
click at [389, 234] on div "Set start/finish time" at bounding box center [426, 233] width 119 height 23
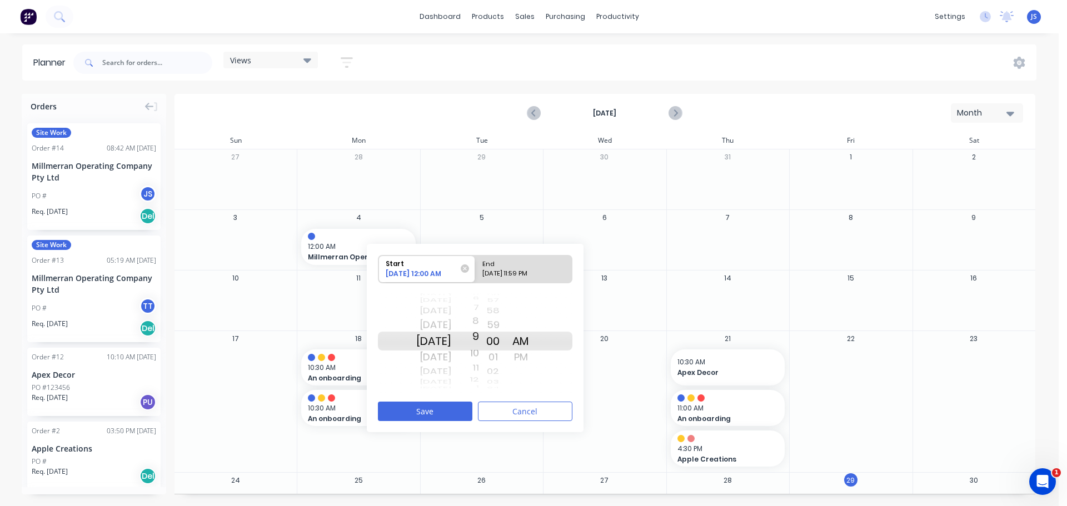
drag, startPoint x: 489, startPoint y: 322, endPoint x: 488, endPoint y: 373, distance: 51.7
click at [479, 376] on div "11" at bounding box center [465, 369] width 28 height 16
click at [479, 315] on div "7" at bounding box center [465, 311] width 28 height 14
click at [479, 327] on div "6" at bounding box center [465, 325] width 28 height 18
click at [520, 274] on div "[DATE] 11:59 PM" at bounding box center [518, 276] width 81 height 14
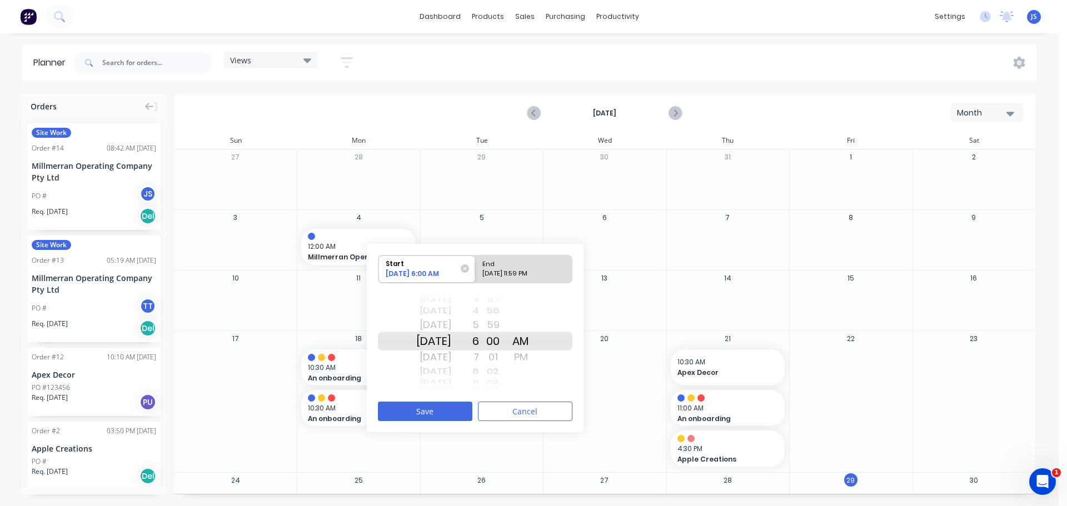
click at [475, 274] on input "End [DATE] 11:59 PM" at bounding box center [475, 269] width 1 height 27
radio input "true"
click at [439, 369] on div "[DATE]" at bounding box center [433, 371] width 35 height 14
click at [479, 356] on div "2" at bounding box center [465, 357] width 28 height 18
click at [502, 353] on div "00" at bounding box center [493, 357] width 28 height 18
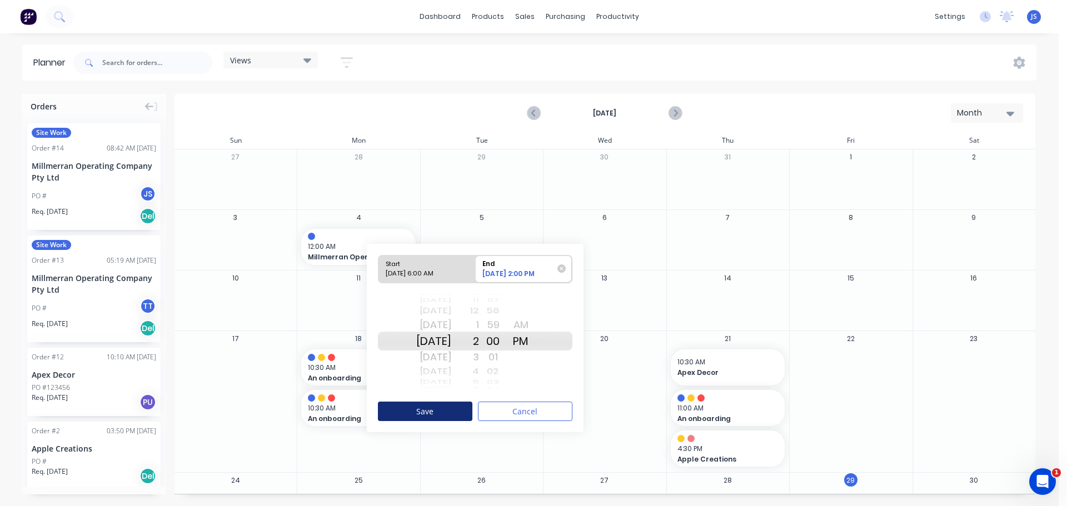
click at [423, 405] on button "Save" at bounding box center [425, 411] width 94 height 19
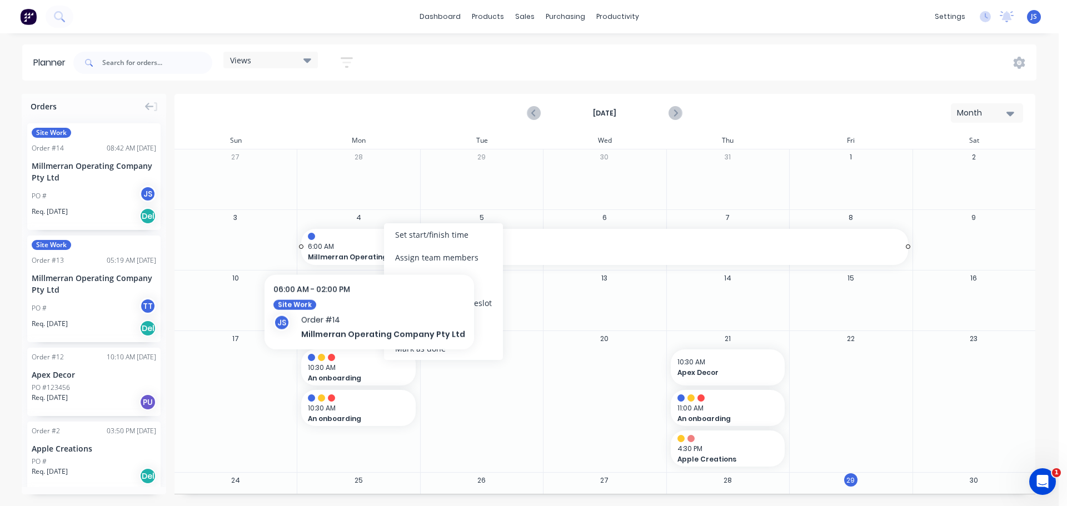
click at [364, 244] on span "6:00 AM" at bounding box center [602, 247] width 588 height 10
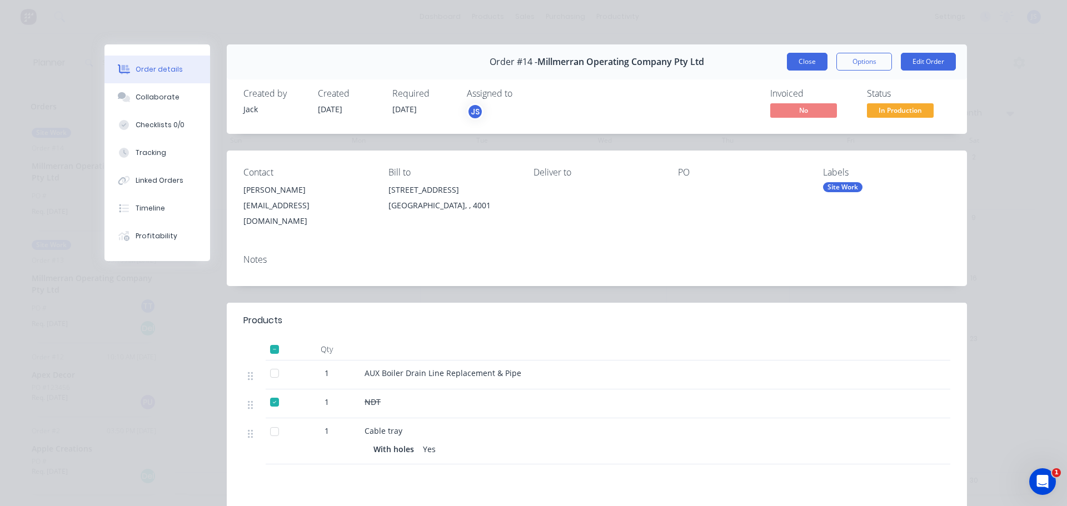
click at [805, 62] on button "Close" at bounding box center [807, 62] width 41 height 18
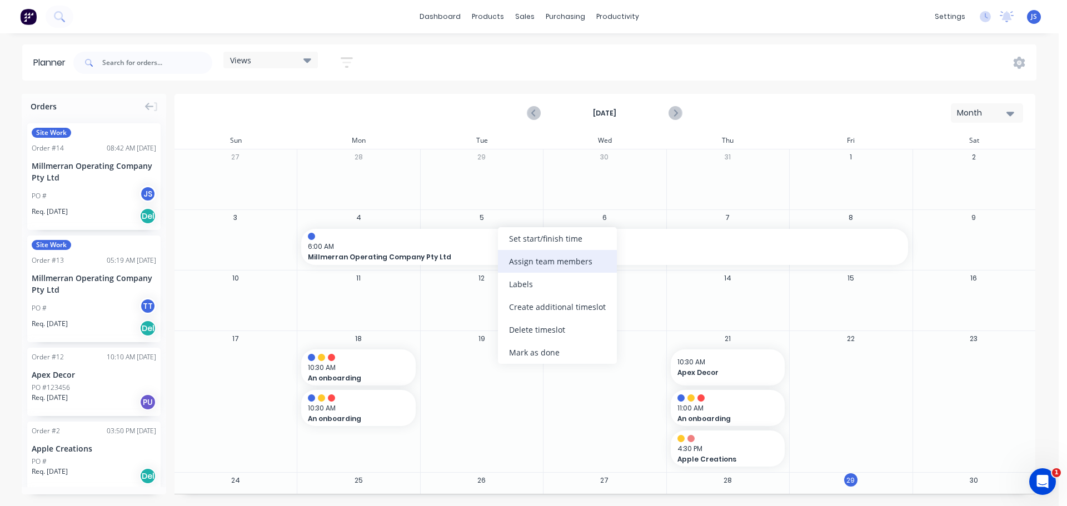
click at [549, 261] on div "Assign team members" at bounding box center [557, 261] width 119 height 23
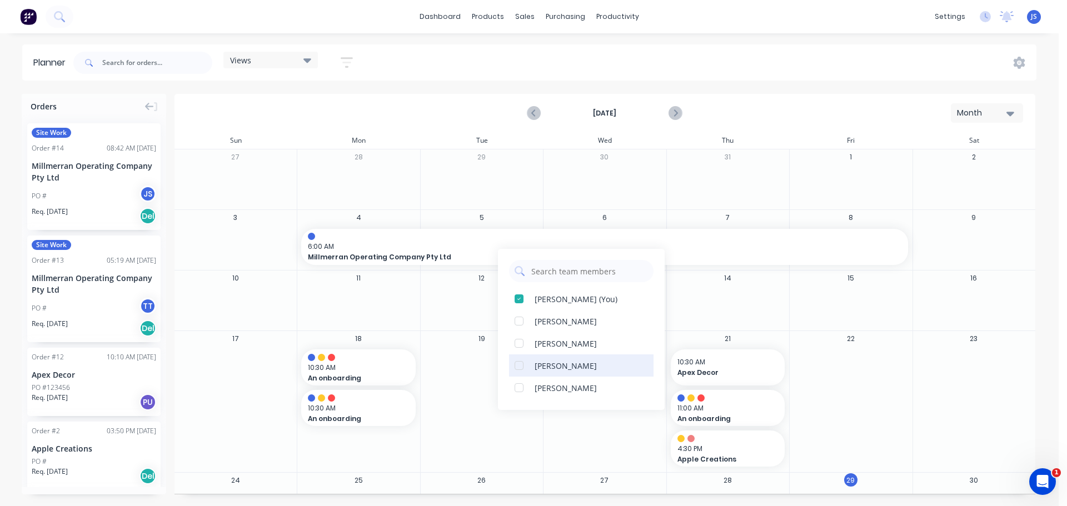
click at [521, 364] on div at bounding box center [519, 365] width 22 height 22
click at [457, 287] on div "12" at bounding box center [481, 301] width 123 height 60
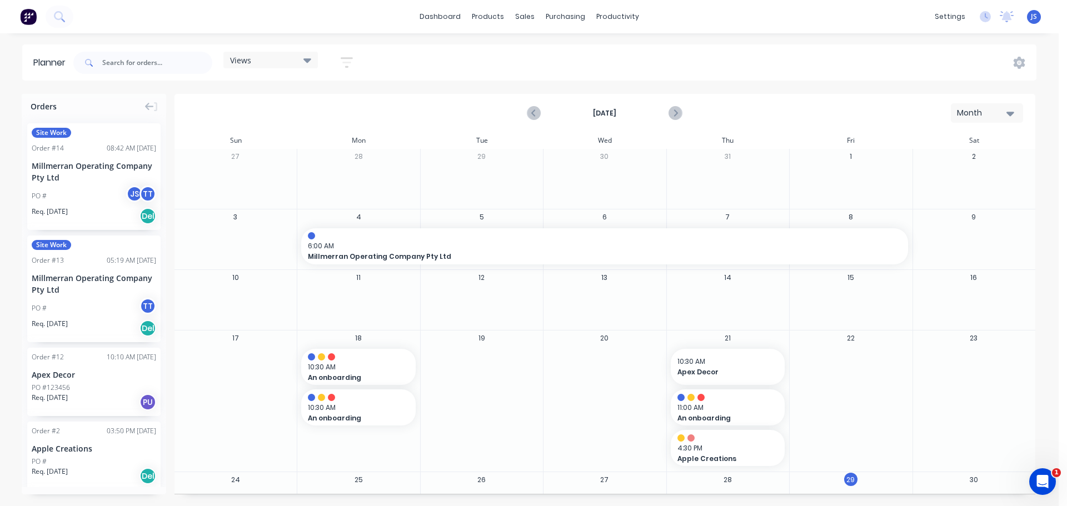
scroll to position [0, 0]
click at [995, 113] on div "Month" at bounding box center [982, 113] width 51 height 12
click at [957, 140] on div "Day" at bounding box center [967, 143] width 110 height 22
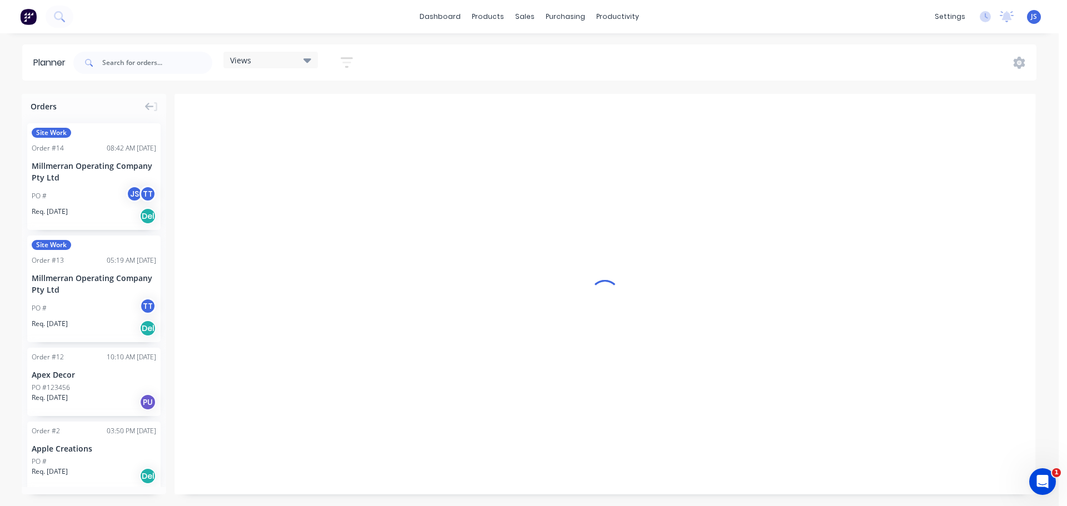
scroll to position [0, 1423]
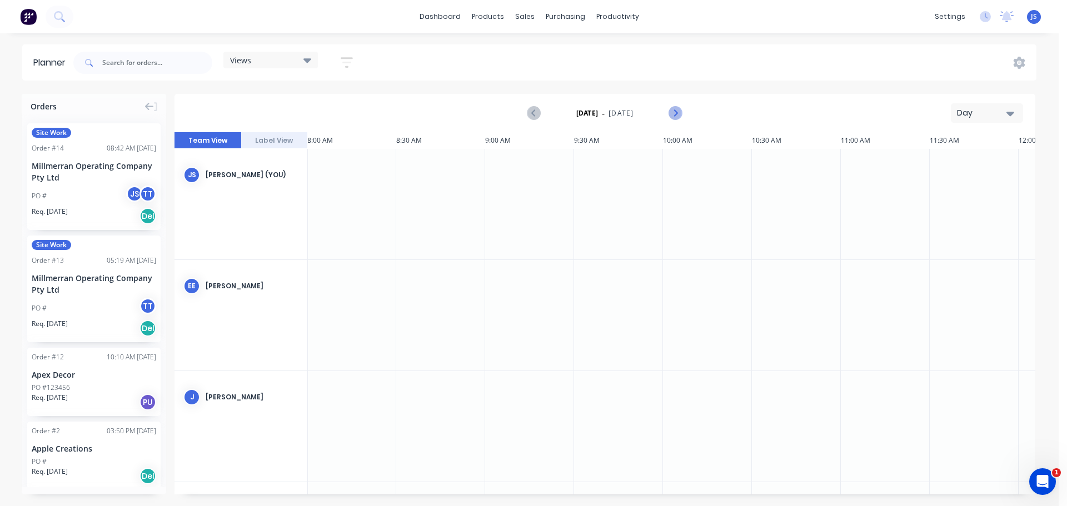
click at [673, 112] on icon "Next page" at bounding box center [674, 113] width 13 height 13
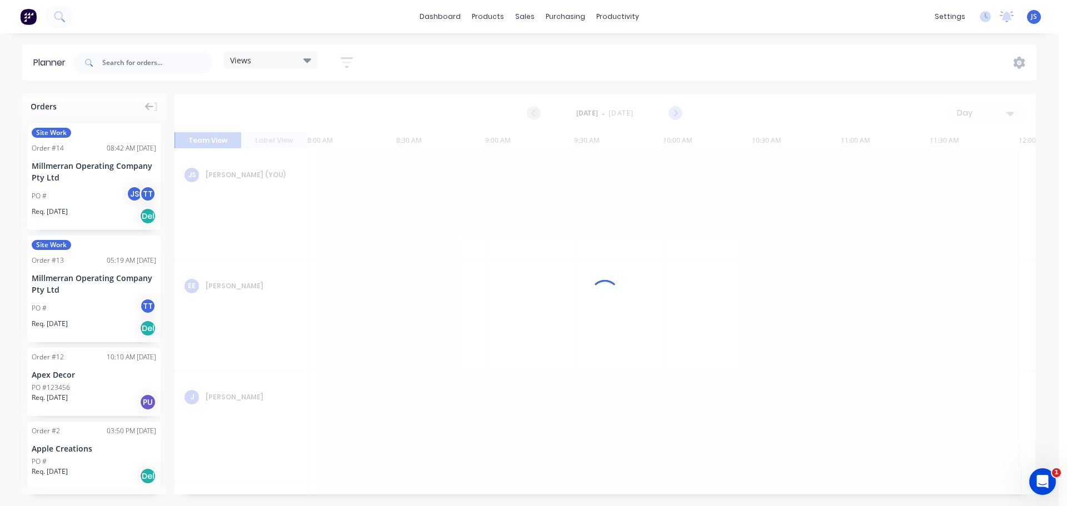
click at [673, 112] on div at bounding box center [604, 294] width 860 height 401
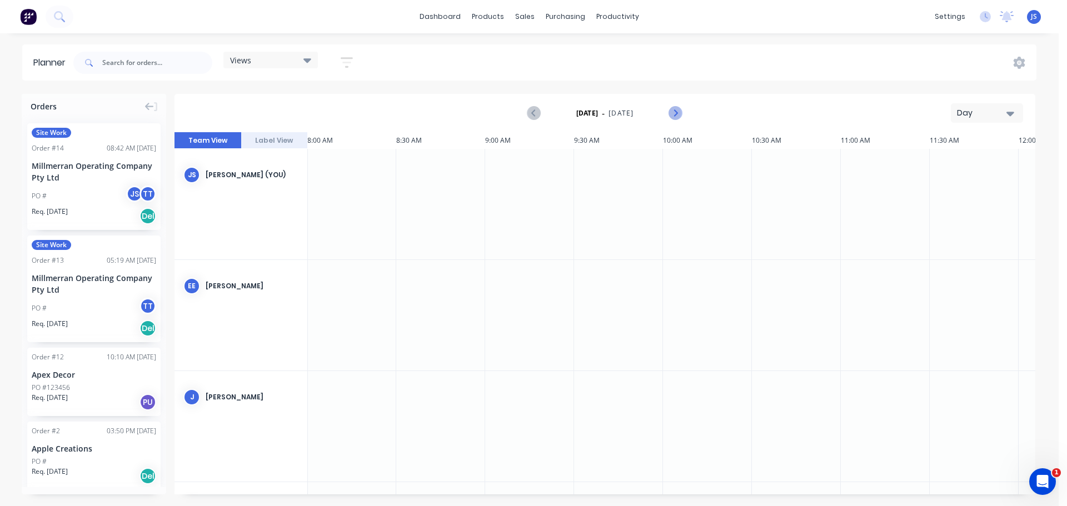
click at [673, 112] on icon "Next page" at bounding box center [674, 113] width 13 height 13
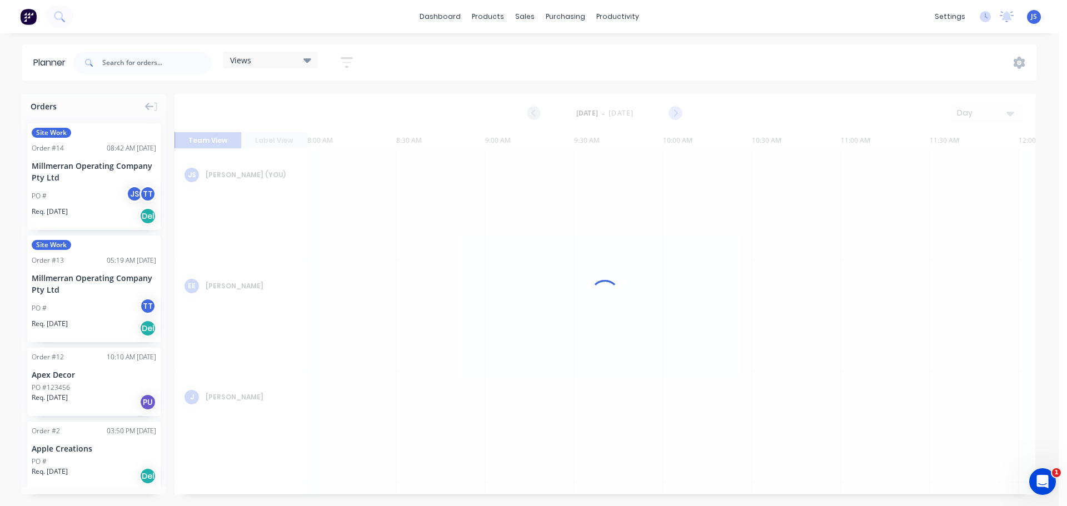
click at [673, 112] on icon "Next page" at bounding box center [674, 113] width 13 height 13
click at [673, 112] on div at bounding box center [604, 294] width 860 height 401
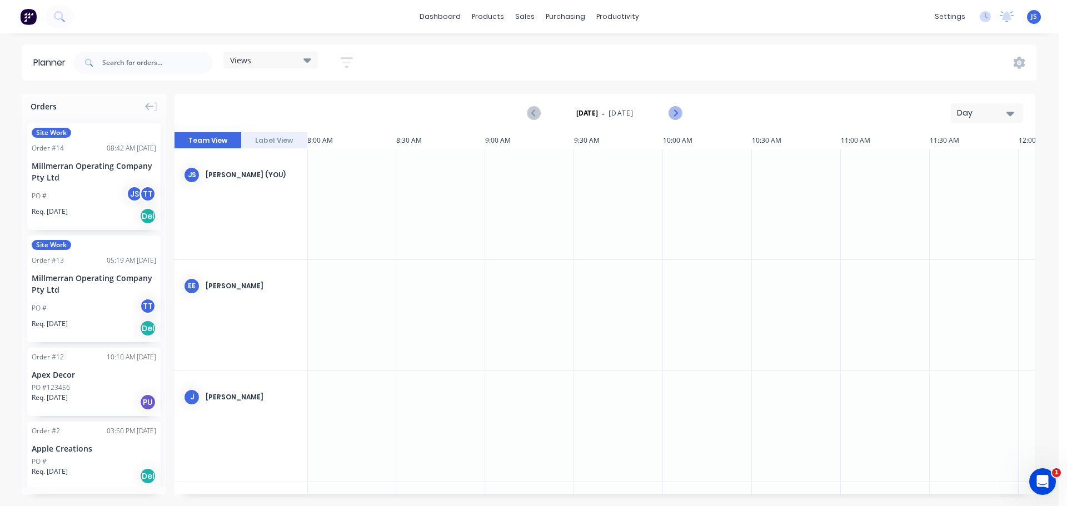
click at [673, 112] on icon "Next page" at bounding box center [674, 113] width 13 height 13
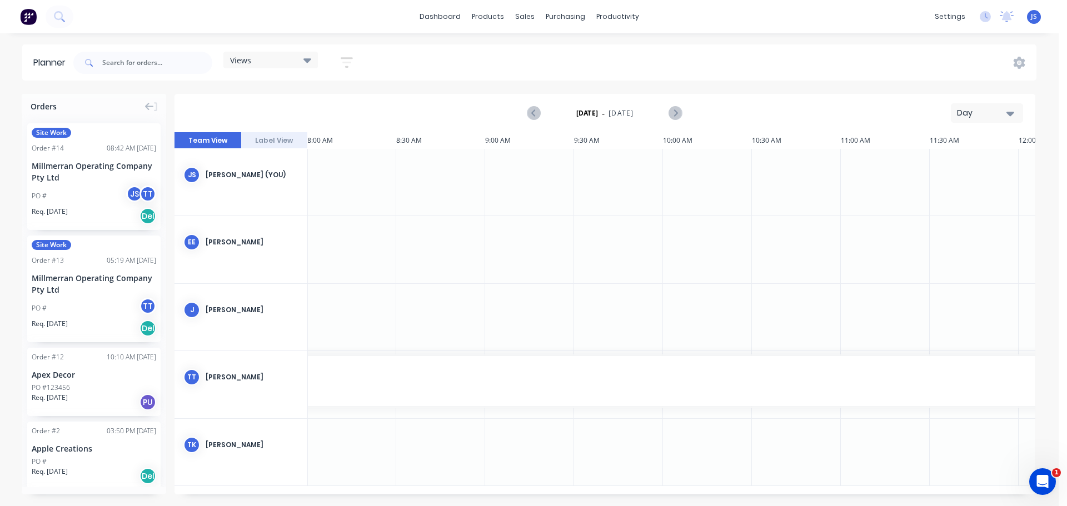
click at [283, 138] on button "Label View" at bounding box center [274, 140] width 67 height 17
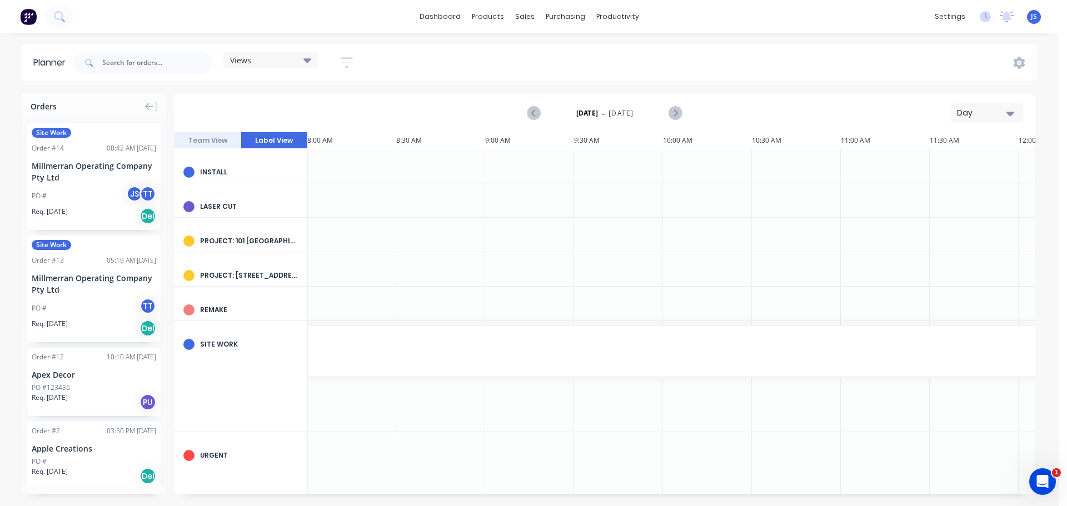
click at [218, 136] on button "Team View" at bounding box center [207, 140] width 67 height 17
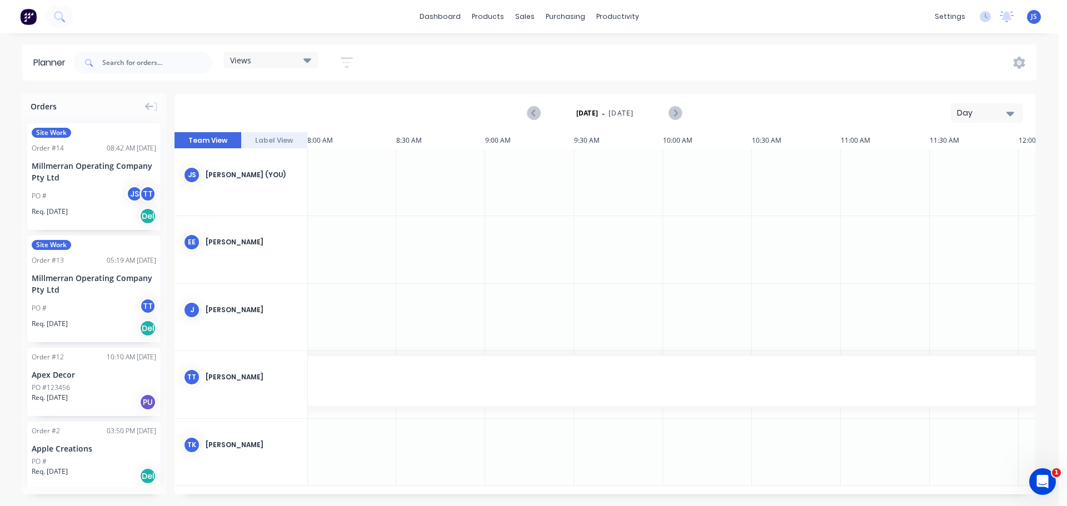
click at [311, 59] on icon at bounding box center [307, 60] width 8 height 4
click at [470, 192] on div at bounding box center [440, 182] width 89 height 67
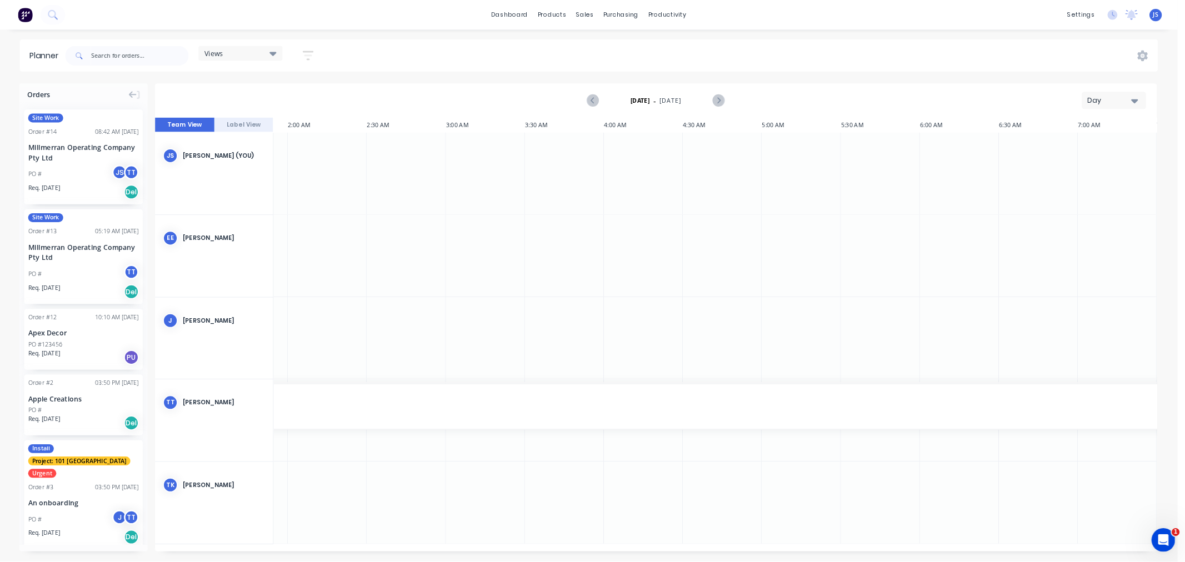
scroll to position [0, 339]
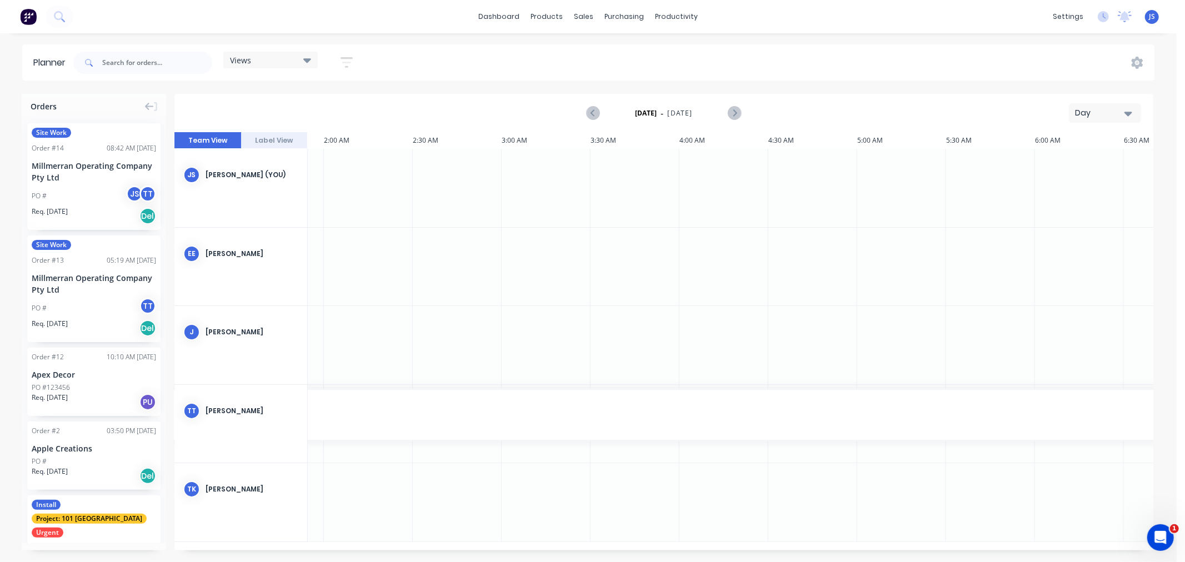
click at [1066, 109] on icon "button" at bounding box center [1128, 113] width 8 height 12
click at [1065, 182] on div "Month" at bounding box center [1085, 187] width 110 height 22
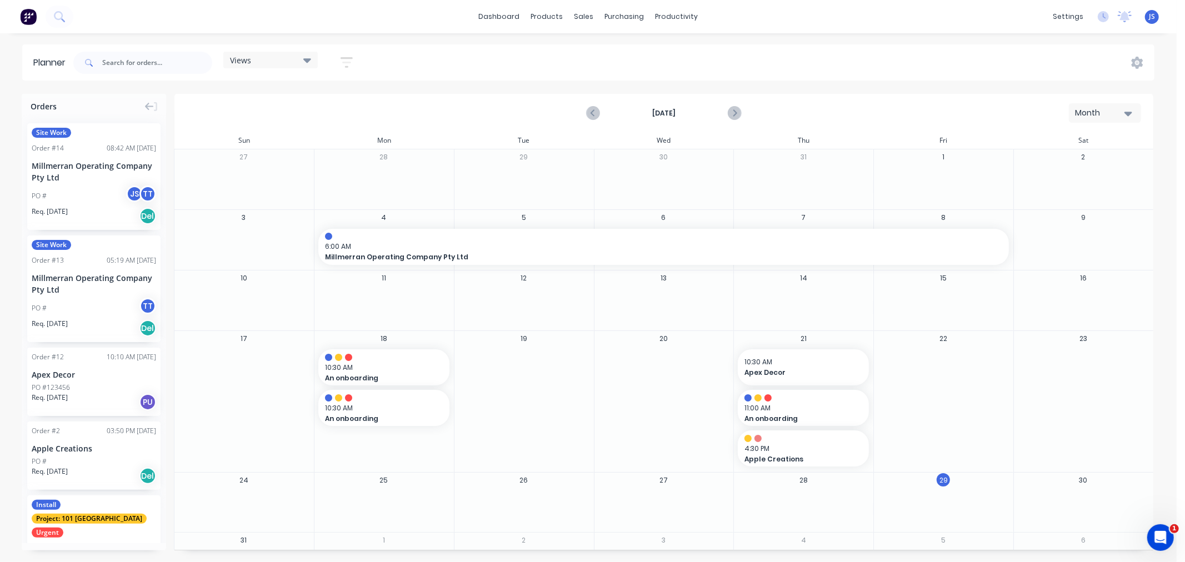
click at [1066, 114] on div "Month" at bounding box center [1100, 113] width 51 height 12
click at [1066, 163] on div "Week" at bounding box center [1085, 165] width 110 height 22
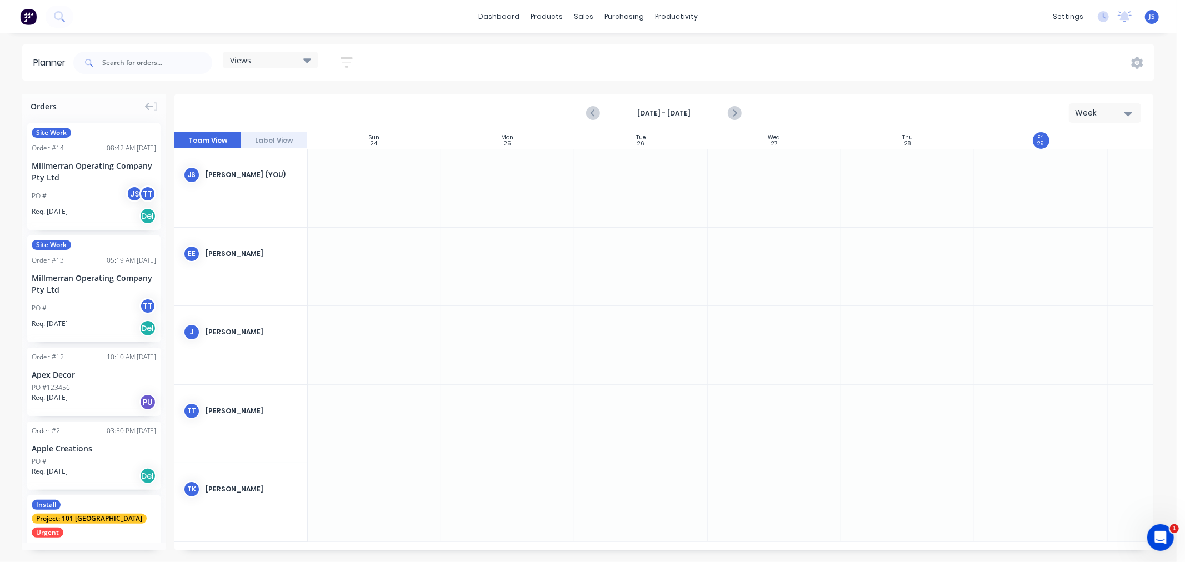
scroll to position [0, 1]
click at [732, 110] on icon "Next page" at bounding box center [734, 113] width 5 height 9
click at [590, 114] on icon "Previous page" at bounding box center [593, 113] width 13 height 13
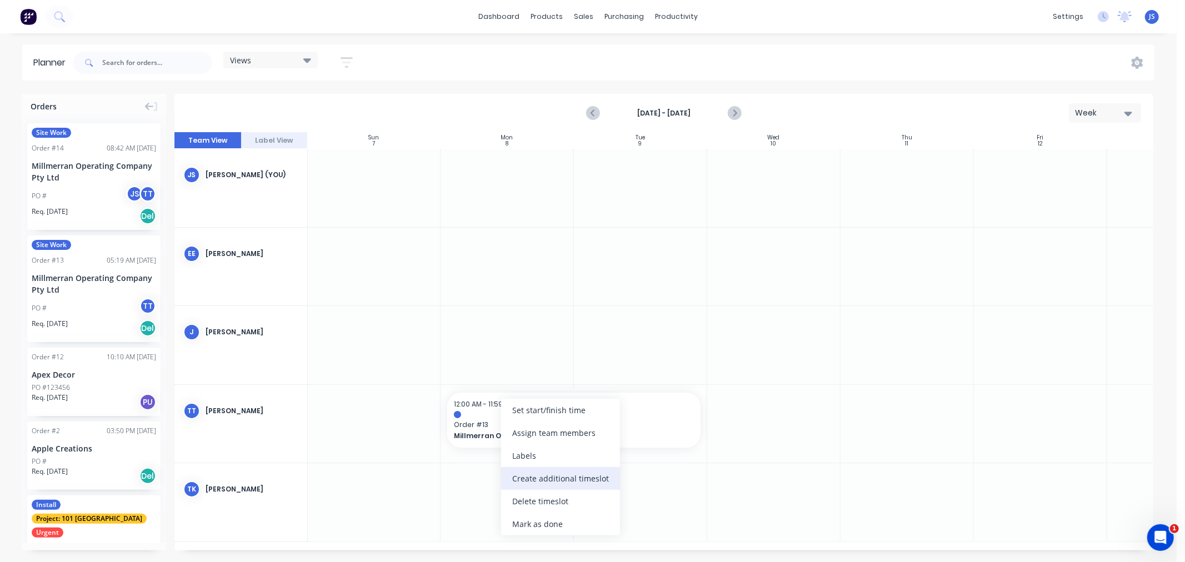
click at [534, 473] on div "Create additional timeslot" at bounding box center [560, 478] width 119 height 23
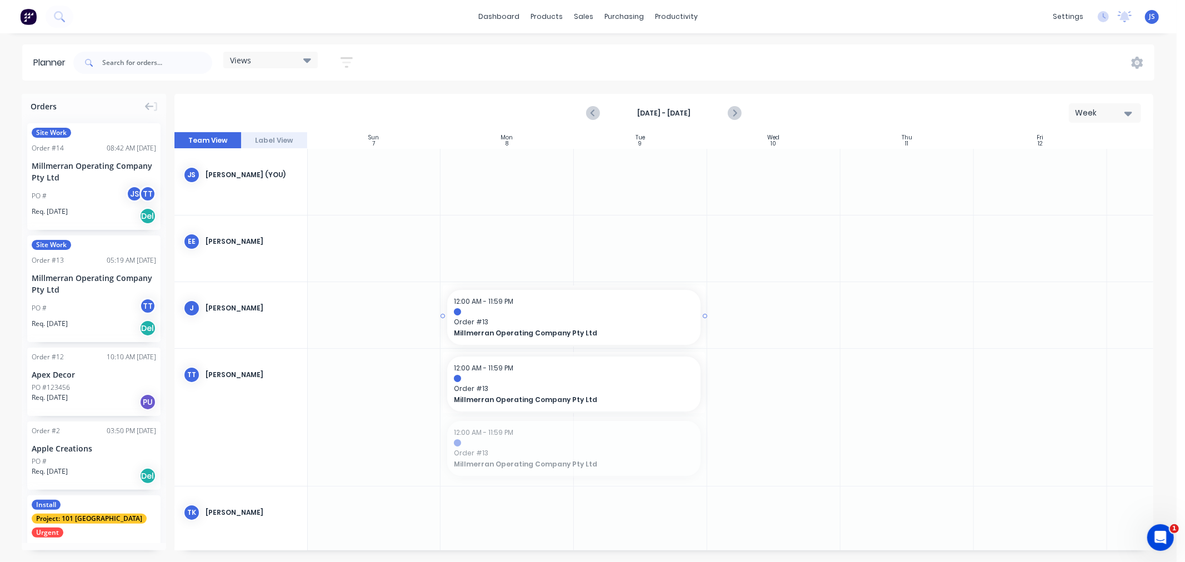
drag, startPoint x: 531, startPoint y: 441, endPoint x: 529, endPoint y: 333, distance: 107.8
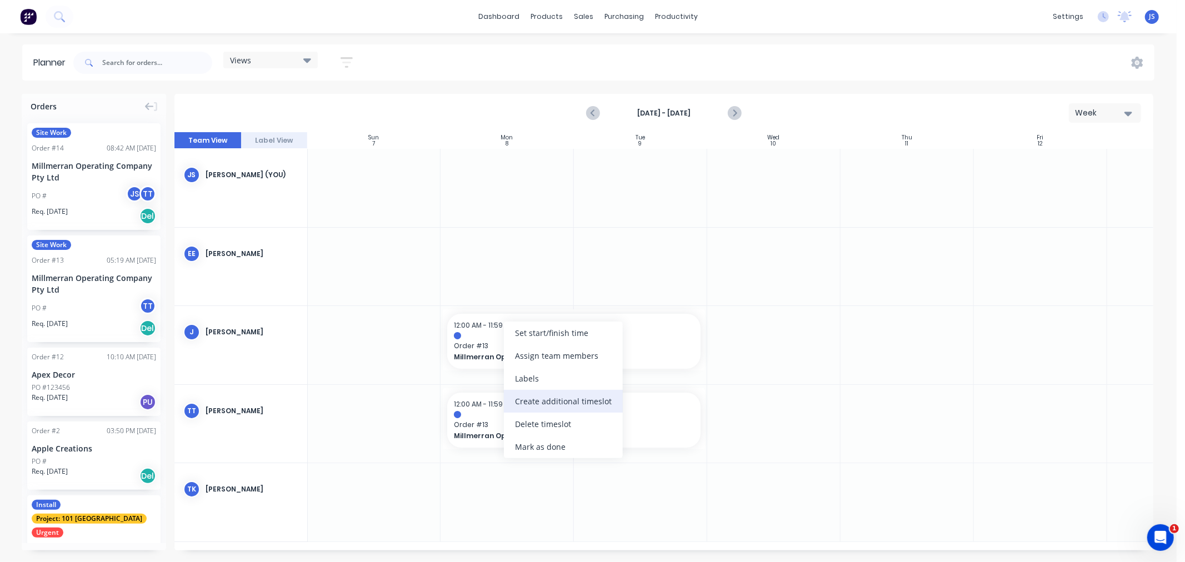
click at [523, 396] on div "Create additional timeslot" at bounding box center [563, 401] width 119 height 23
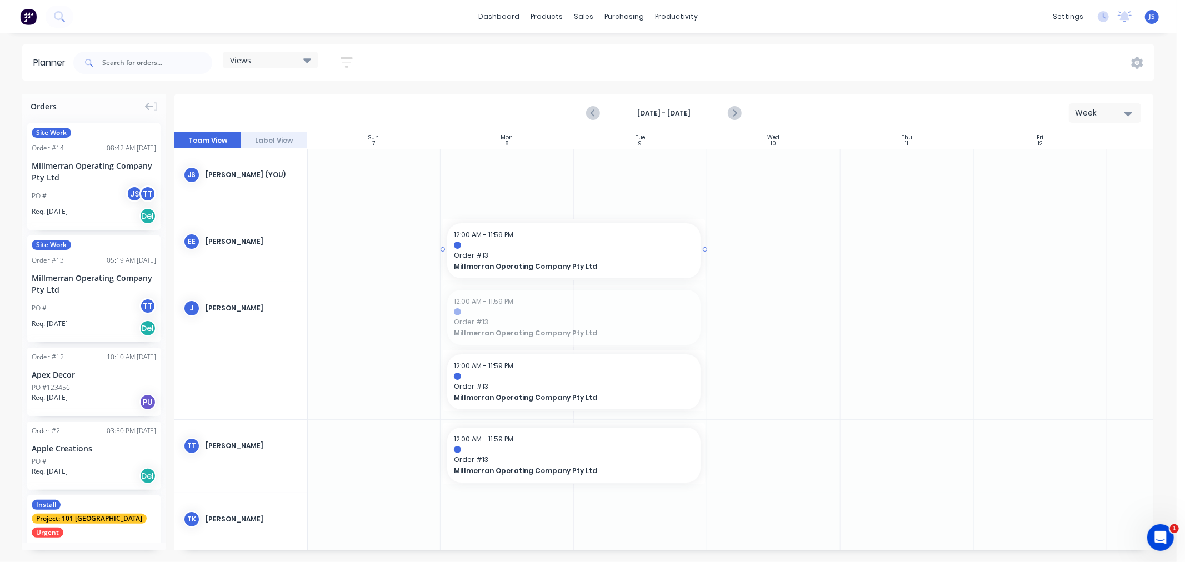
drag, startPoint x: 528, startPoint y: 319, endPoint x: 530, endPoint y: 262, distance: 56.7
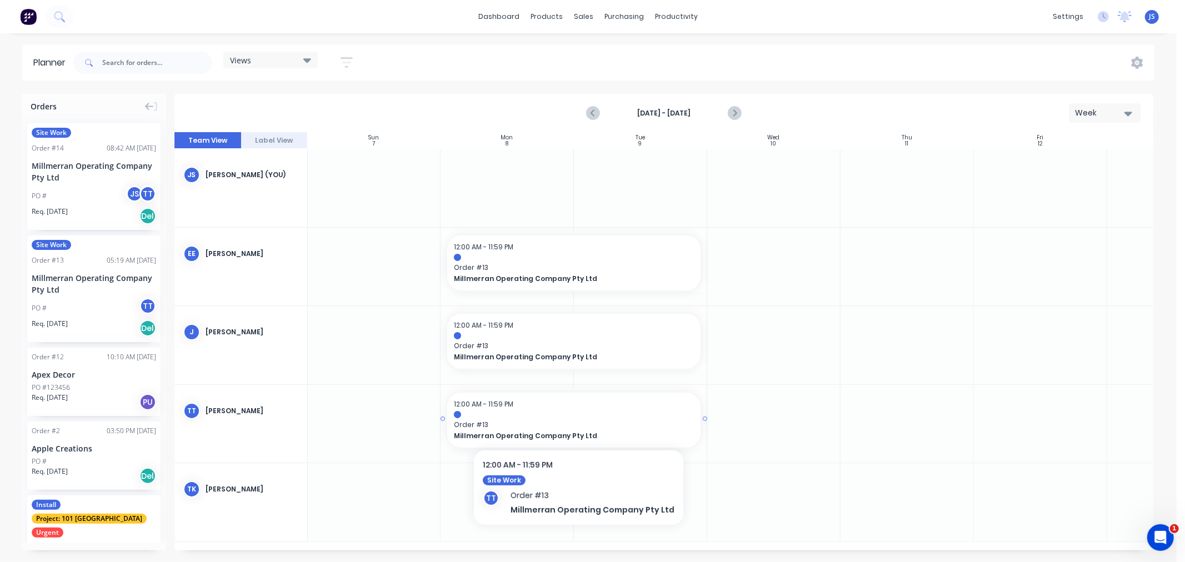
click at [536, 393] on div "12:00 AM - 11:59 PM Order # 13 Millmerran Operating Company Pty Ltd" at bounding box center [573, 420] width 253 height 55
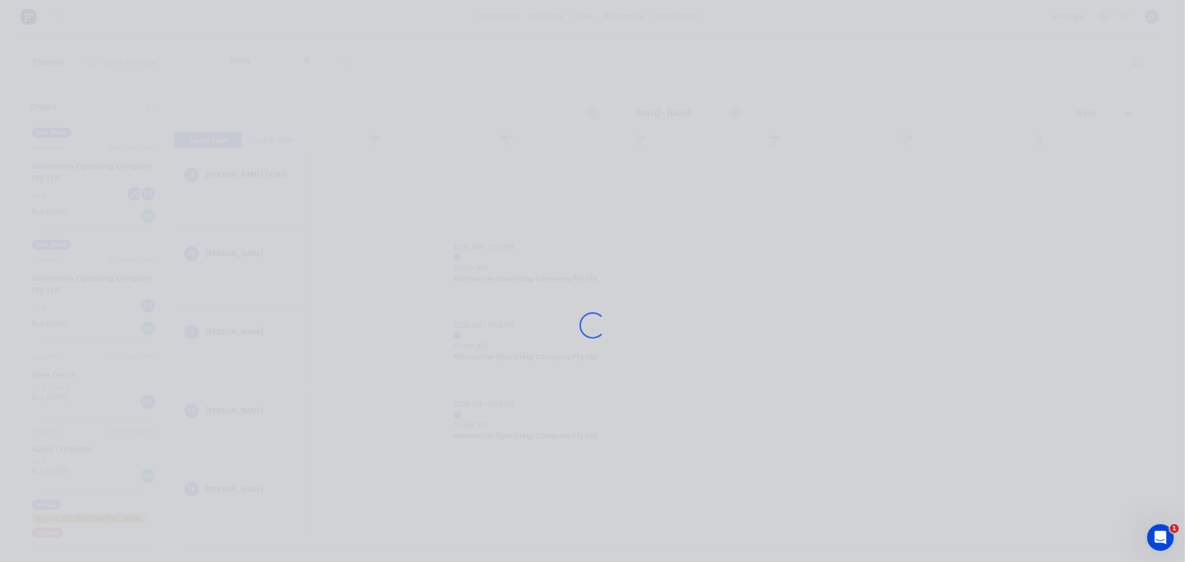
click at [632, 319] on div "Loading..." at bounding box center [592, 325] width 889 height 562
drag, startPoint x: 778, startPoint y: 220, endPoint x: 724, endPoint y: 115, distance: 118.3
click at [724, 115] on div "Loading..." at bounding box center [592, 325] width 889 height 562
click at [613, 298] on div "Loading..." at bounding box center [592, 325] width 889 height 562
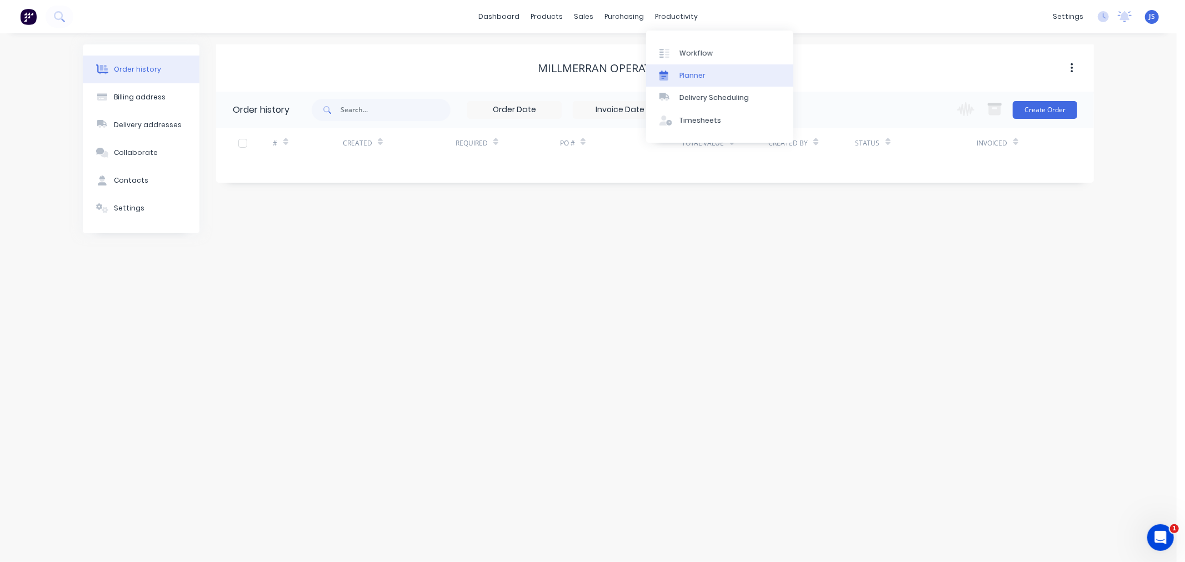
click at [679, 74] on div "Planner" at bounding box center [692, 76] width 26 height 10
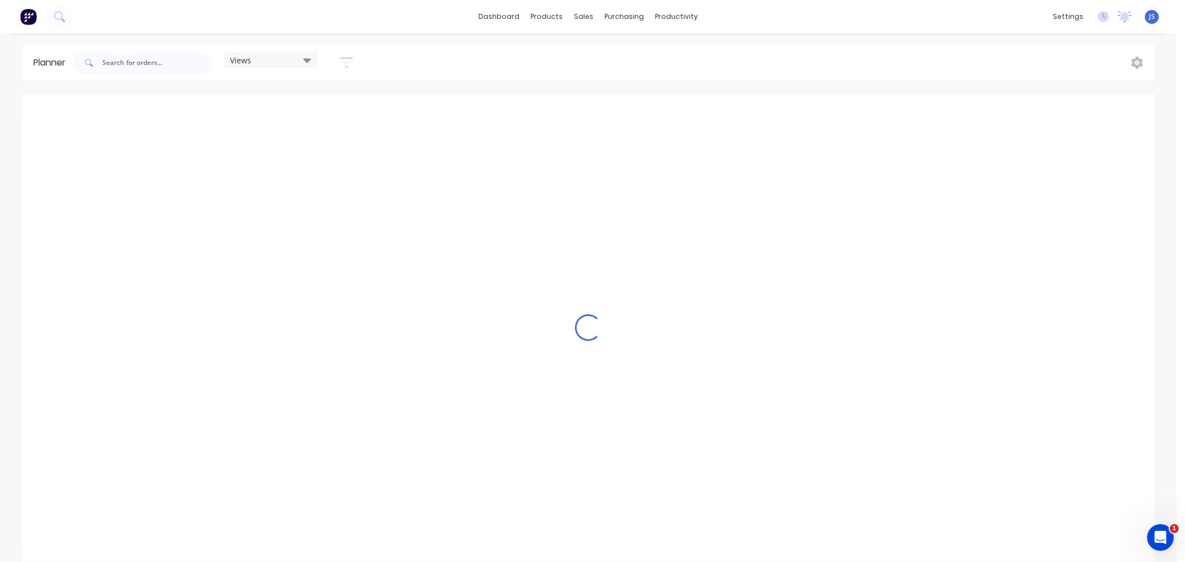
scroll to position [0, 1423]
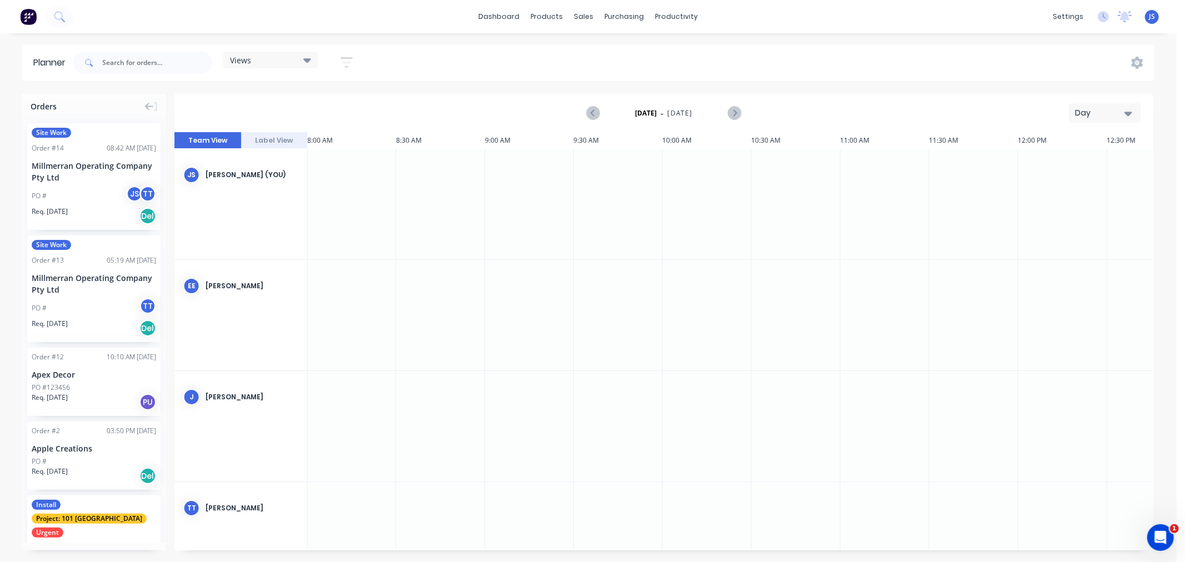
click at [1066, 113] on div "Day" at bounding box center [1100, 113] width 51 height 12
click at [1055, 162] on div "Week" at bounding box center [1085, 165] width 110 height 22
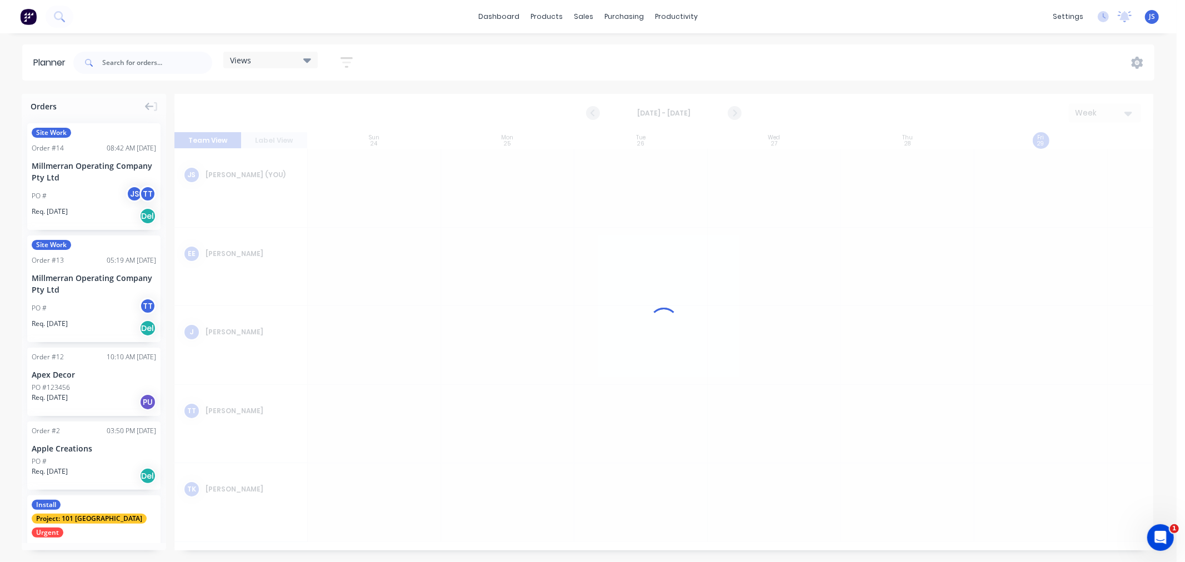
scroll to position [0, 1]
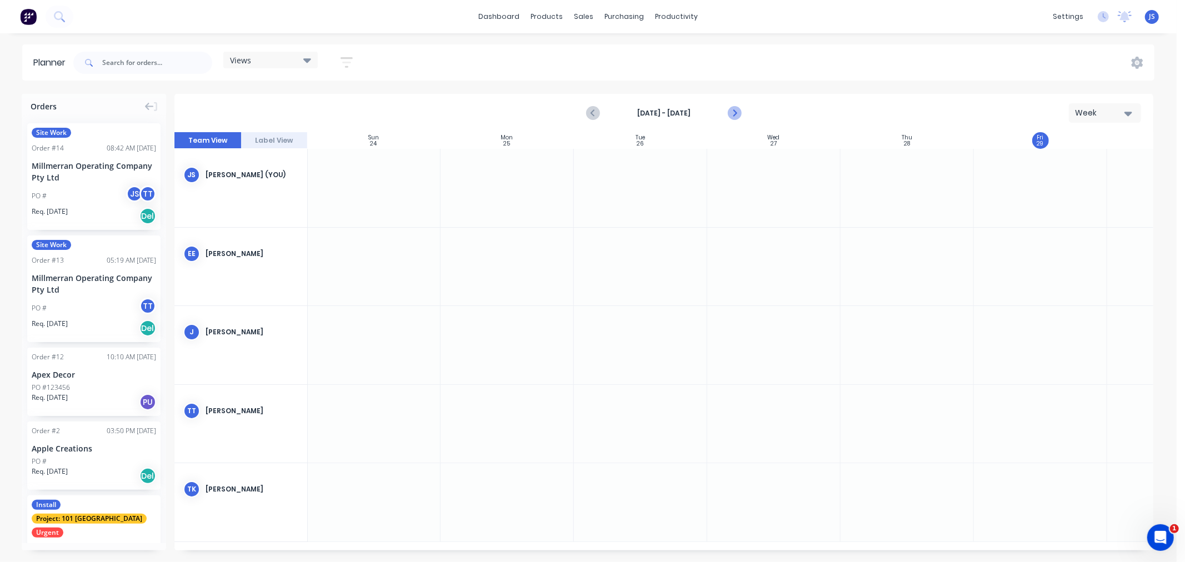
click at [734, 113] on icon "Next page" at bounding box center [733, 113] width 13 height 13
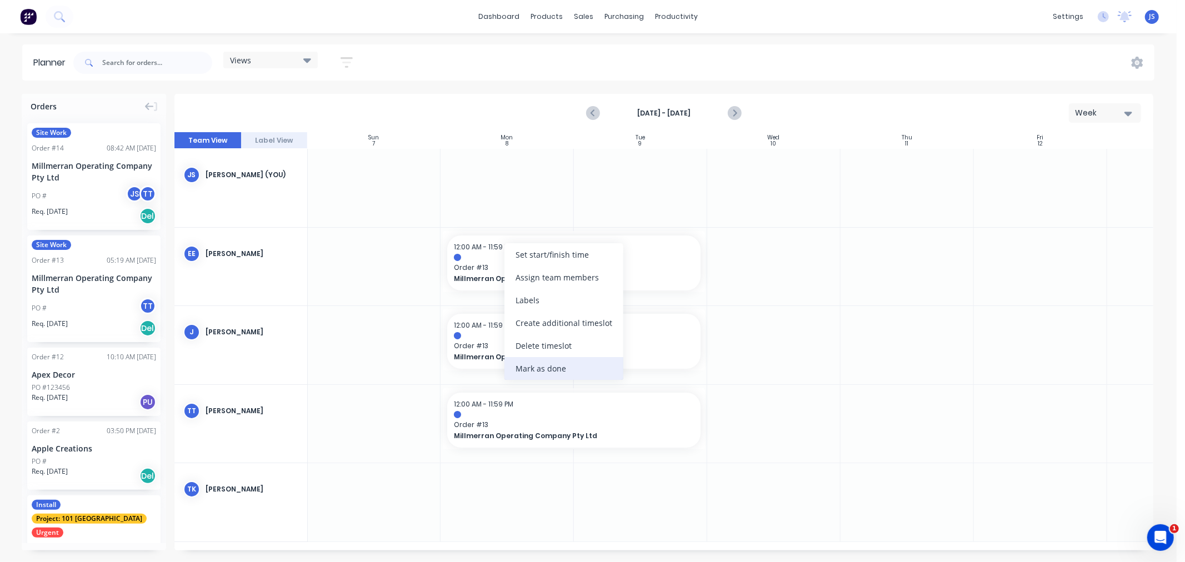
click at [553, 367] on div "Mark as done" at bounding box center [563, 368] width 119 height 23
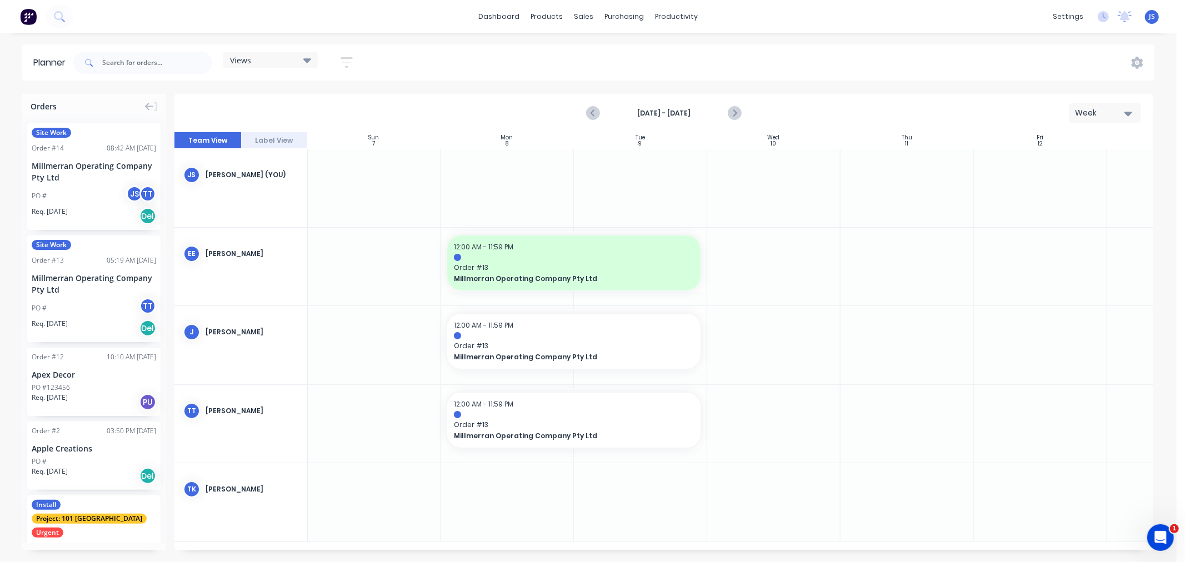
click at [324, 196] on div at bounding box center [373, 188] width 133 height 78
click at [59, 172] on div "Millmerran Operating Company Pty Ltd" at bounding box center [94, 171] width 124 height 23
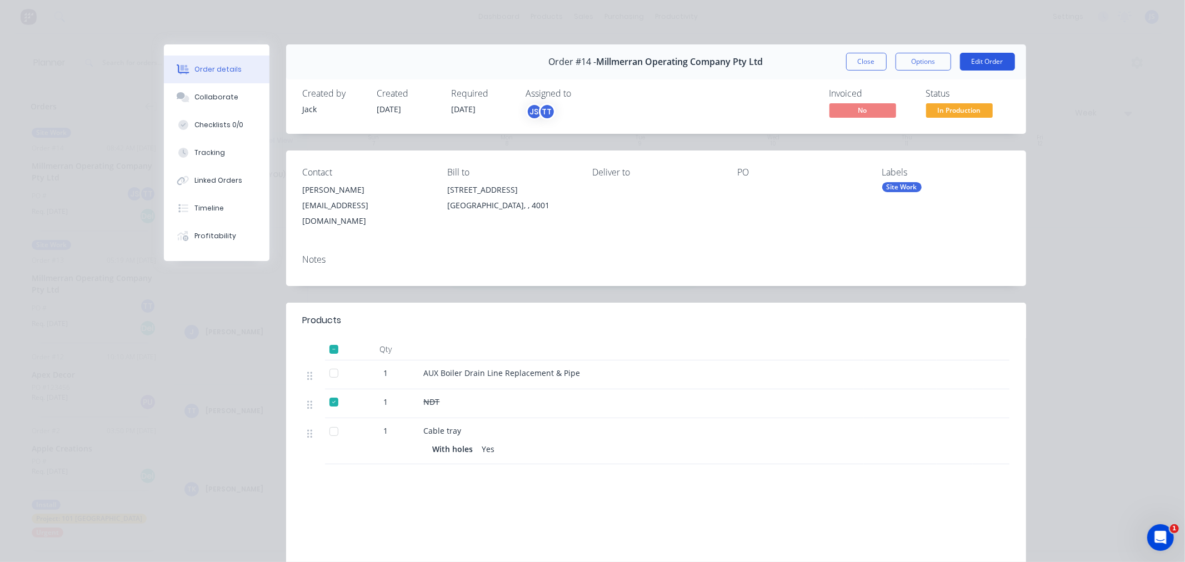
click at [979, 61] on button "Edit Order" at bounding box center [987, 62] width 55 height 18
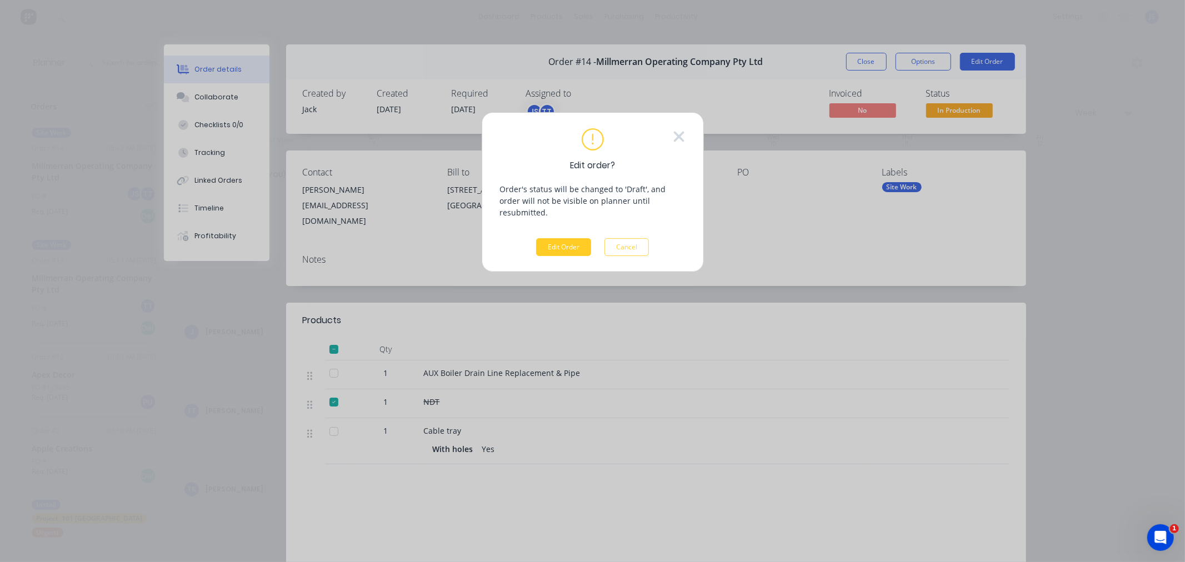
click at [564, 240] on button "Edit Order" at bounding box center [563, 247] width 55 height 18
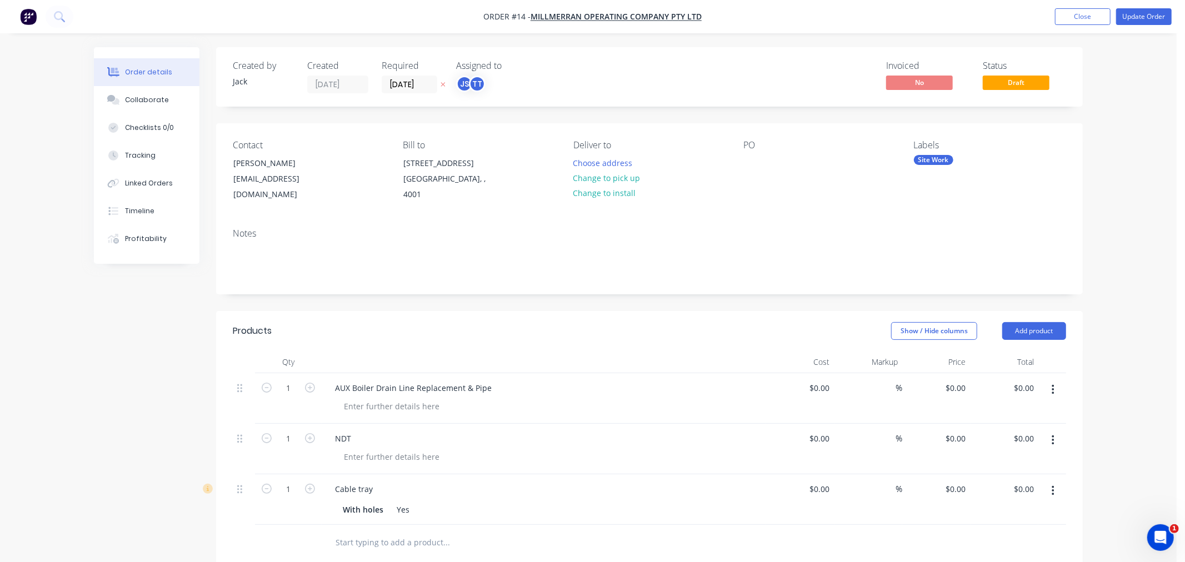
type input "$55,668.00"
type input "$2,400.00"
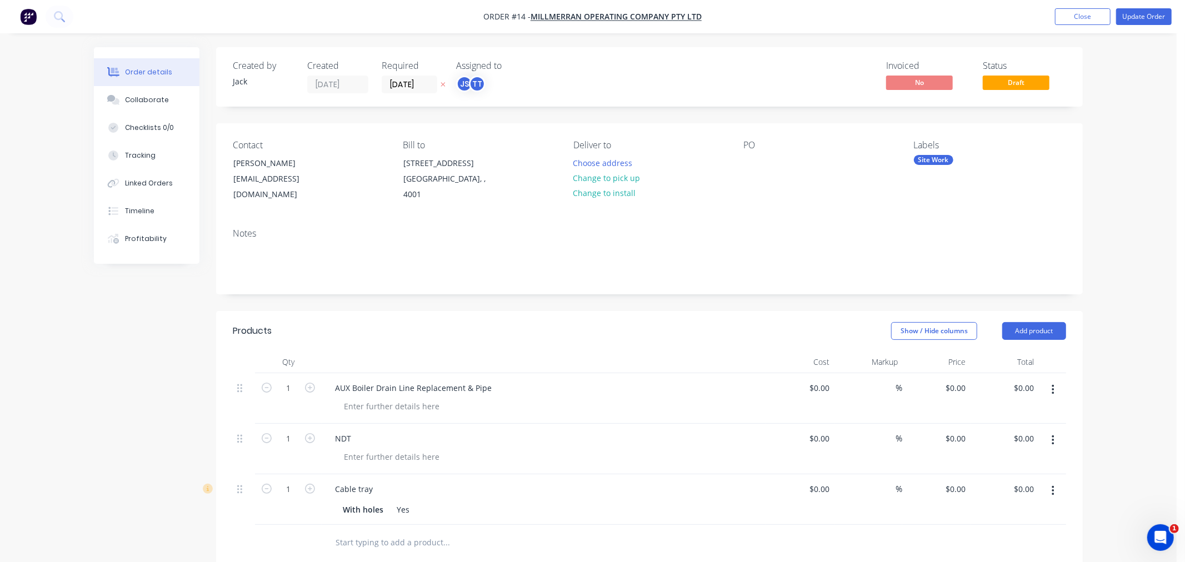
type input "$2,400.00"
type input "$5.40"
type input "125"
type input "$12.15"
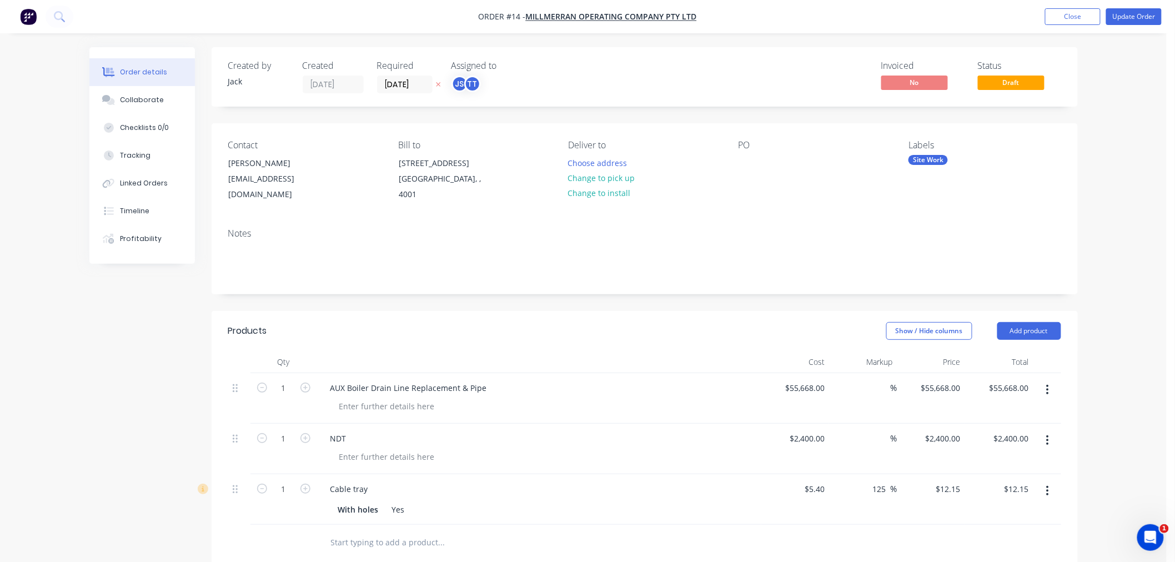
click at [745, 144] on div "PO" at bounding box center [815, 145] width 152 height 11
click at [753, 145] on div "PO" at bounding box center [815, 145] width 152 height 11
click at [763, 146] on div "PO" at bounding box center [815, 145] width 152 height 11
click at [830, 143] on div "PO" at bounding box center [815, 145] width 152 height 11
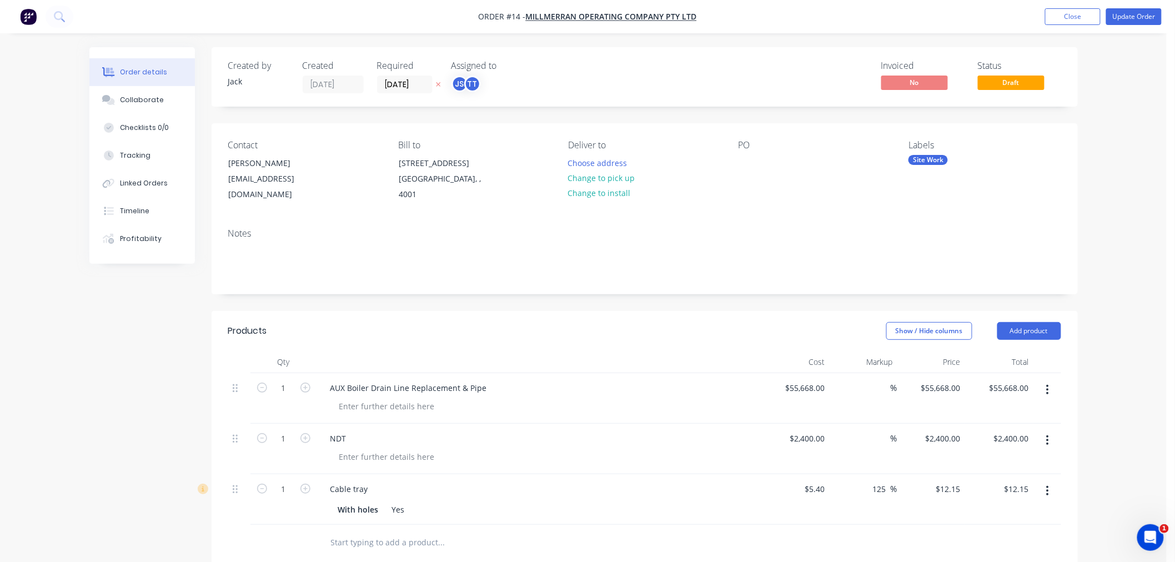
click at [783, 169] on div "PO" at bounding box center [815, 171] width 152 height 63
click at [756, 178] on div "PO" at bounding box center [815, 171] width 152 height 63
click at [760, 168] on div "PO" at bounding box center [815, 171] width 152 height 63
click at [741, 161] on div at bounding box center [748, 163] width 18 height 16
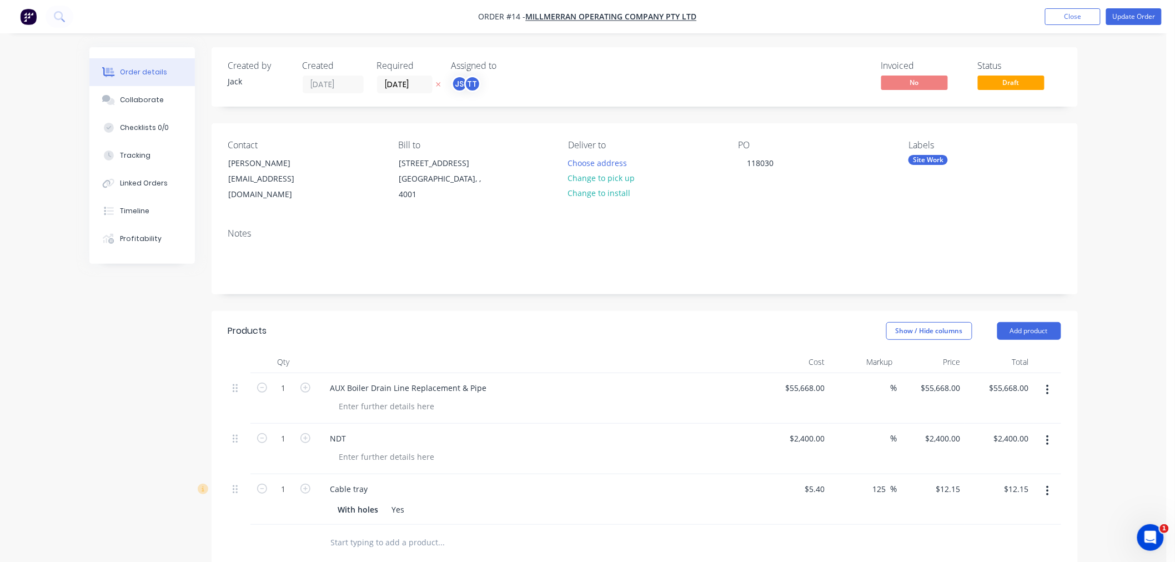
click at [725, 219] on div "Contact [PERSON_NAME] [EMAIL_ADDRESS][DOMAIN_NAME] Bill to [STREET_ADDRESS] Del…" at bounding box center [645, 171] width 867 height 96
click at [1066, 16] on button "Update Order" at bounding box center [1135, 16] width 56 height 17
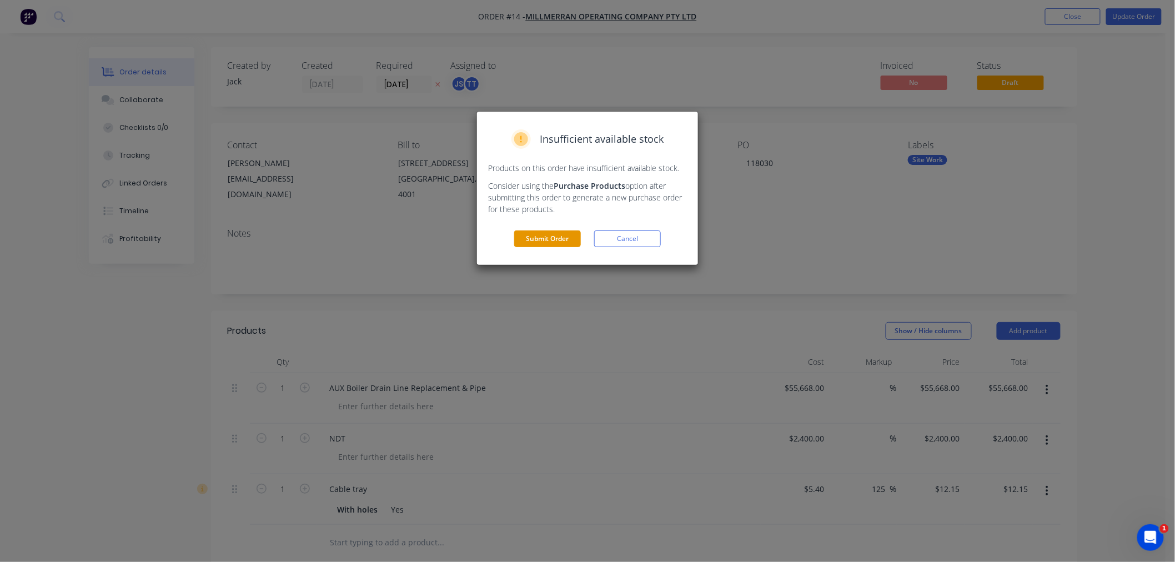
click at [530, 239] on button "Submit Order" at bounding box center [547, 239] width 67 height 17
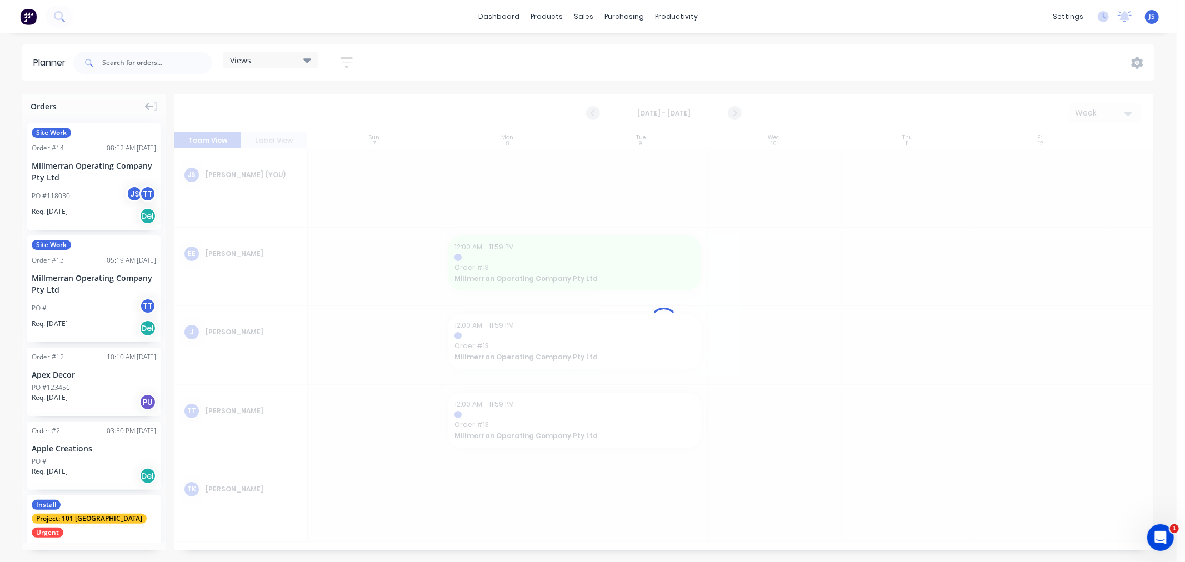
scroll to position [0, 1]
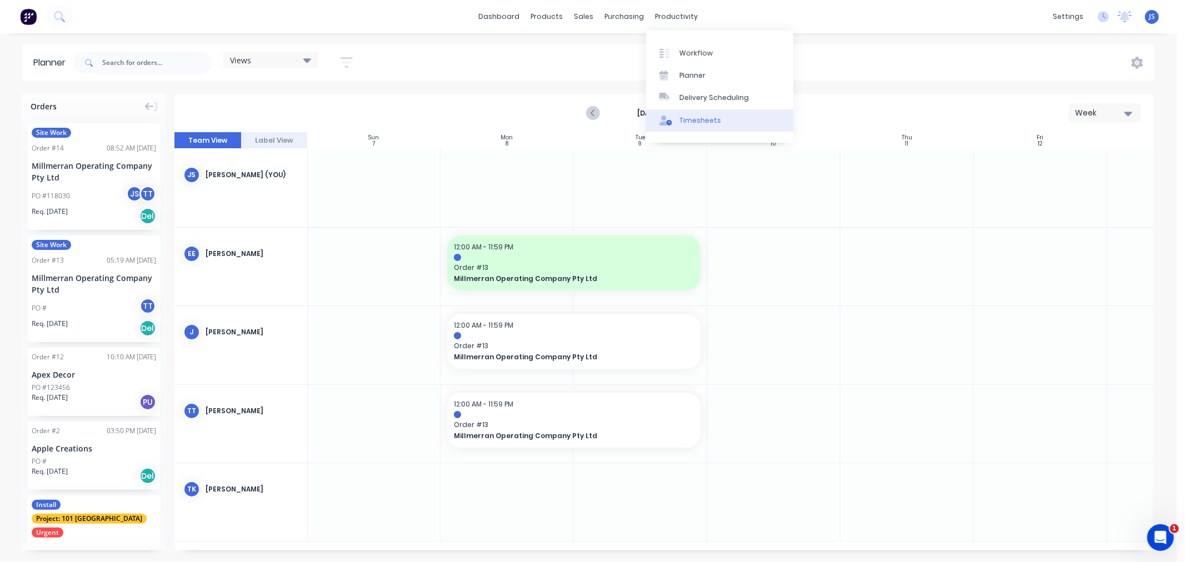
click at [705, 116] on div "Timesheets" at bounding box center [700, 121] width 42 height 10
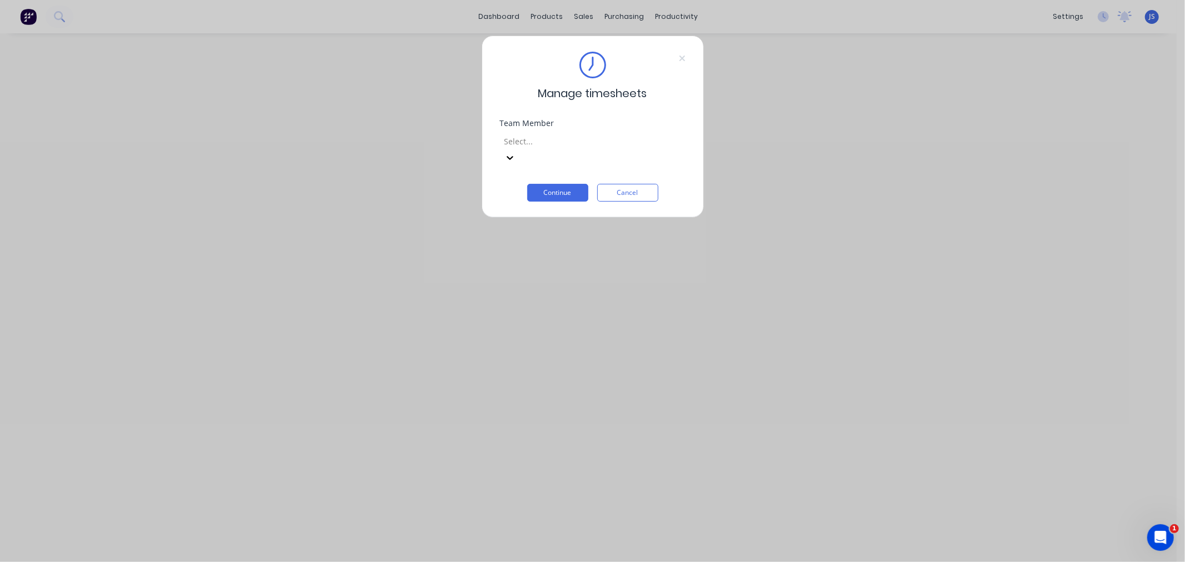
click at [550, 148] on div at bounding box center [583, 141] width 160 height 14
click at [573, 184] on button "Continue" at bounding box center [557, 193] width 61 height 18
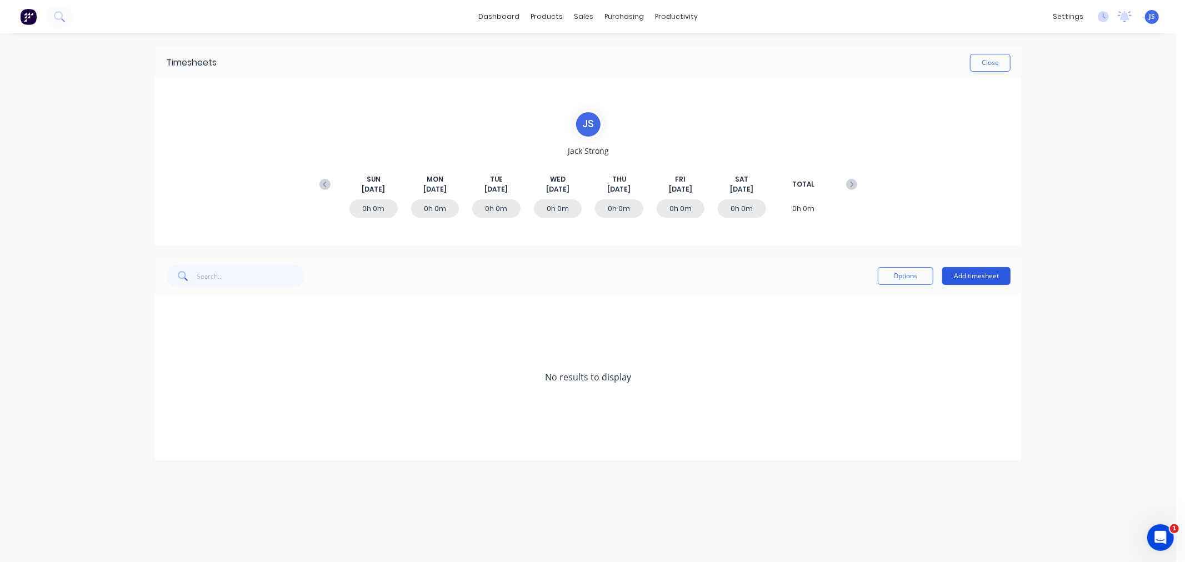
click at [955, 276] on button "Add timesheet" at bounding box center [976, 276] width 68 height 18
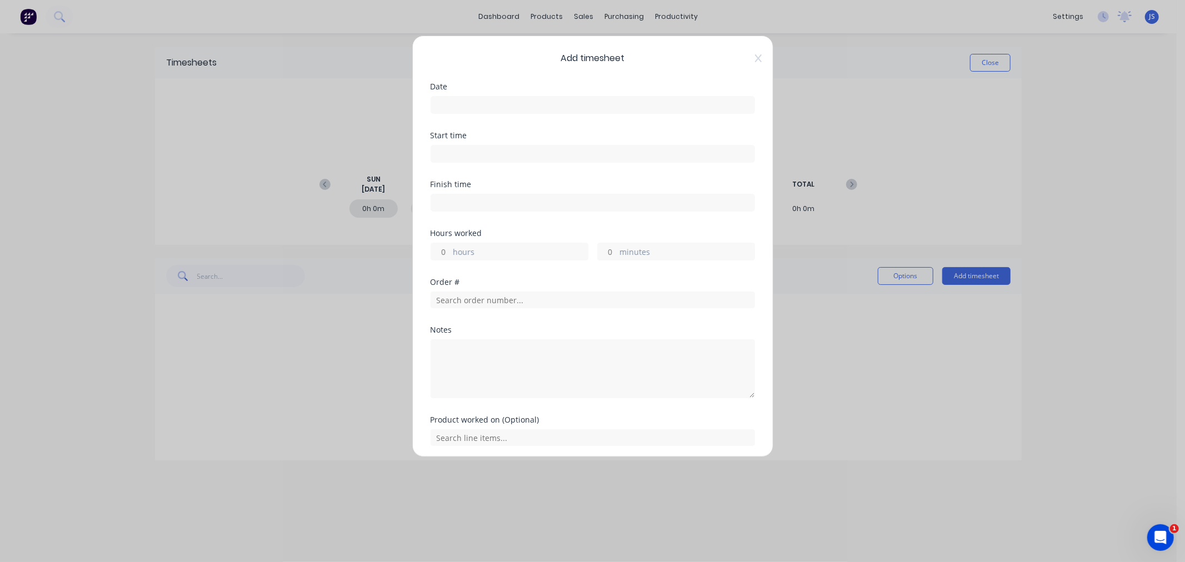
click at [502, 104] on input at bounding box center [592, 105] width 323 height 17
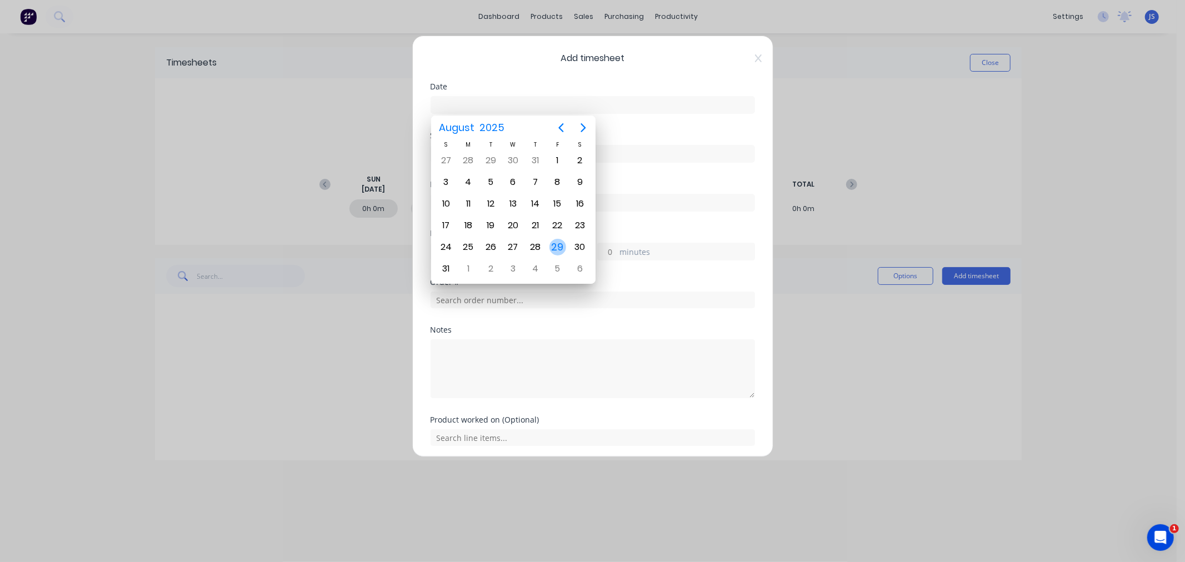
click at [561, 240] on div "29" at bounding box center [557, 247] width 17 height 17
type input "[DATE]"
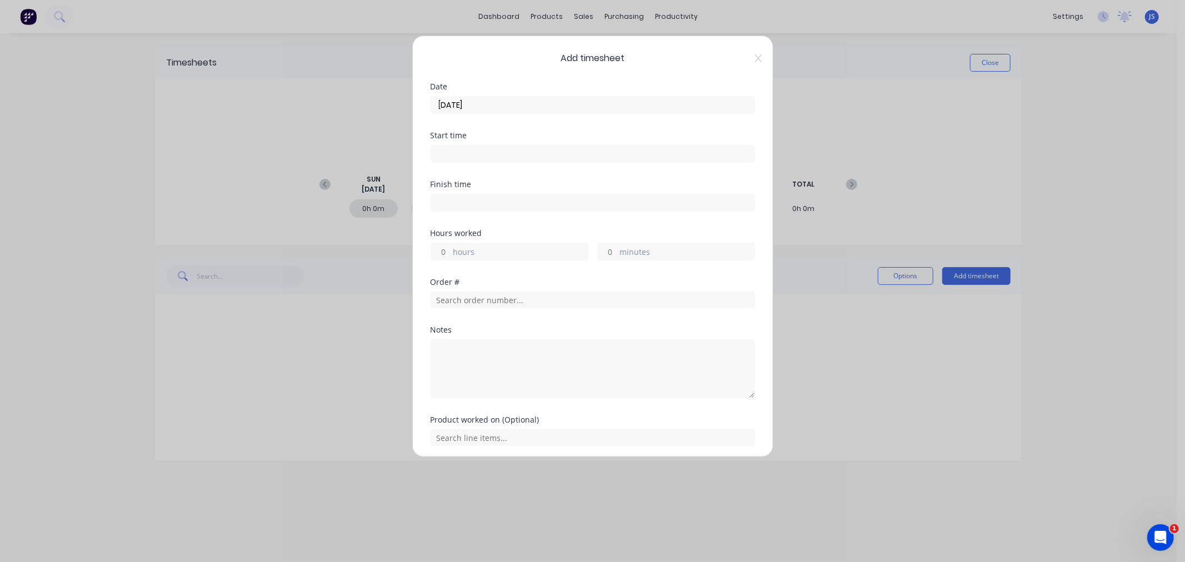
click at [484, 151] on input at bounding box center [592, 154] width 323 height 17
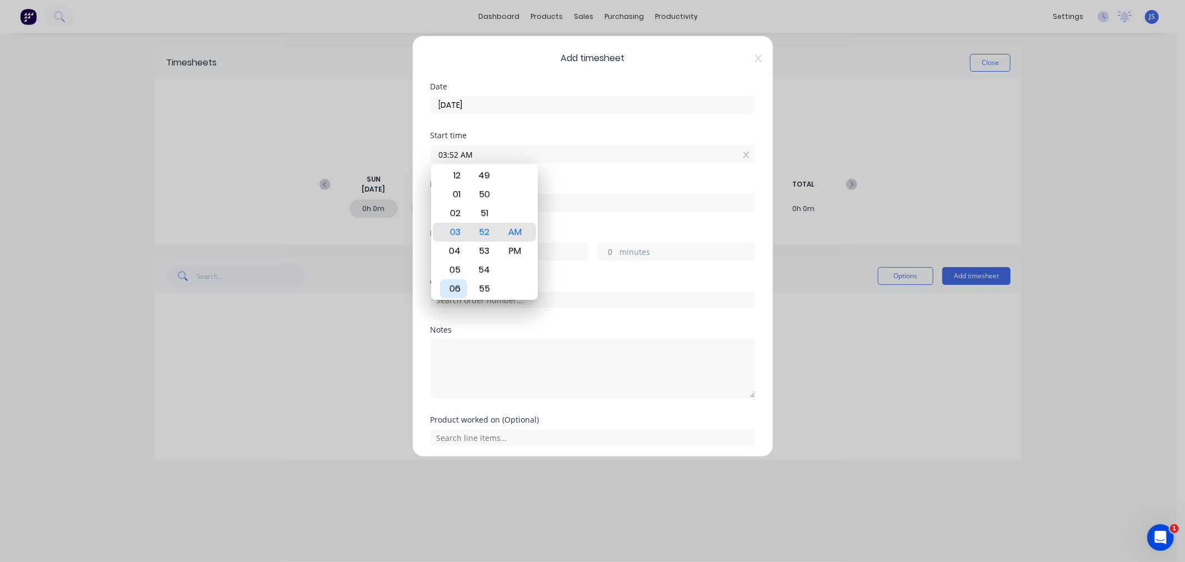
click at [456, 284] on div "06" at bounding box center [453, 288] width 27 height 19
type input "06:00 AM"
click at [484, 229] on div "00" at bounding box center [483, 232] width 27 height 19
click at [484, 232] on div "00" at bounding box center [483, 232] width 27 height 19
click at [518, 234] on div "AM" at bounding box center [514, 232] width 27 height 19
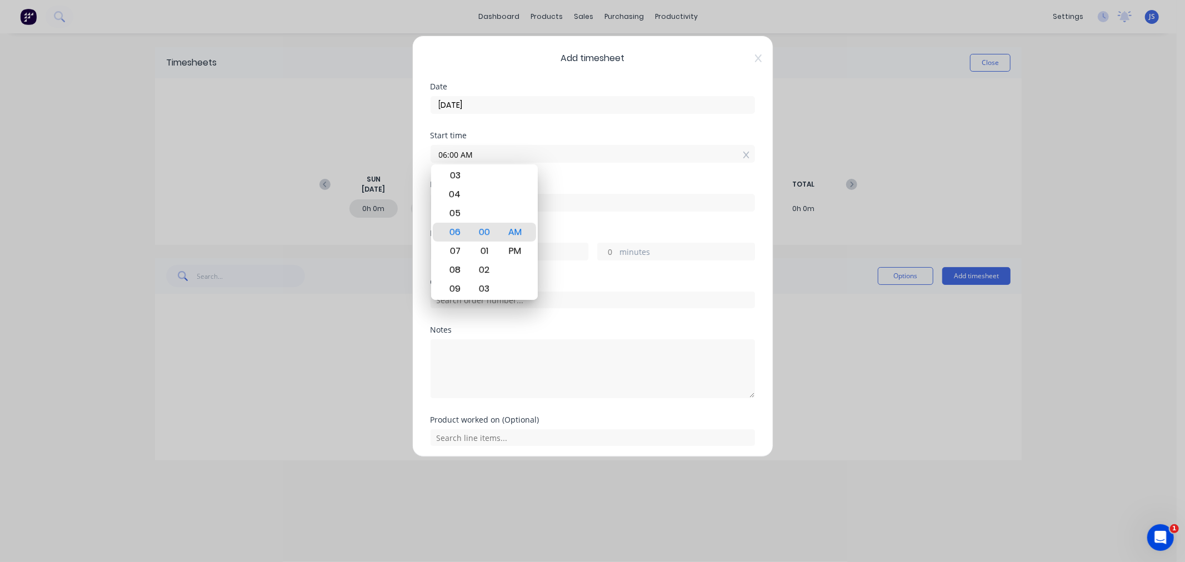
click at [581, 230] on div "Hours worked" at bounding box center [592, 233] width 324 height 8
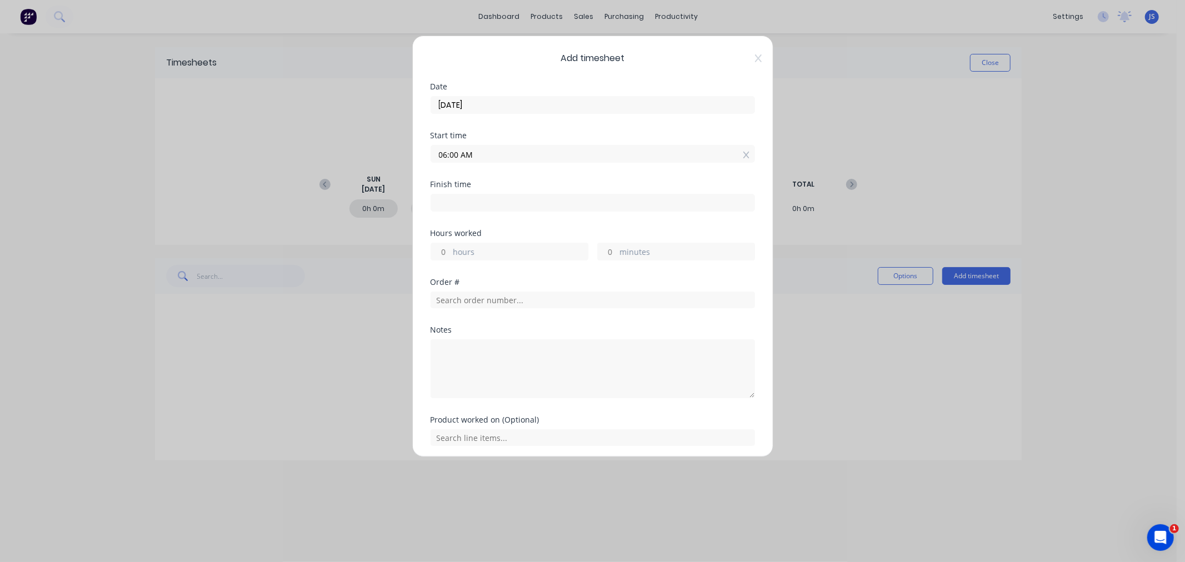
click at [479, 203] on input at bounding box center [592, 202] width 323 height 17
type input "08:53 AM"
type input "2"
type input "53"
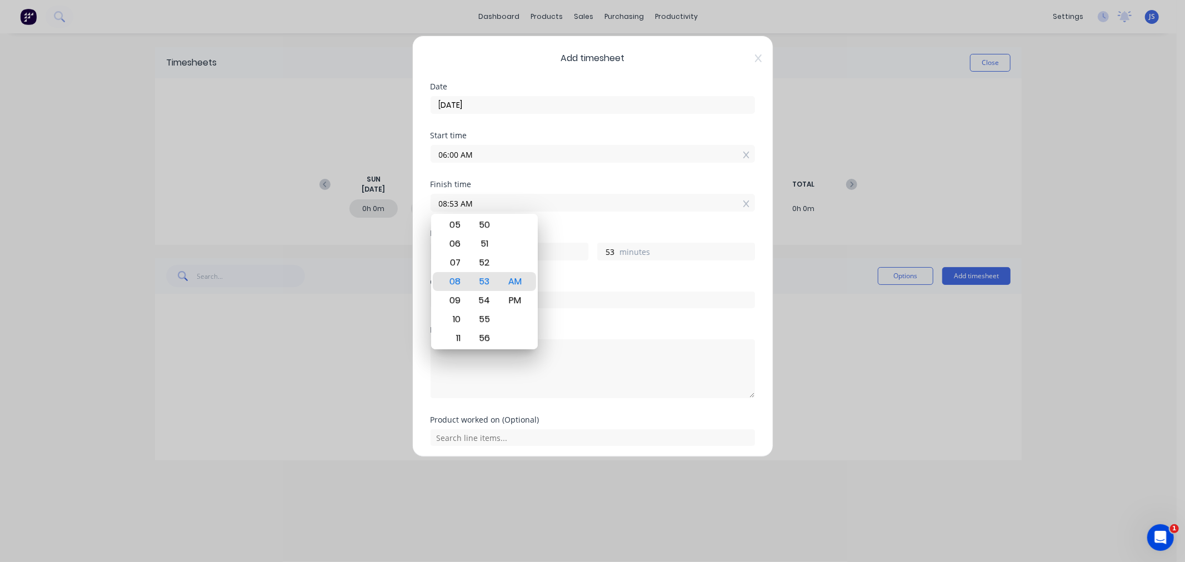
click at [513, 174] on div "Start time 06:00 AM" at bounding box center [592, 156] width 324 height 49
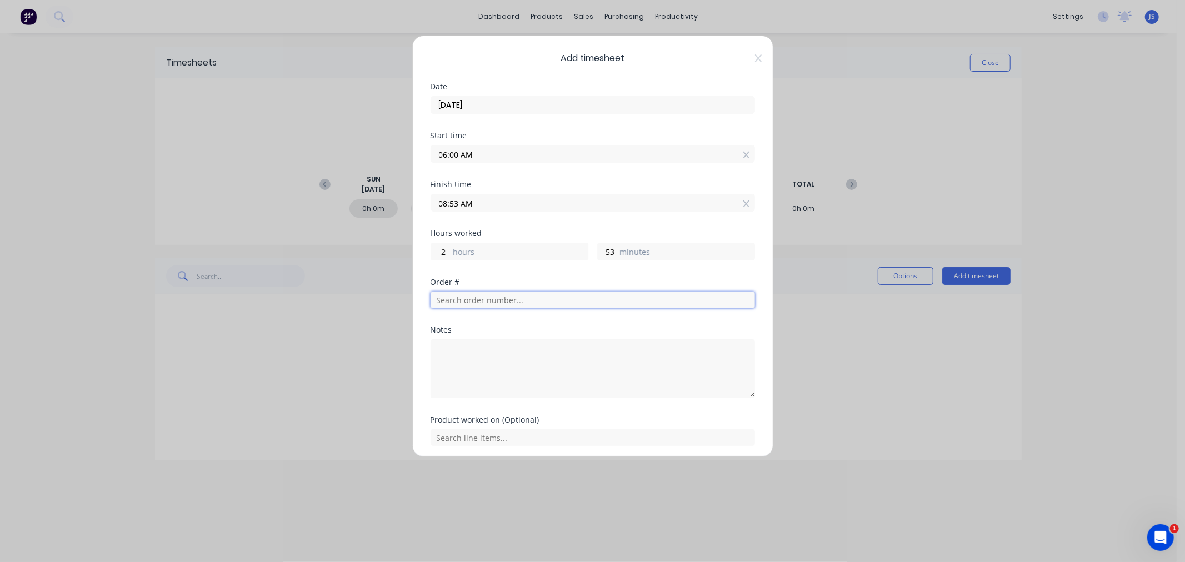
click at [483, 302] on input "text" at bounding box center [592, 300] width 324 height 17
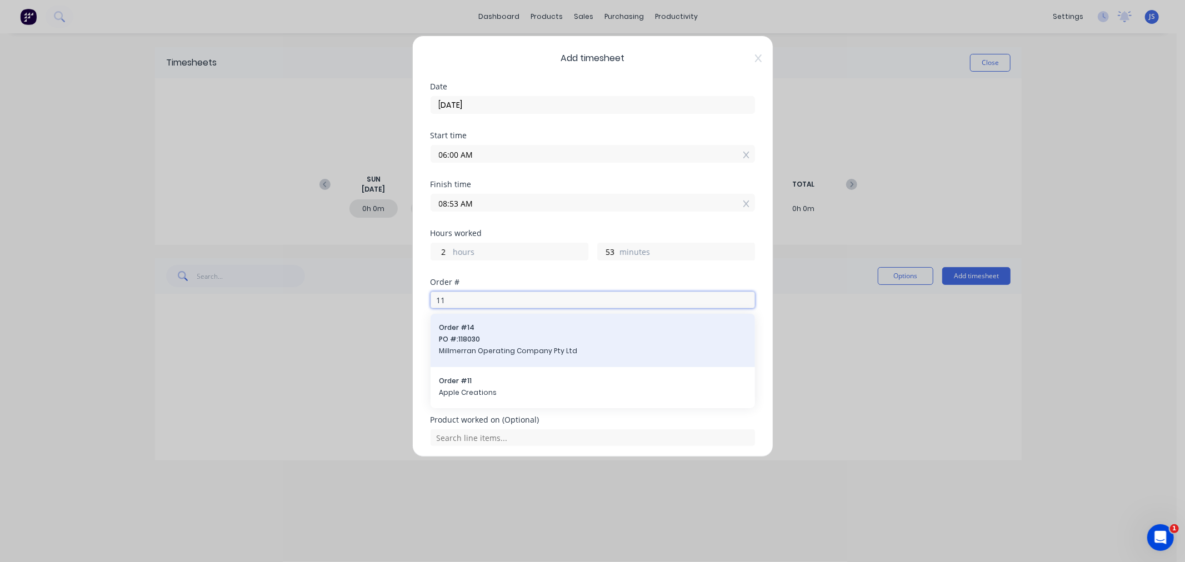
type input "11"
click at [485, 337] on span "PO #: 118030" at bounding box center [592, 339] width 307 height 10
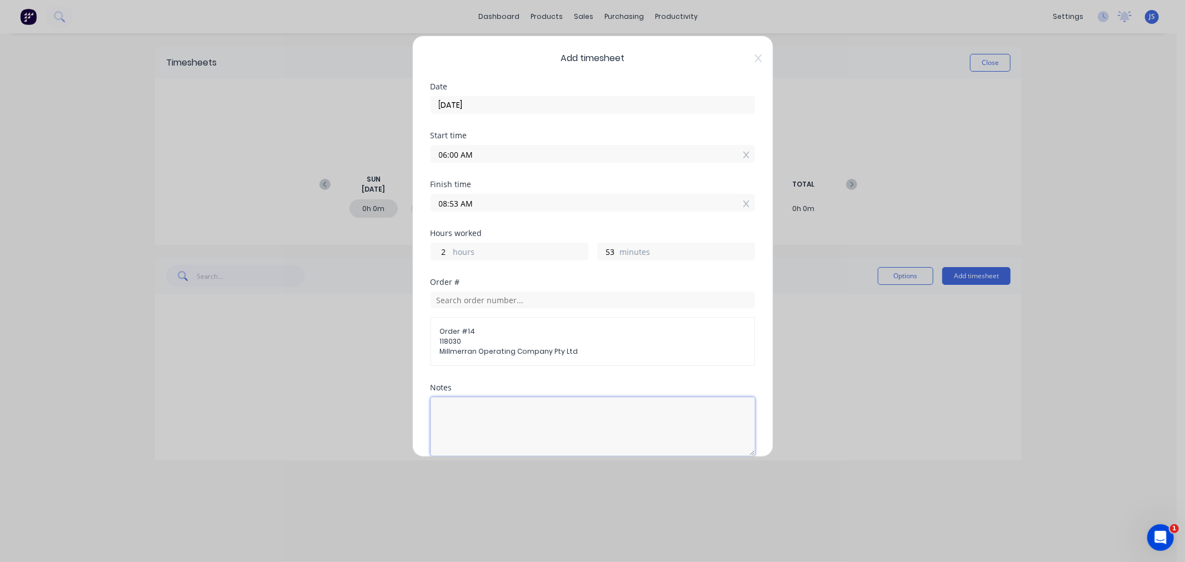
click at [467, 412] on textarea at bounding box center [592, 426] width 324 height 59
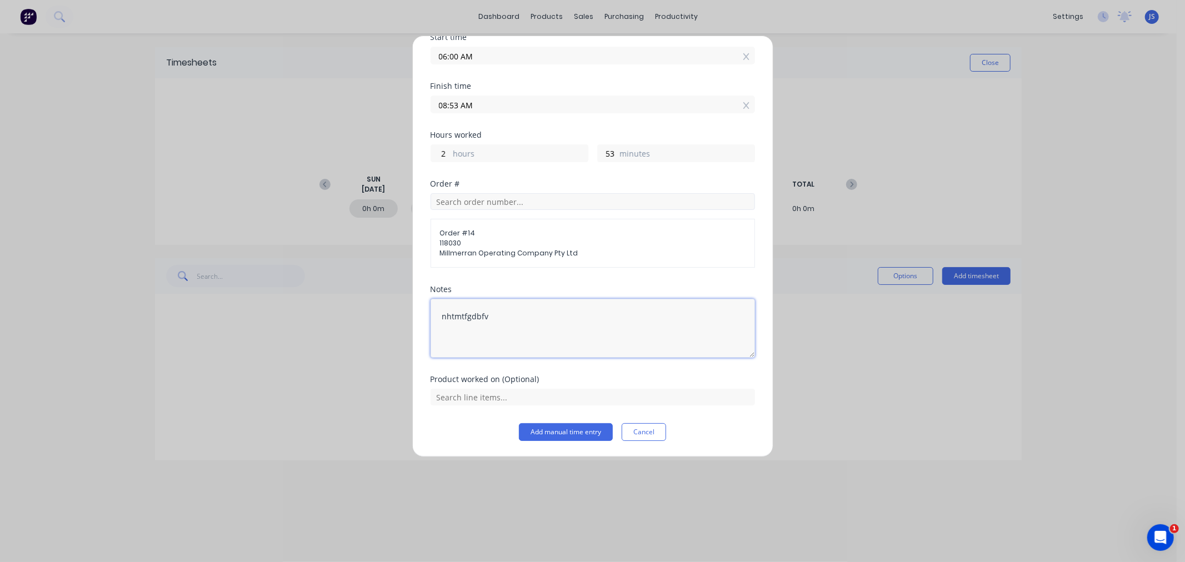
type textarea "nhtmtfgdbfv"
click at [489, 206] on input "text" at bounding box center [592, 201] width 324 height 17
type input "a"
type input "A"
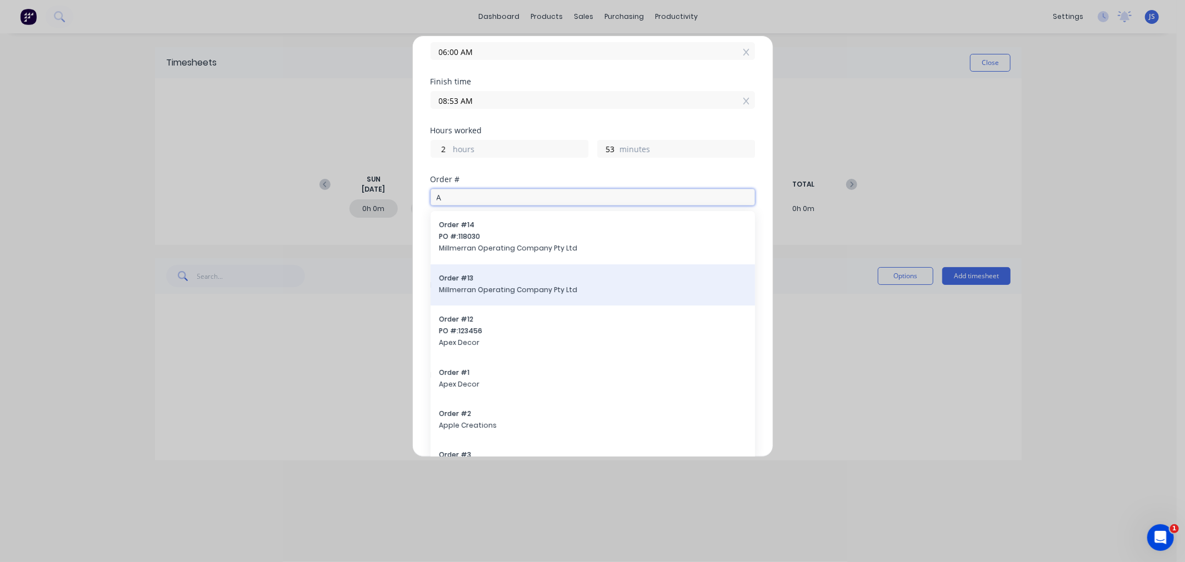
scroll to position [107, 0]
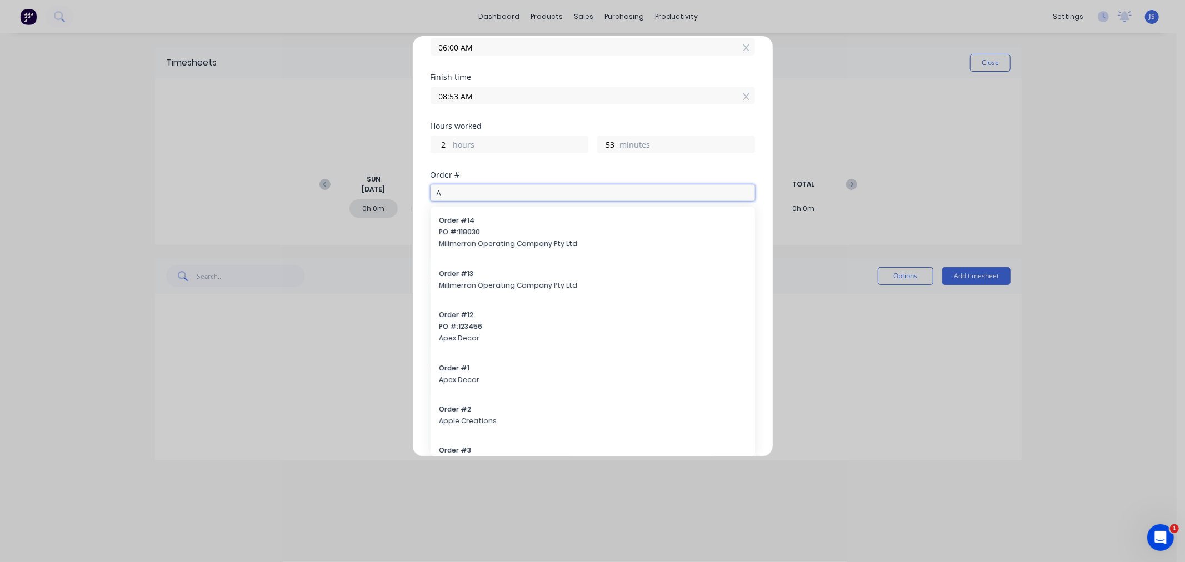
click at [461, 195] on input "A" at bounding box center [592, 192] width 324 height 17
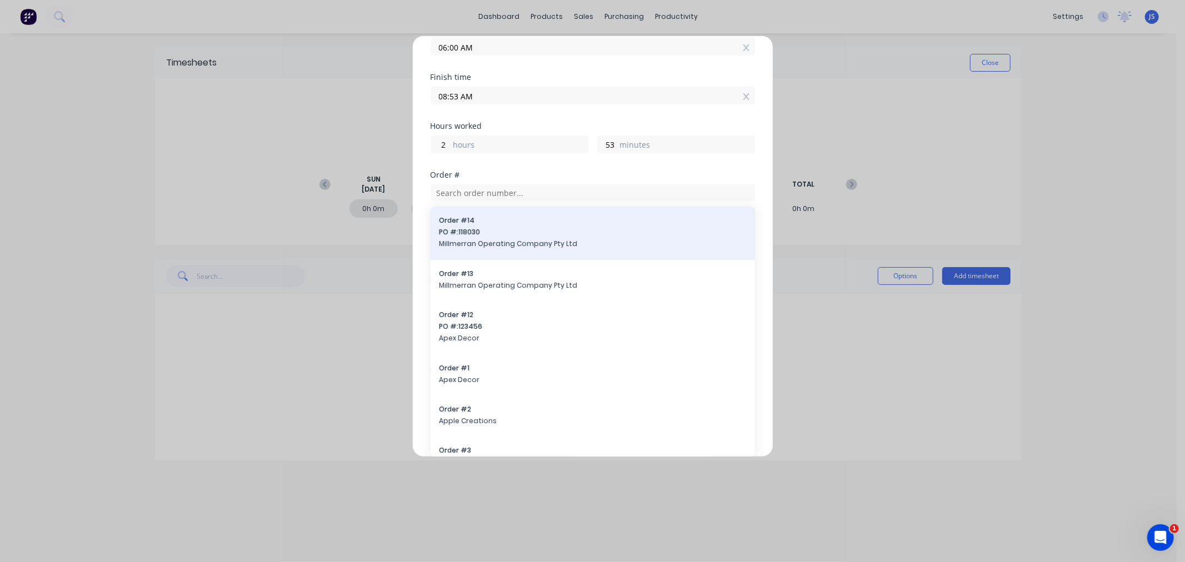
click at [468, 237] on div "Order # 14 PO #: 118030 Millmerran Operating Company Pty Ltd" at bounding box center [592, 234] width 307 height 36
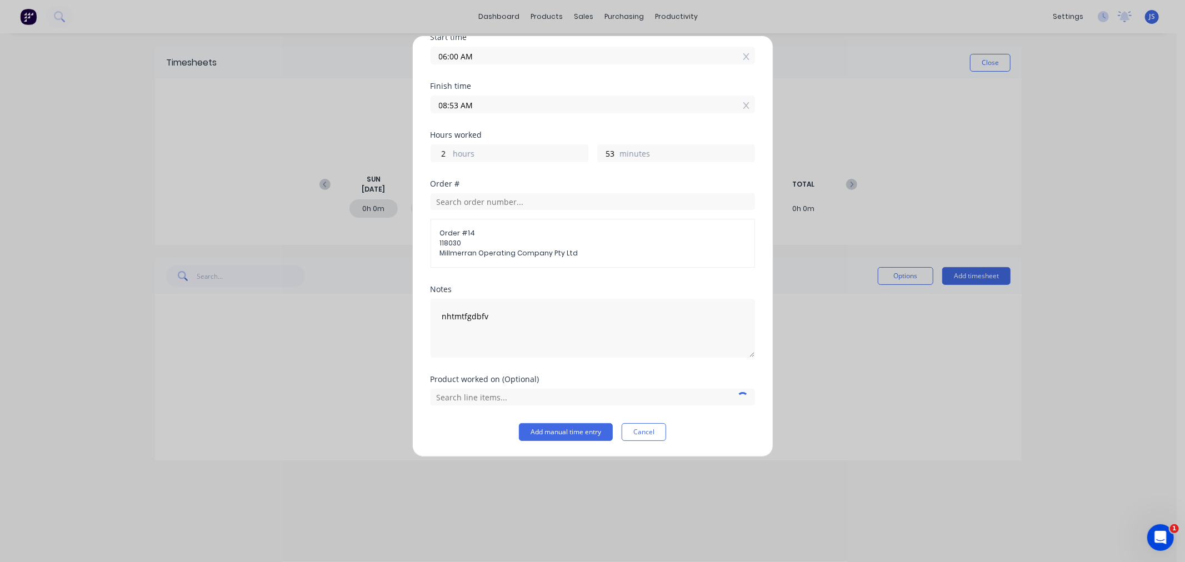
scroll to position [99, 0]
click at [494, 396] on input "text" at bounding box center [592, 397] width 324 height 17
click at [485, 244] on span "118030" at bounding box center [593, 243] width 306 height 10
click at [481, 238] on span "118030" at bounding box center [593, 243] width 306 height 10
click at [479, 203] on input "text" at bounding box center [592, 201] width 324 height 17
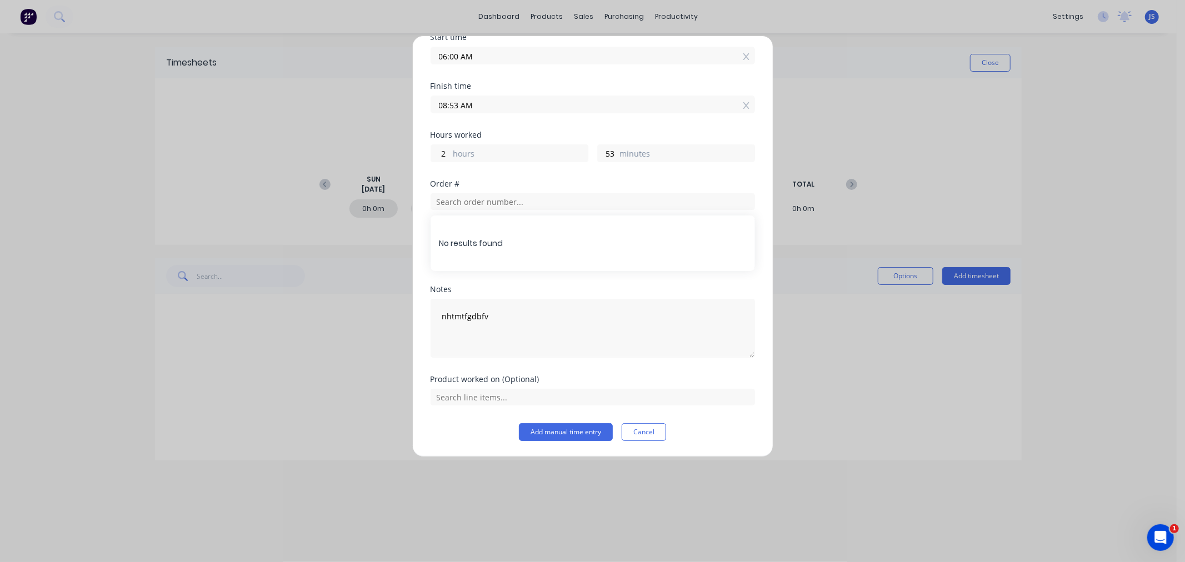
click at [489, 246] on div "No results found" at bounding box center [592, 244] width 324 height 56
click at [500, 288] on div "Notes" at bounding box center [592, 290] width 324 height 8
click at [478, 246] on span "118030" at bounding box center [593, 243] width 306 height 10
click at [624, 427] on button "Cancel" at bounding box center [644, 432] width 44 height 18
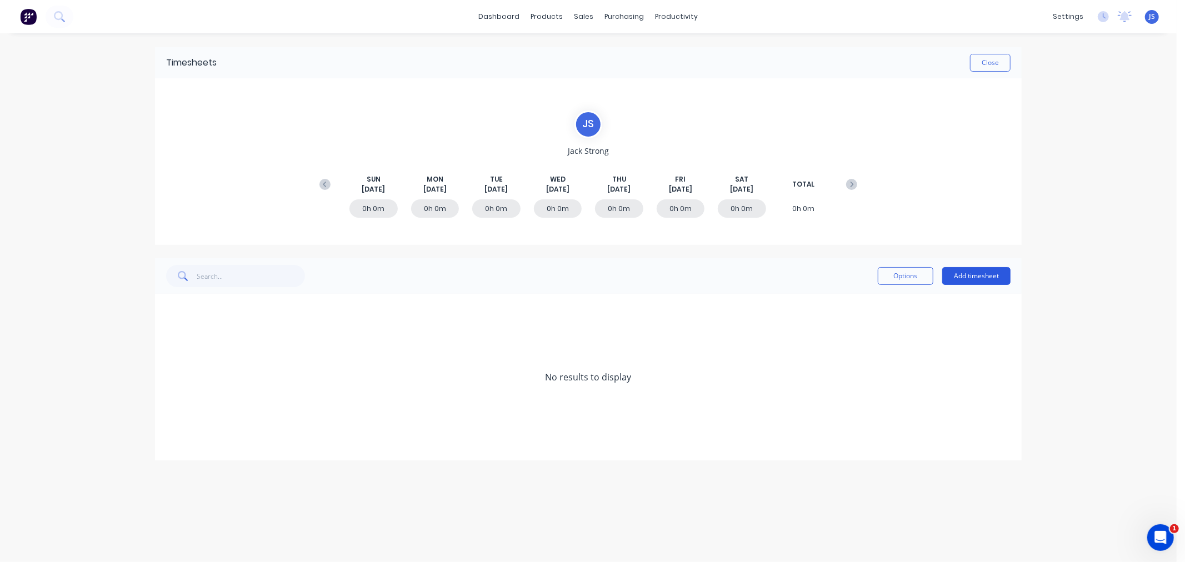
click at [980, 276] on button "Add timesheet" at bounding box center [976, 276] width 68 height 18
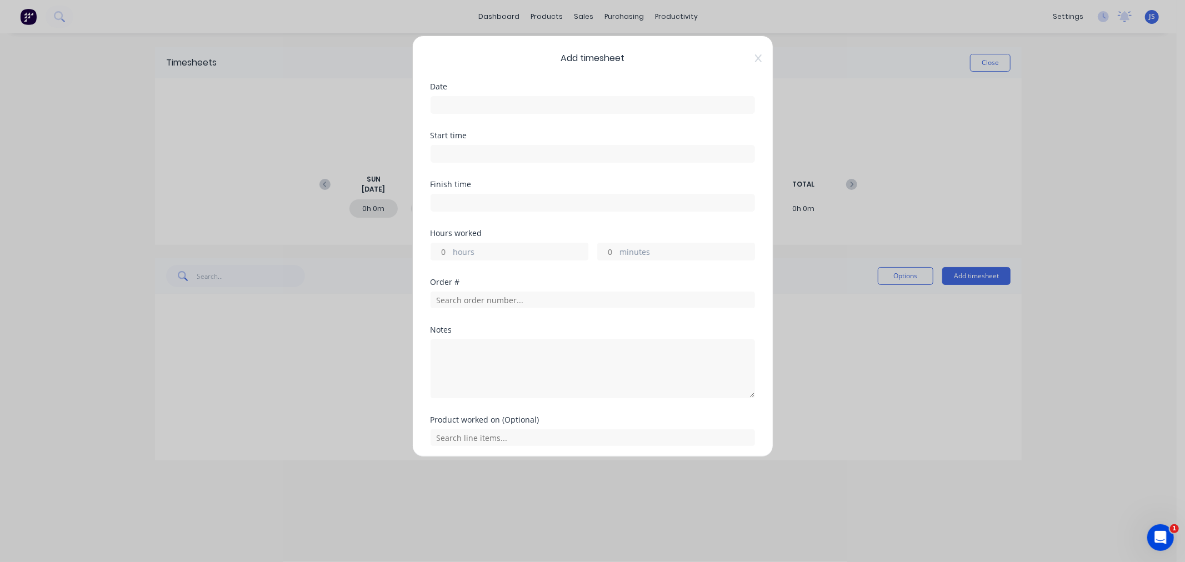
click at [482, 106] on input at bounding box center [592, 105] width 323 height 17
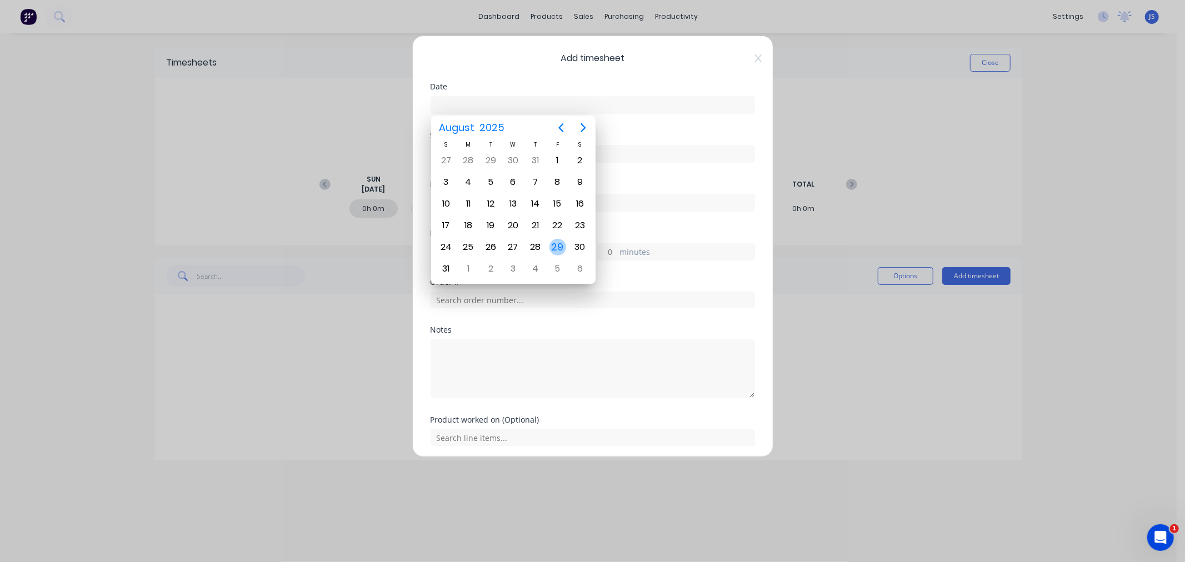
click at [558, 242] on div "29" at bounding box center [557, 247] width 17 height 17
type input "[DATE]"
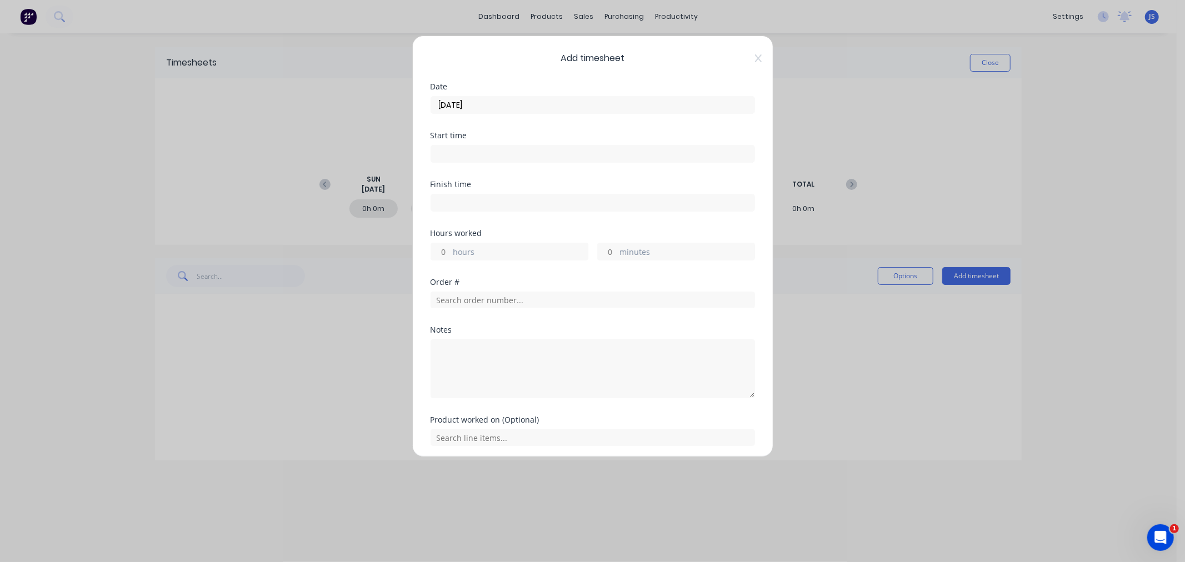
click at [484, 157] on input at bounding box center [592, 154] width 323 height 17
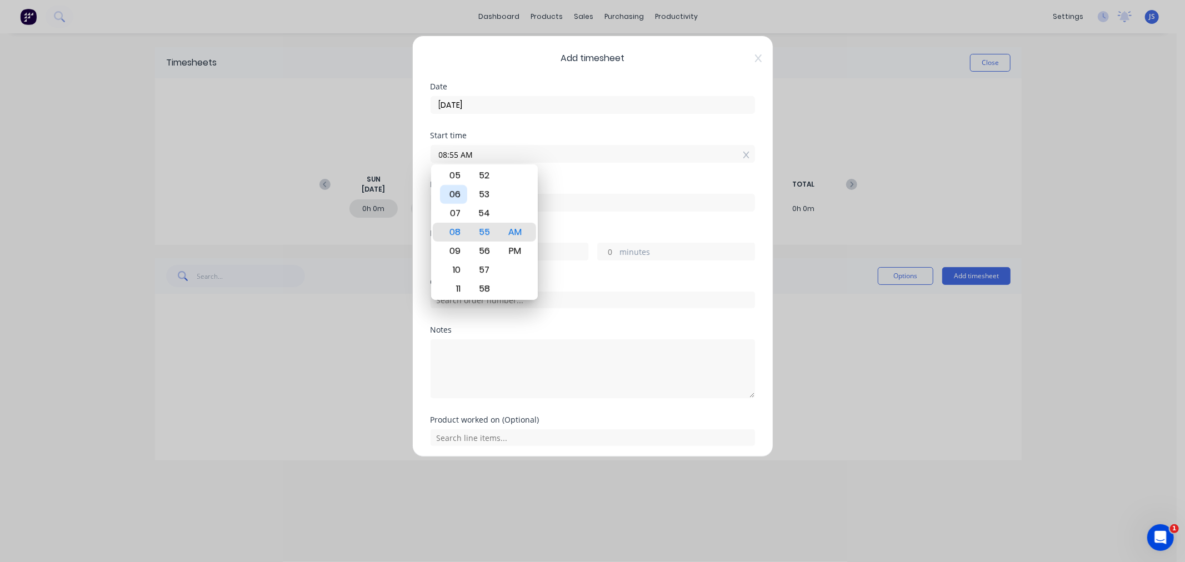
click at [458, 193] on div "06" at bounding box center [453, 194] width 27 height 19
type input "06:55 AM"
click at [571, 234] on div "Hours worked" at bounding box center [592, 233] width 324 height 8
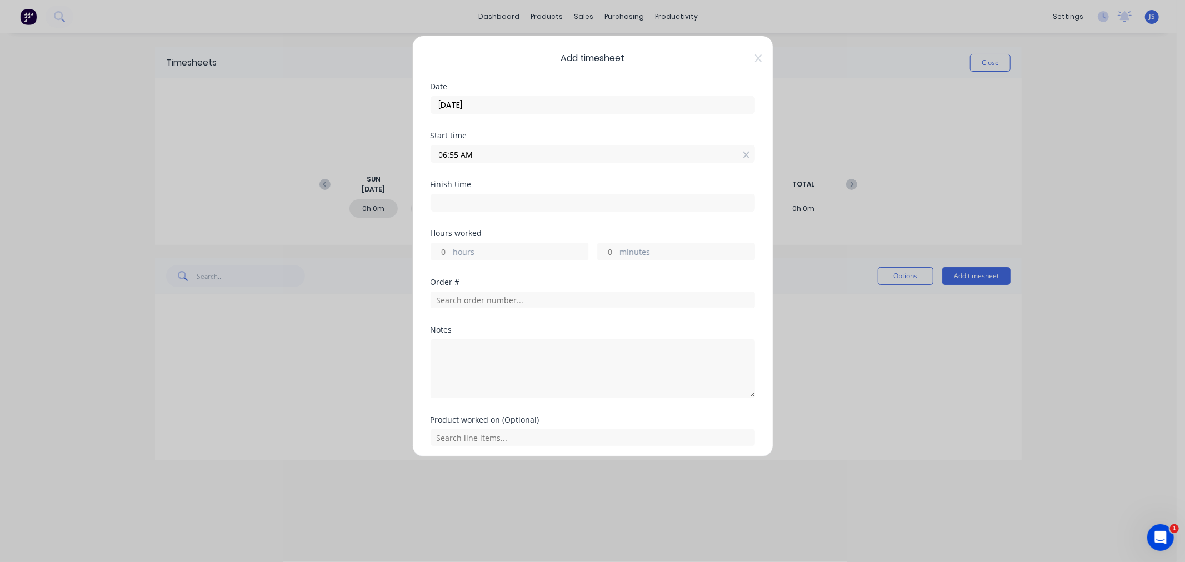
click at [483, 202] on input at bounding box center [592, 202] width 323 height 17
type input "08:55 AM"
type input "2"
type input "0"
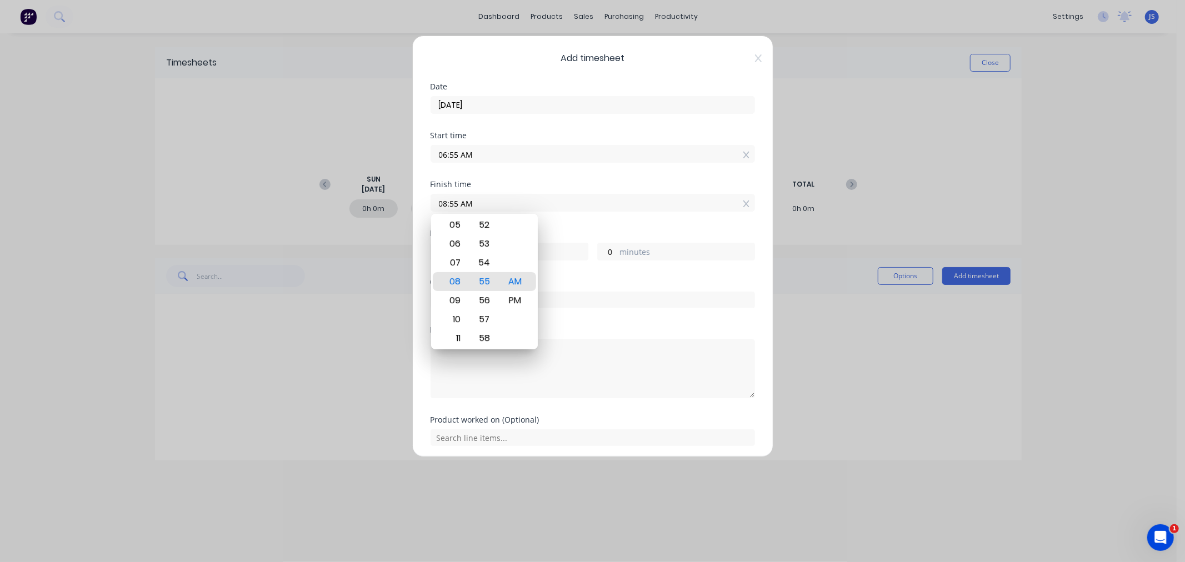
click at [579, 195] on label "08:55 AM" at bounding box center [592, 203] width 324 height 18
click at [579, 195] on input "08:55 AM" at bounding box center [592, 202] width 323 height 17
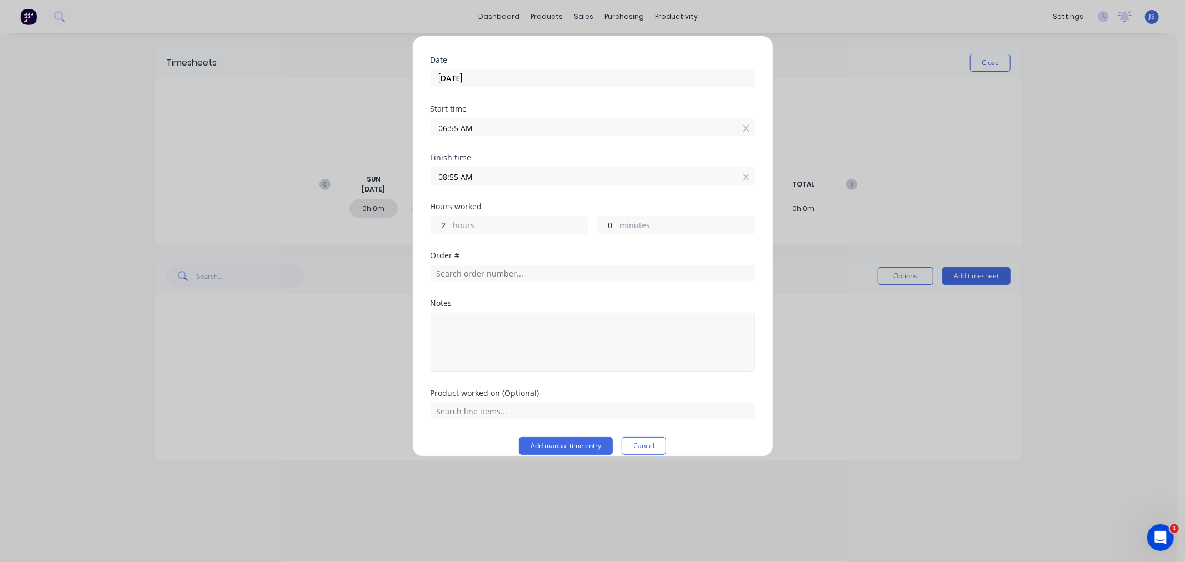
scroll to position [41, 0]
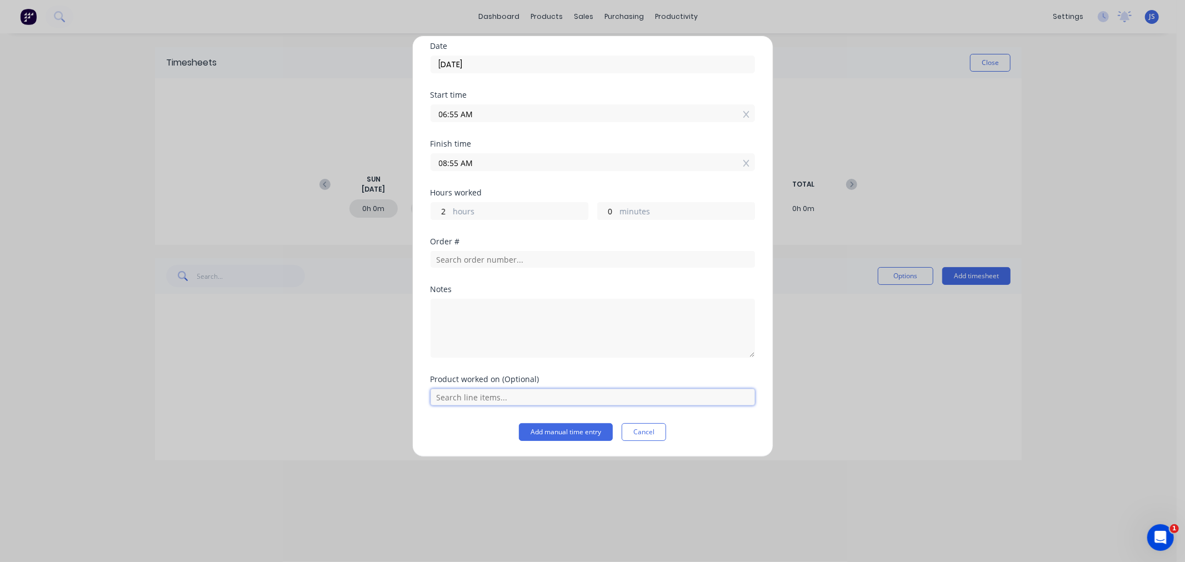
click at [488, 397] on input "text" at bounding box center [592, 397] width 324 height 17
type input "AUX"
click at [467, 260] on input "text" at bounding box center [592, 259] width 324 height 17
type input "0"
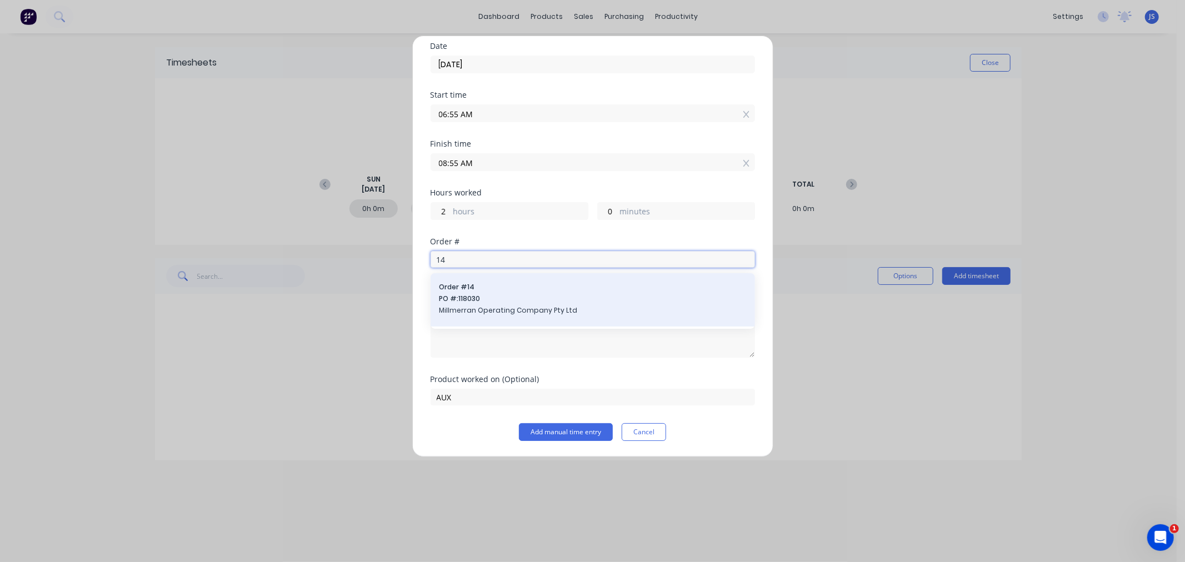
type input "14"
click at [474, 297] on span "PO #: 118030" at bounding box center [592, 299] width 307 height 10
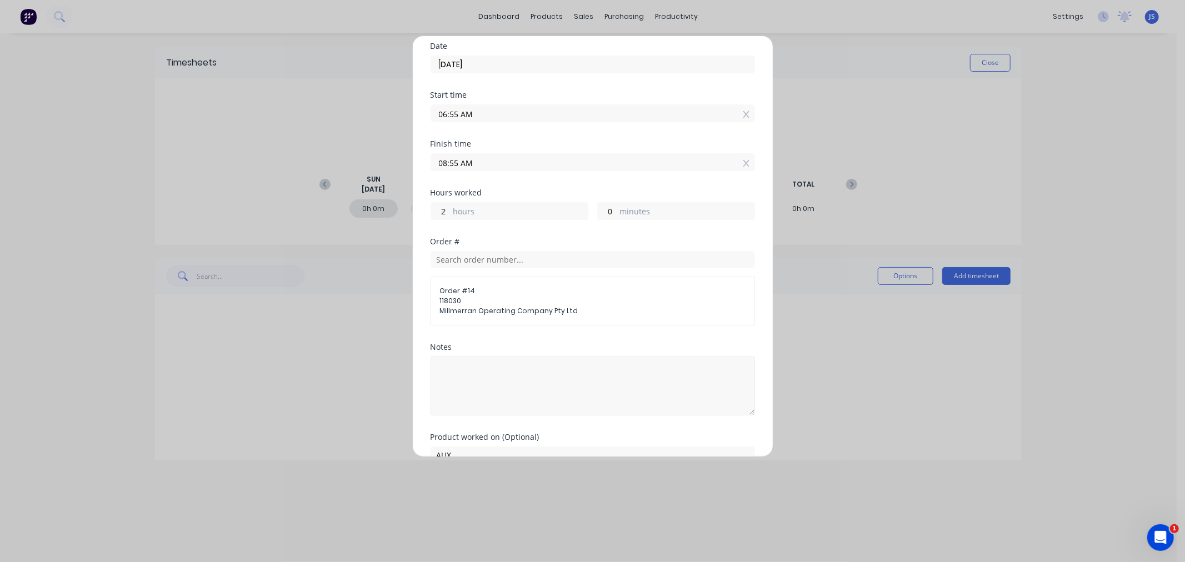
scroll to position [98, 0]
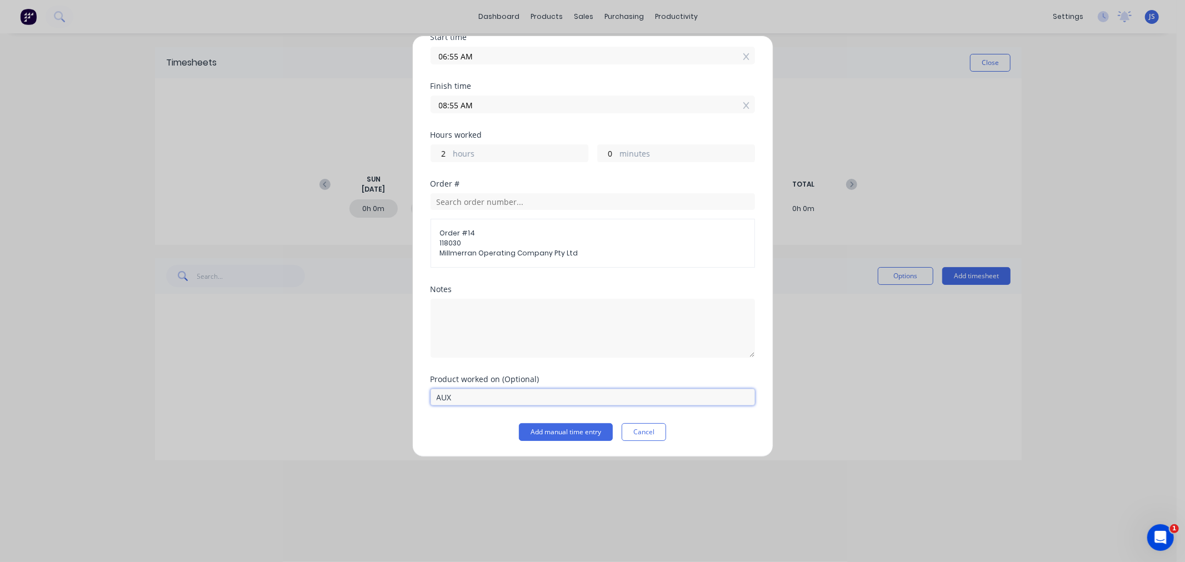
click at [481, 398] on input "AUX" at bounding box center [592, 397] width 324 height 17
click at [469, 398] on input "AUX" at bounding box center [592, 397] width 324 height 17
click at [478, 395] on input "AUX" at bounding box center [592, 397] width 324 height 17
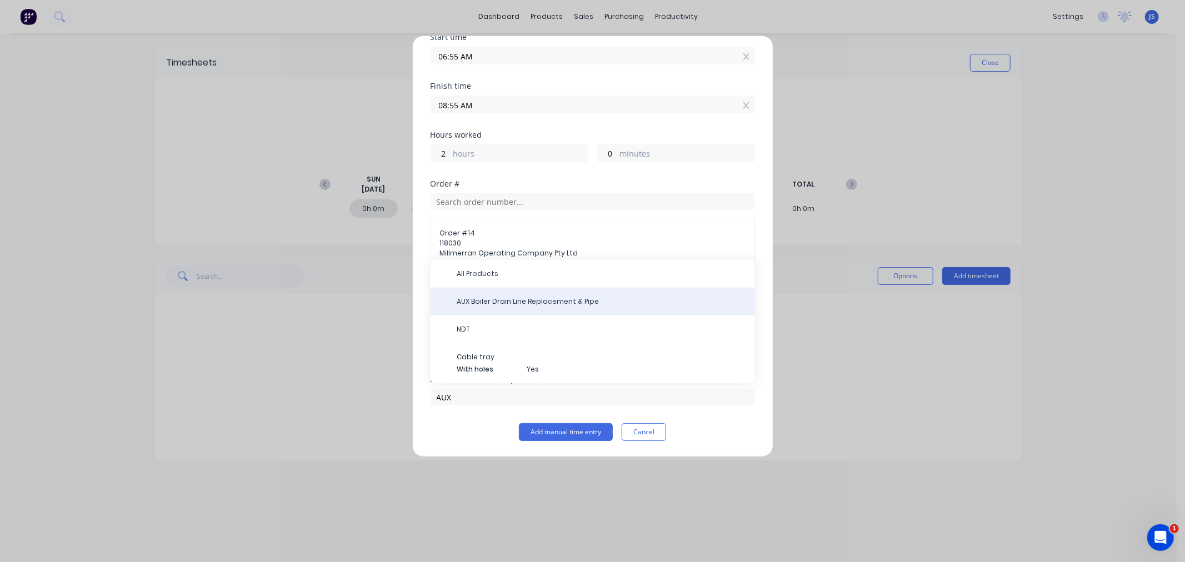
click at [484, 295] on div "AUX Boiler Drain Line Replacement & Pipe" at bounding box center [592, 302] width 324 height 28
click at [485, 300] on span "AUX Boiler Drain Line Replacement & Pipe" at bounding box center [601, 302] width 289 height 10
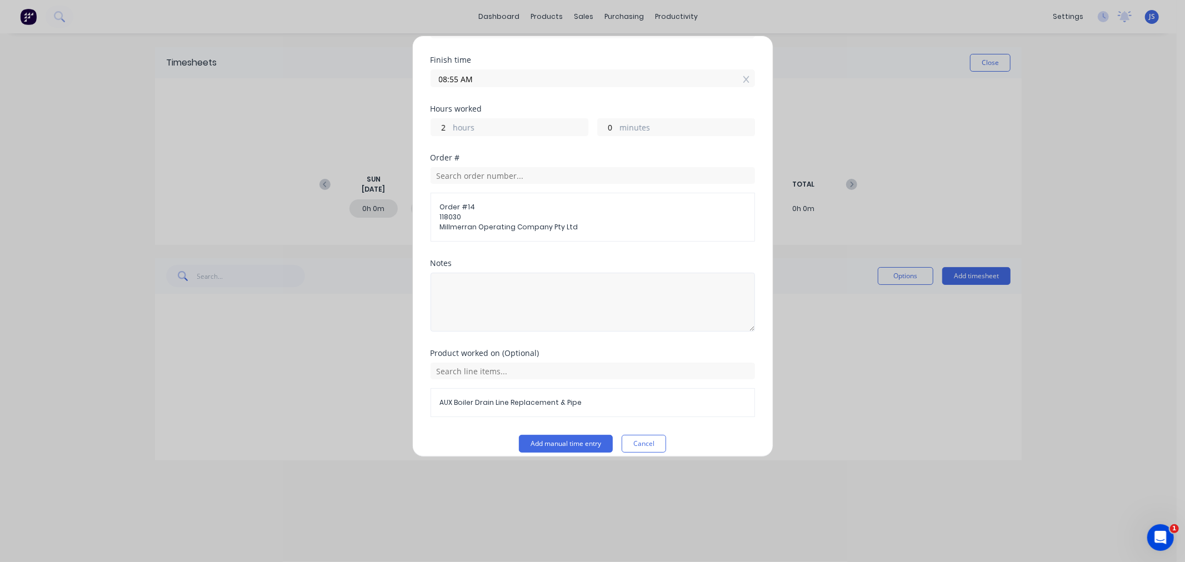
scroll to position [137, 0]
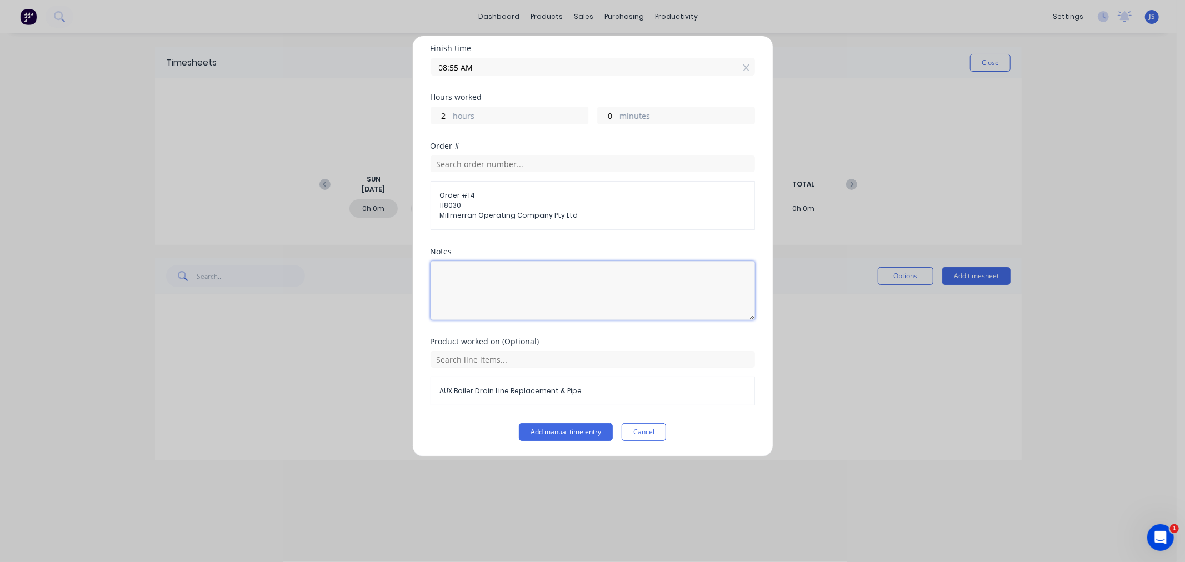
click at [473, 287] on textarea at bounding box center [592, 290] width 324 height 59
click at [562, 432] on button "Add manual time entry" at bounding box center [566, 432] width 94 height 18
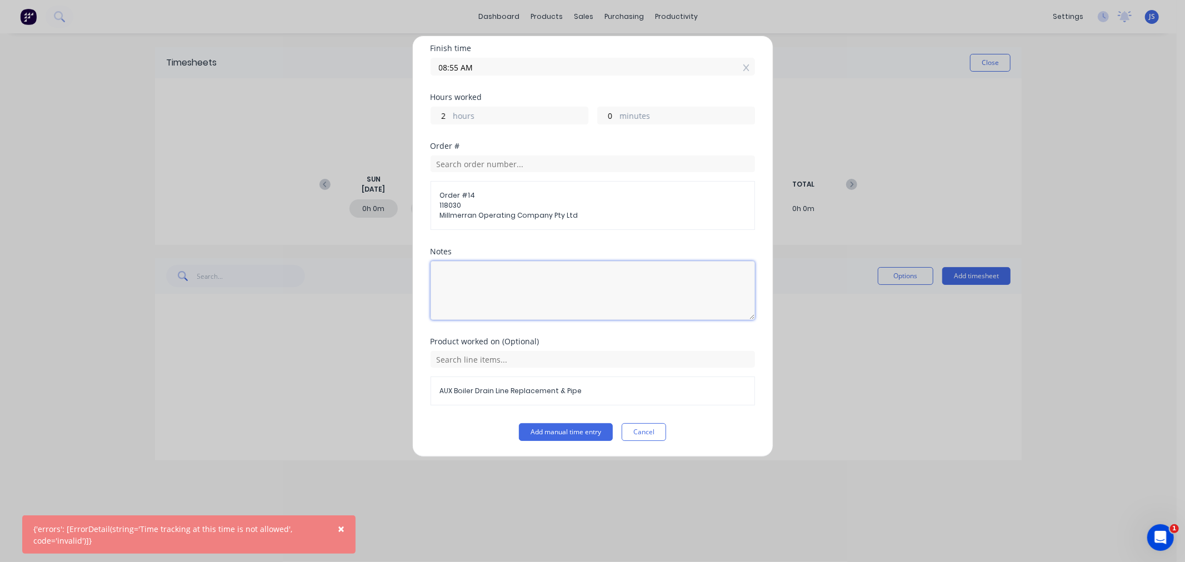
click at [529, 296] on textarea at bounding box center [592, 290] width 324 height 59
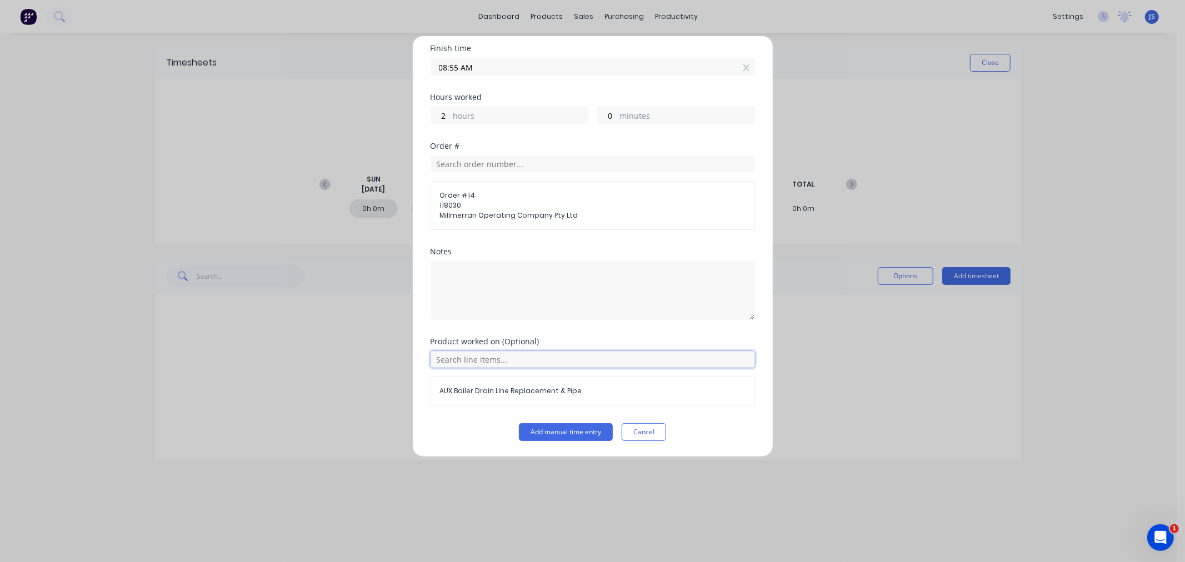
click at [501, 359] on input "text" at bounding box center [592, 359] width 324 height 17
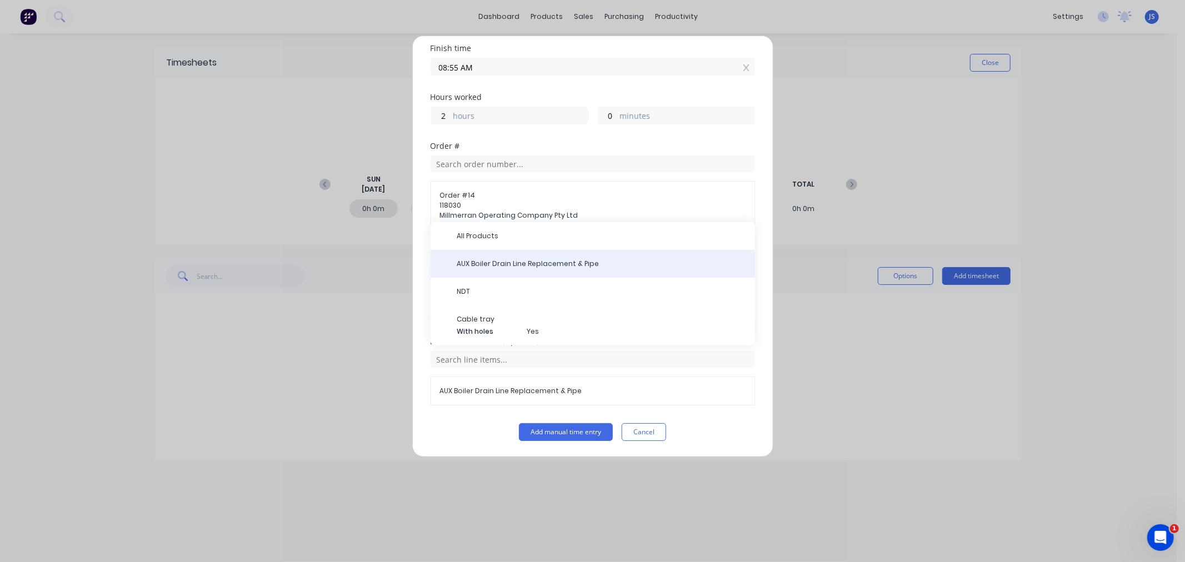
click at [492, 261] on span "AUX Boiler Drain Line Replacement & Pipe" at bounding box center [601, 264] width 289 height 10
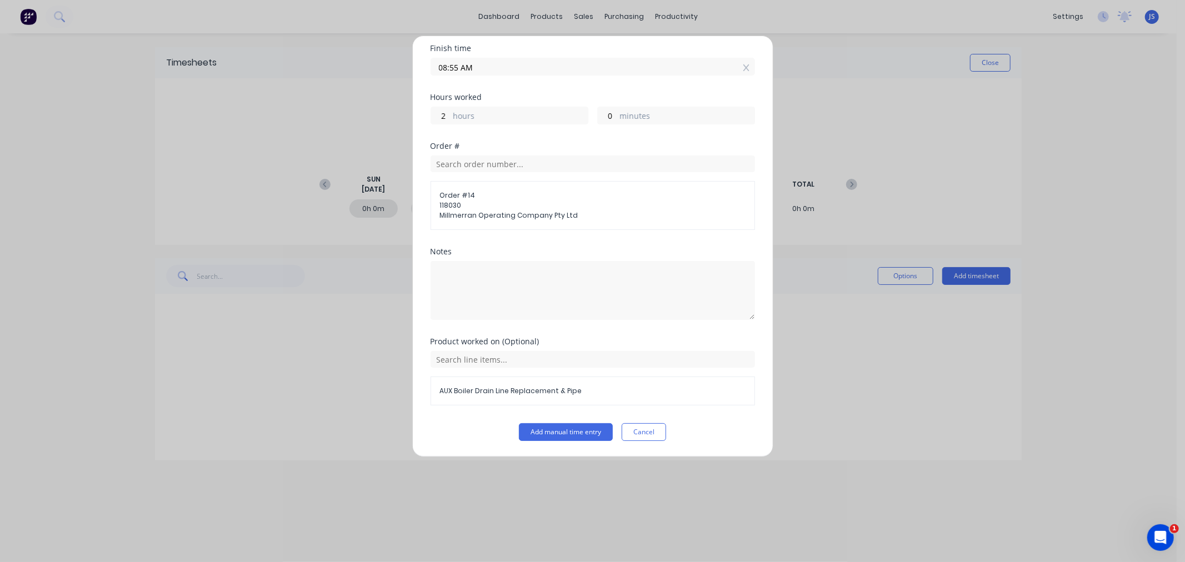
click at [470, 429] on div "Add manual time entry Cancel" at bounding box center [592, 432] width 324 height 18
click at [529, 430] on button "Add manual time entry" at bounding box center [566, 432] width 94 height 18
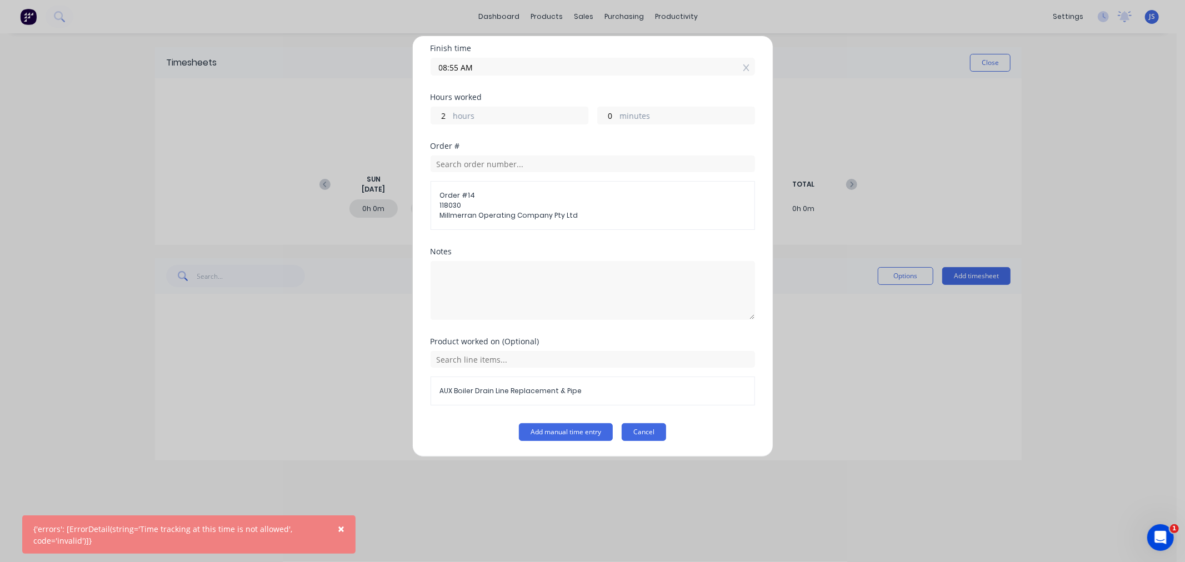
click at [629, 430] on button "Cancel" at bounding box center [644, 432] width 44 height 18
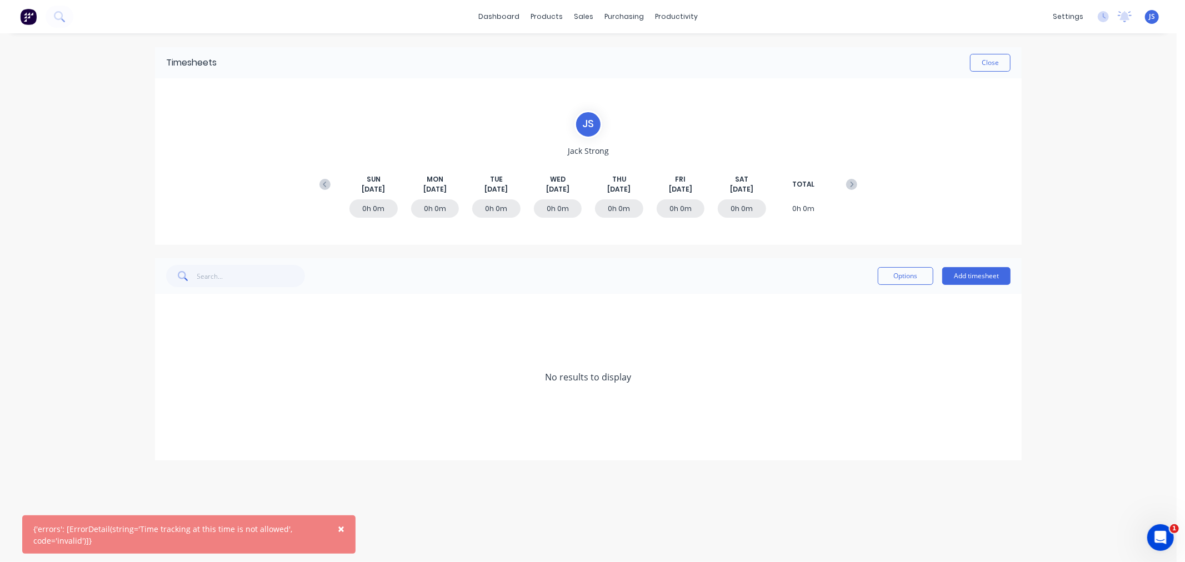
click at [565, 341] on div "No results to display" at bounding box center [588, 377] width 867 height 167
click at [987, 63] on button "Close" at bounding box center [990, 63] width 41 height 18
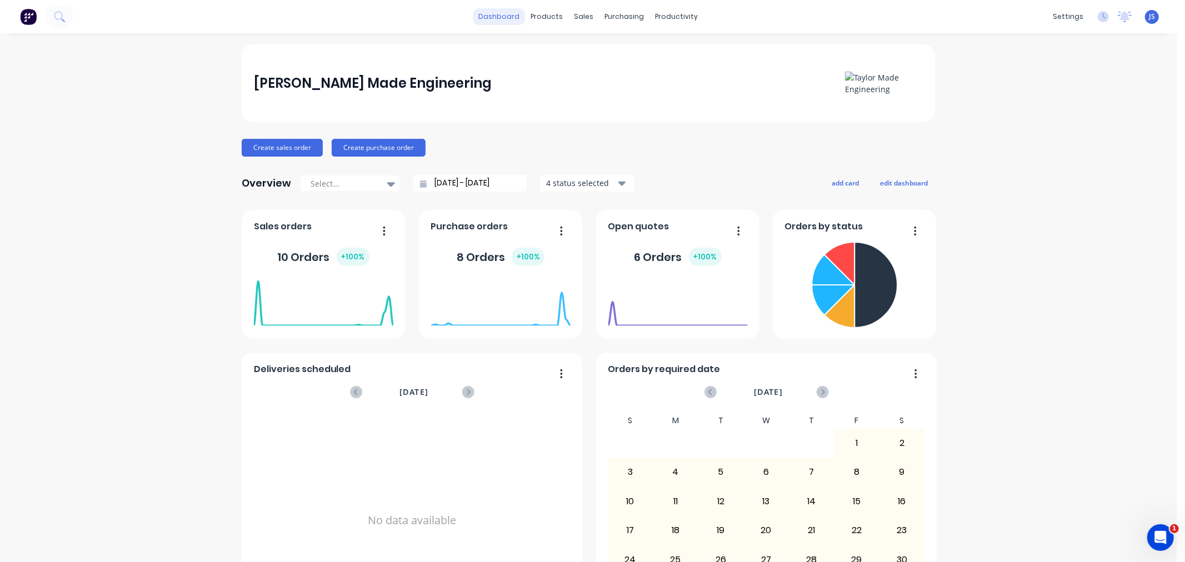
click at [502, 18] on link "dashboard" at bounding box center [499, 16] width 52 height 17
click at [382, 230] on button "button" at bounding box center [379, 231] width 23 height 17
click at [393, 146] on button "Create purchase order" at bounding box center [379, 148] width 94 height 18
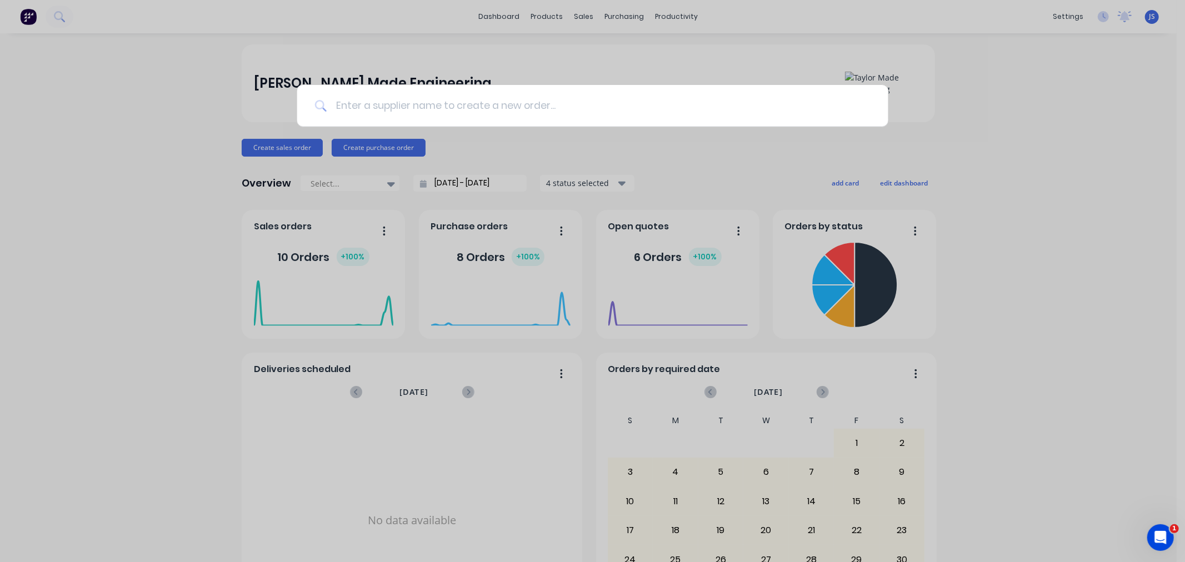
click at [447, 109] on input at bounding box center [599, 106] width 544 height 42
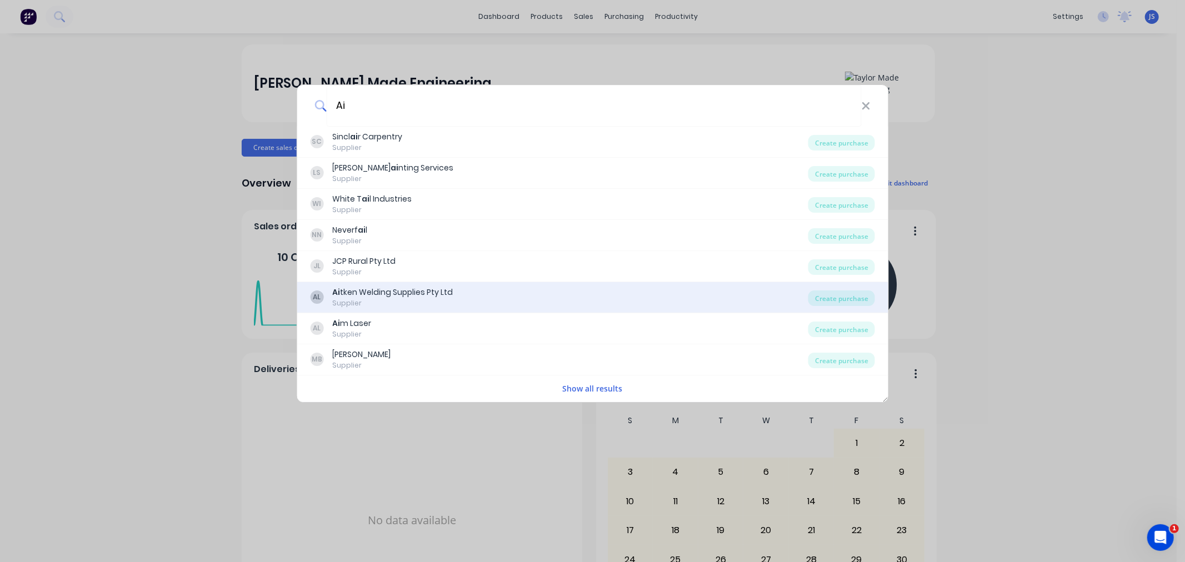
type input "Ai"
click at [374, 294] on div "Ai tken Welding Supplies Pty Ltd" at bounding box center [392, 293] width 121 height 12
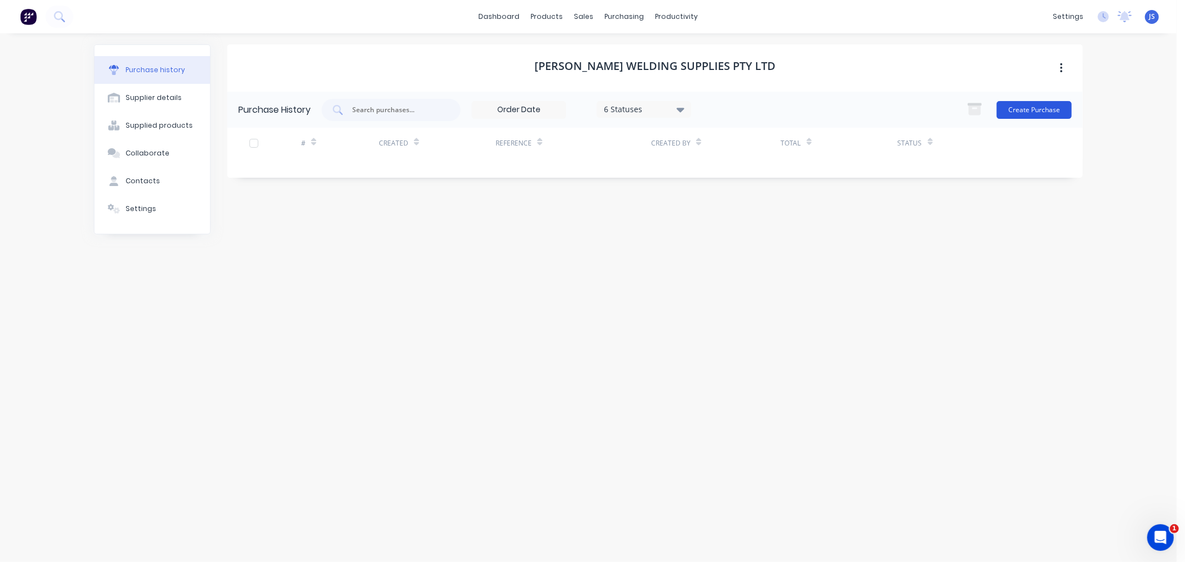
click at [1055, 108] on button "Create Purchase" at bounding box center [1034, 110] width 75 height 18
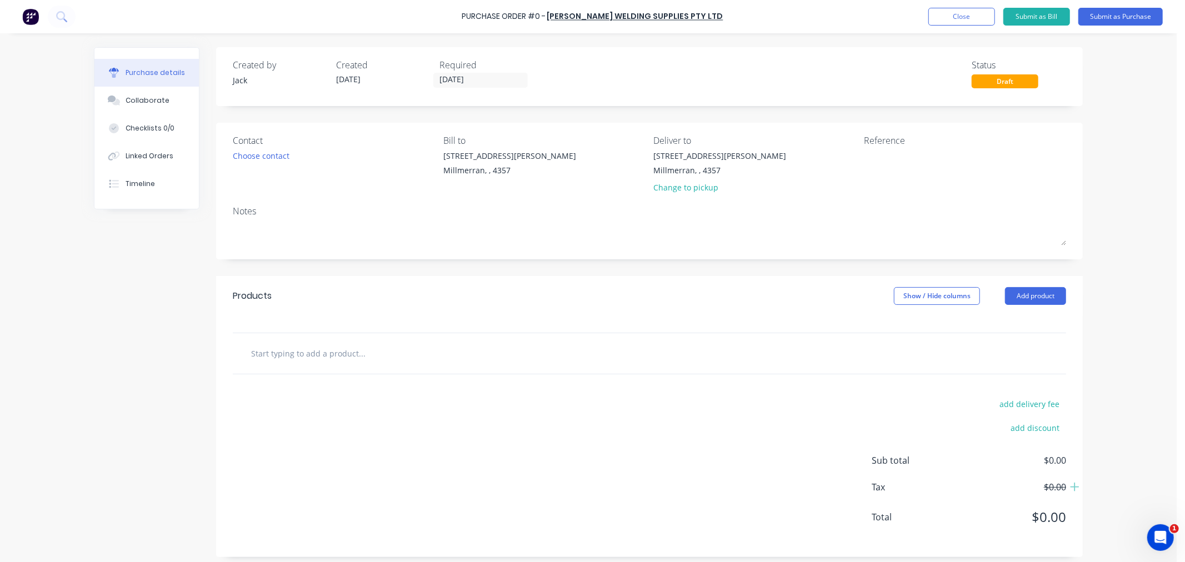
click at [341, 356] on input "text" at bounding box center [362, 353] width 222 height 22
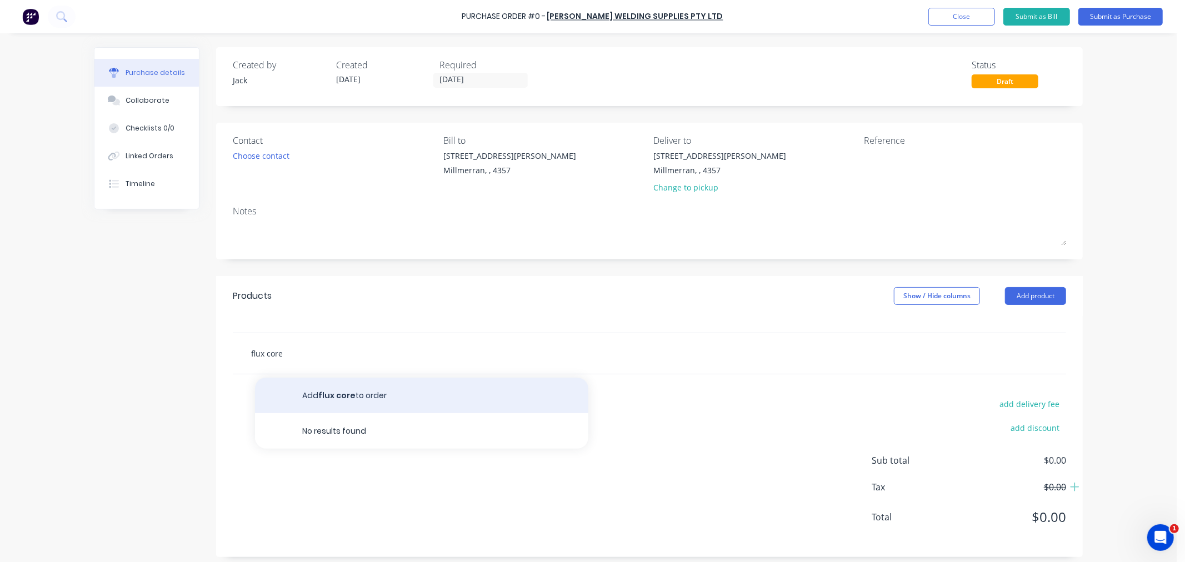
type input "flux core"
click at [380, 390] on button "Add flux core to order" at bounding box center [421, 396] width 333 height 36
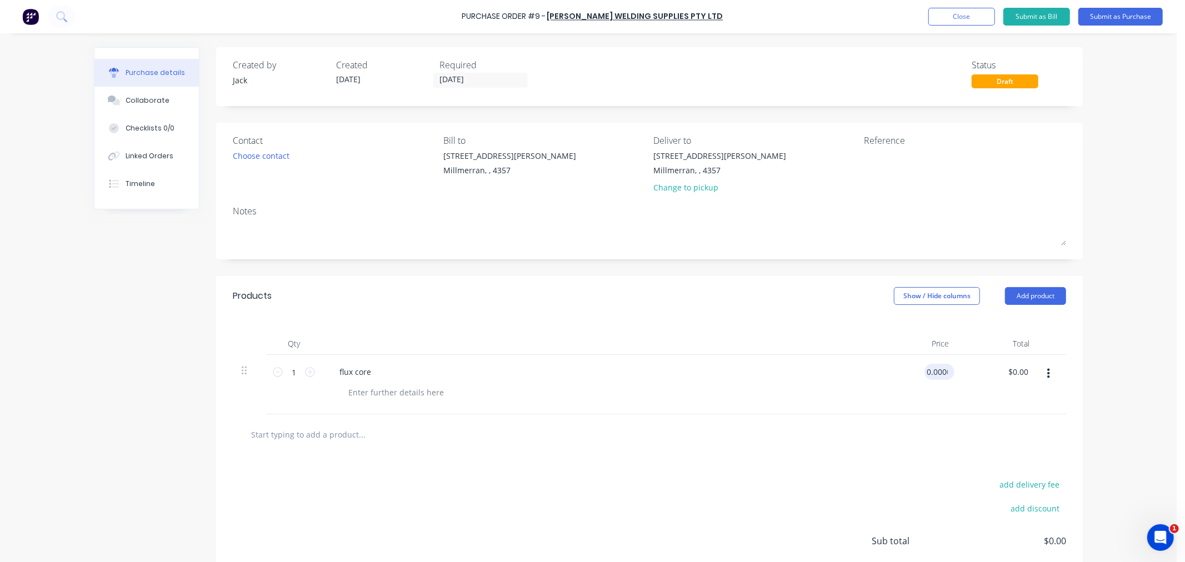
click at [925, 372] on input "0.0000" at bounding box center [937, 372] width 26 height 16
type input "$5,000.00"
click at [856, 394] on div at bounding box center [603, 392] width 529 height 16
click at [890, 162] on textarea at bounding box center [933, 162] width 139 height 25
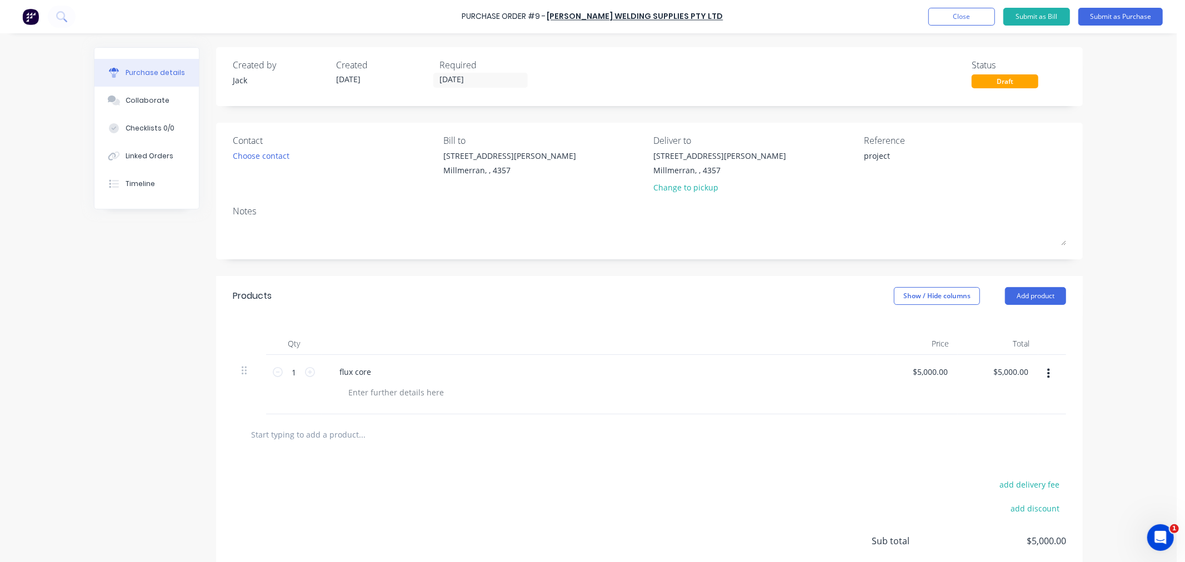
type textarea "project"
click at [828, 197] on div "[STREET_ADDRESS][PERSON_NAME] Change to pickup" at bounding box center [755, 174] width 202 height 49
click at [1066, 14] on button "Submit as Purchase" at bounding box center [1120, 17] width 84 height 18
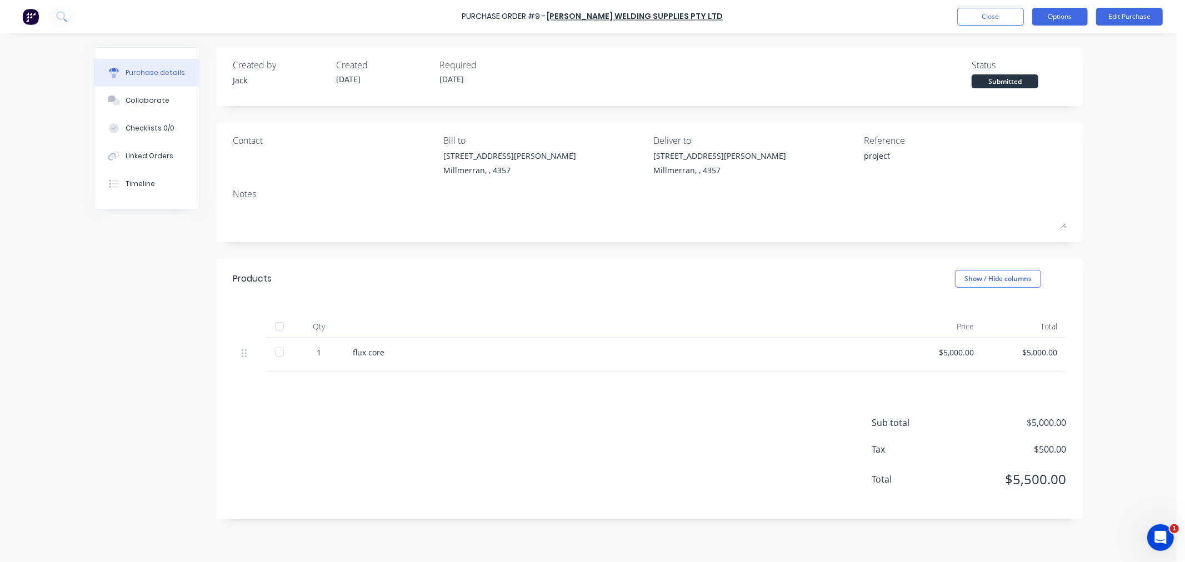
click at [1058, 21] on button "Options" at bounding box center [1060, 17] width 56 height 18
click at [1066, 80] on div "Purchase Order #9 - [PERSON_NAME] Welding Supplies Pty Ltd Close Options Edit P…" at bounding box center [588, 281] width 1177 height 562
click at [1066, 18] on button "Options" at bounding box center [1060, 17] width 56 height 18
click at [1021, 148] on div "Archive" at bounding box center [1035, 156] width 86 height 16
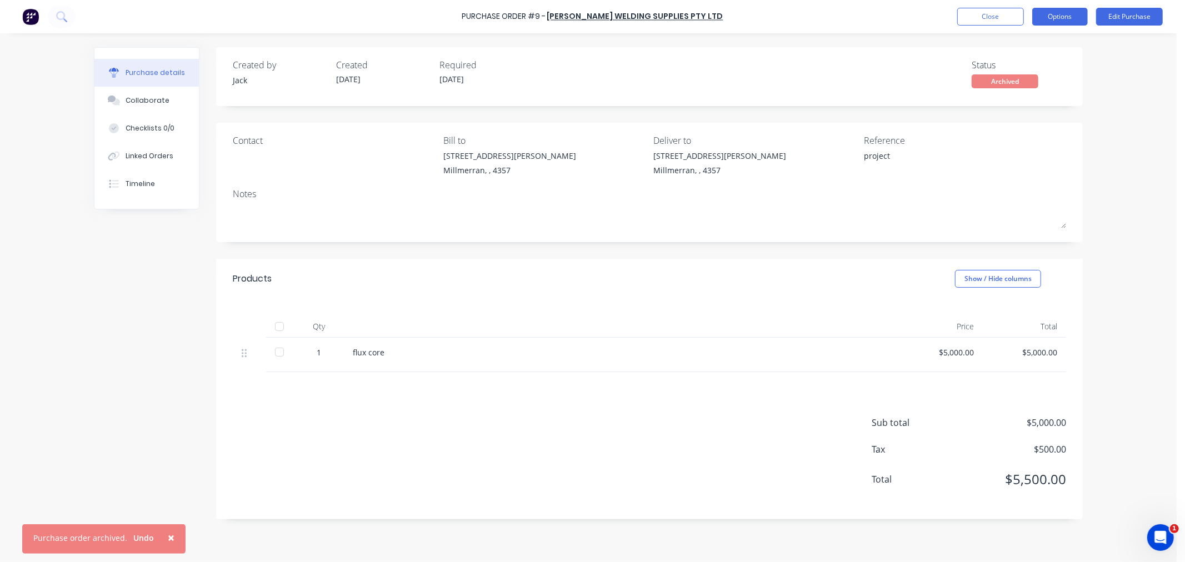
click at [1062, 18] on button "Options" at bounding box center [1060, 17] width 56 height 18
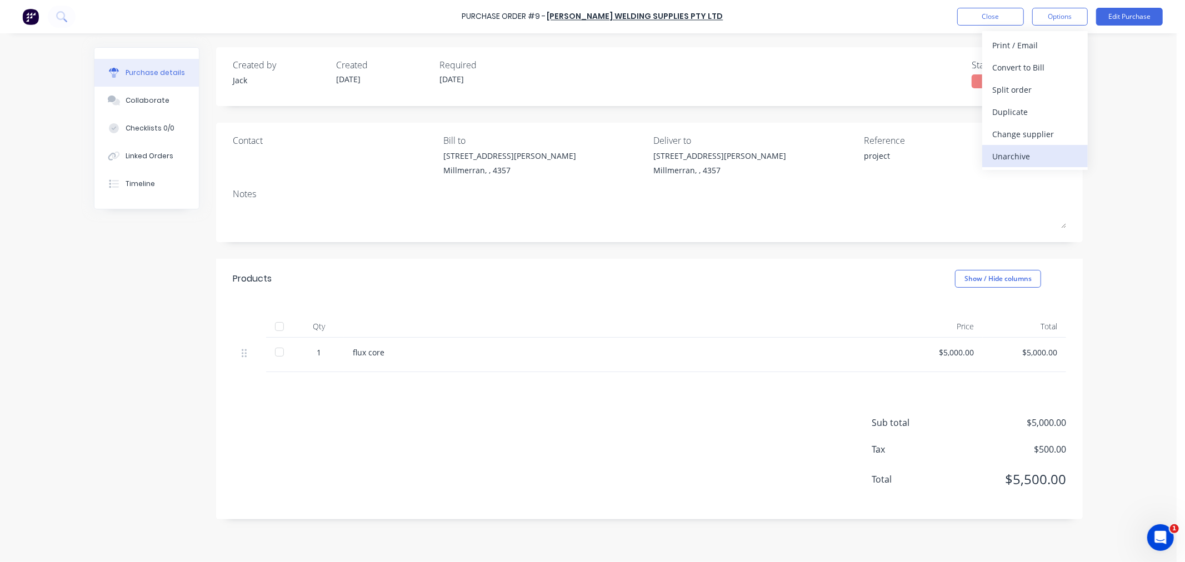
click at [1015, 152] on div "Unarchive" at bounding box center [1035, 156] width 86 height 16
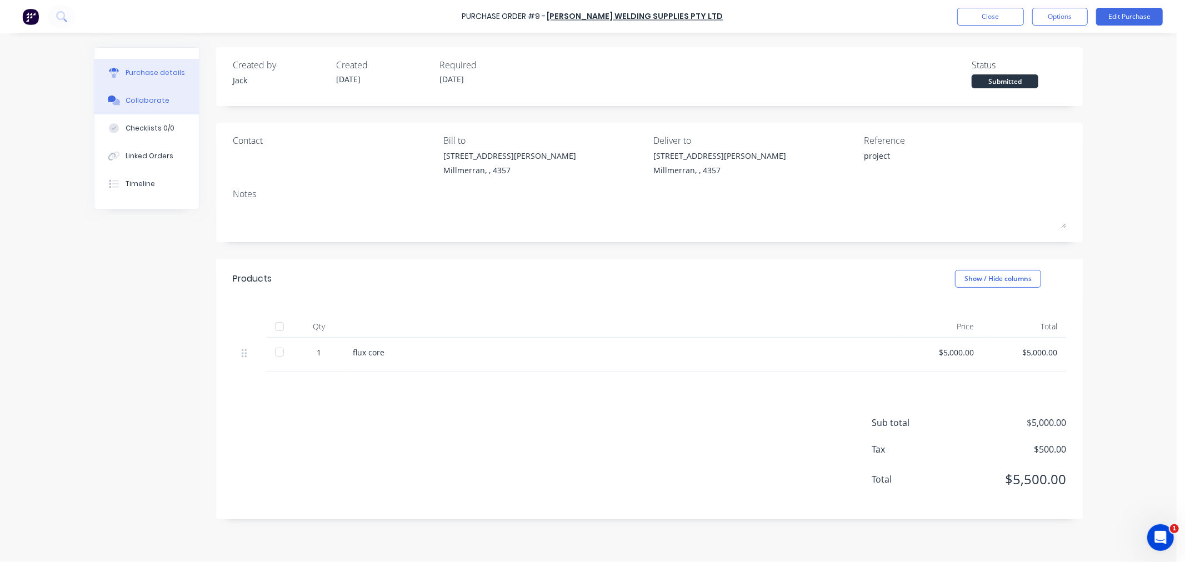
click at [138, 97] on div "Collaborate" at bounding box center [148, 101] width 44 height 10
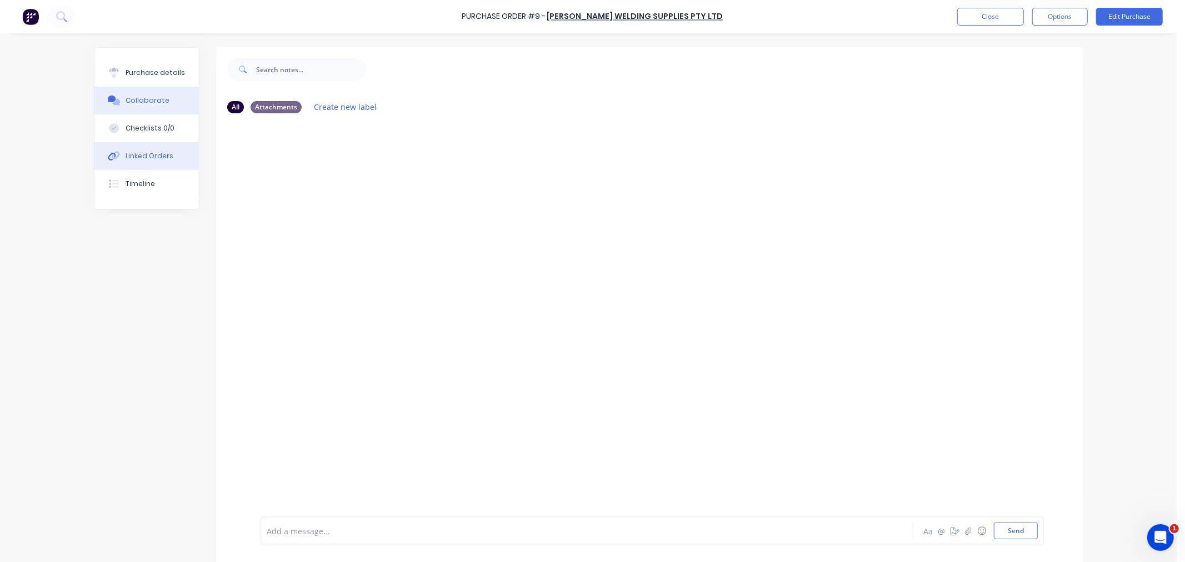
click at [138, 156] on div "Linked Orders" at bounding box center [150, 156] width 48 height 10
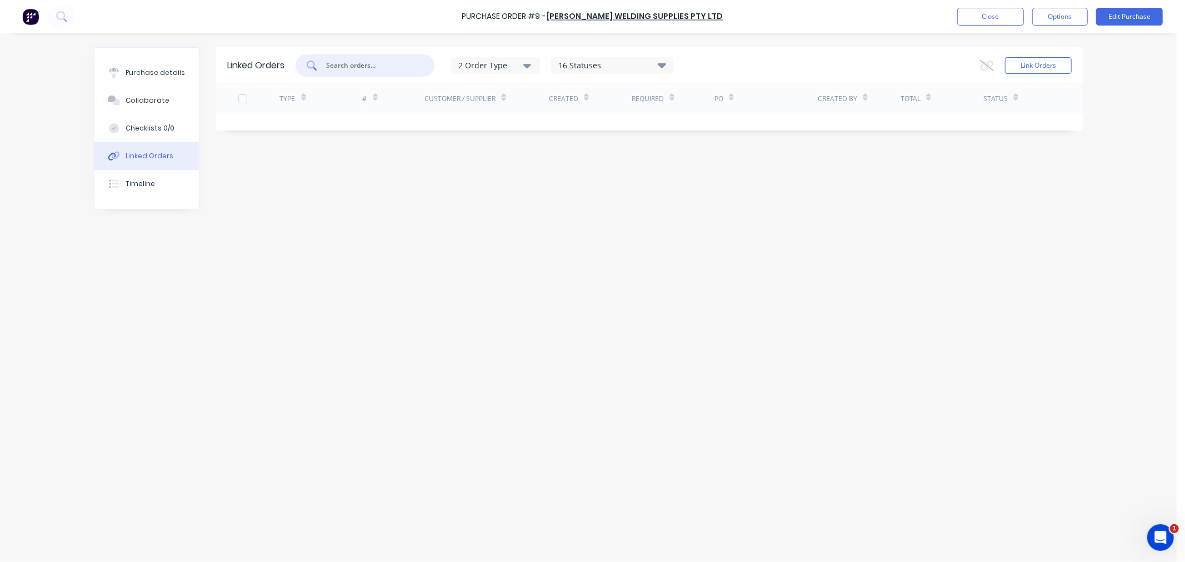
click at [371, 67] on input "text" at bounding box center [371, 65] width 92 height 11
click at [370, 65] on input "14" at bounding box center [371, 65] width 92 height 11
type input "1"
click at [241, 99] on div at bounding box center [243, 99] width 22 height 22
click at [530, 63] on icon "button" at bounding box center [527, 65] width 8 height 12
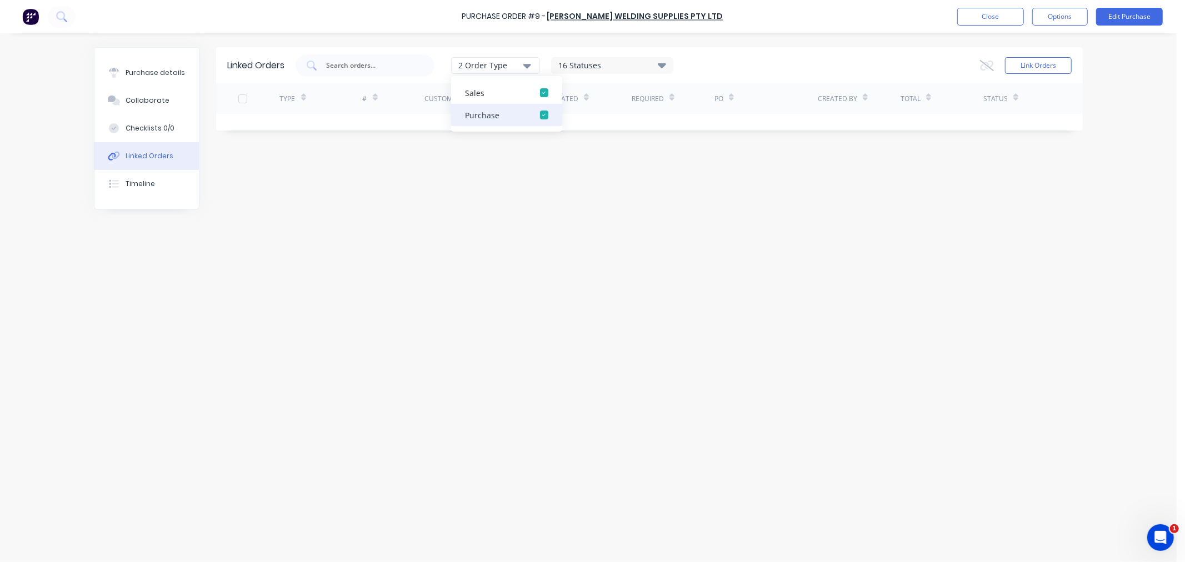
click at [546, 113] on div "button" at bounding box center [544, 115] width 22 height 22
click at [348, 101] on div "TYPE" at bounding box center [321, 98] width 83 height 31
click at [469, 164] on div "Linked Orders 1 Order Type 16 Statuses Sales Order Status All Archived Draft Qu…" at bounding box center [588, 294] width 989 height 495
click at [147, 101] on div "Collaborate" at bounding box center [148, 101] width 44 height 10
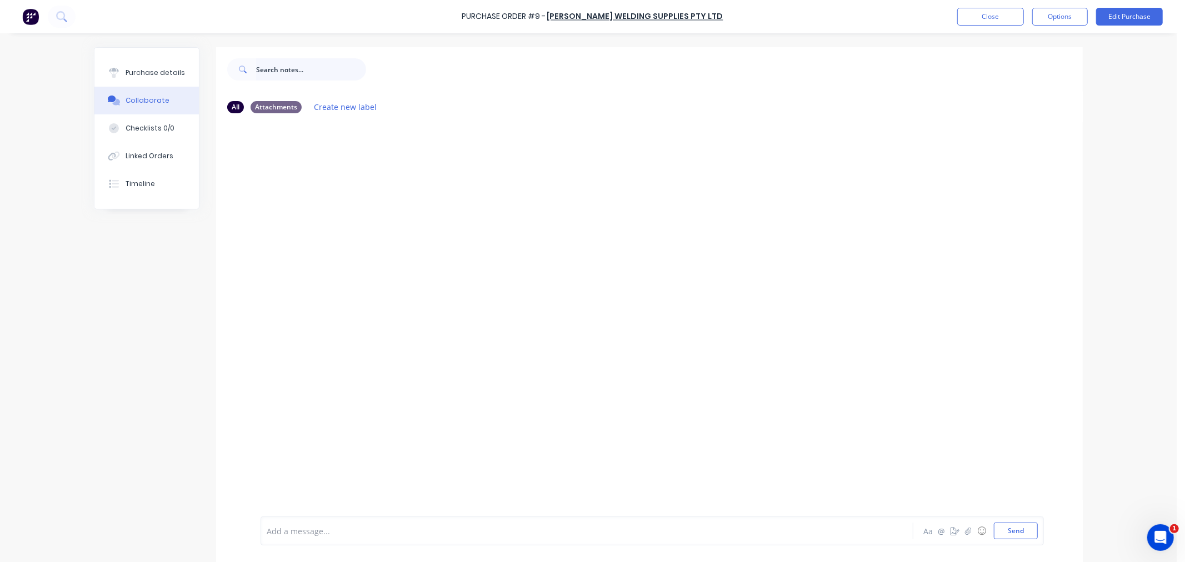
click at [260, 68] on input "text" at bounding box center [311, 69] width 110 height 22
type input "1"
click at [144, 67] on button "Purchase details" at bounding box center [146, 73] width 104 height 28
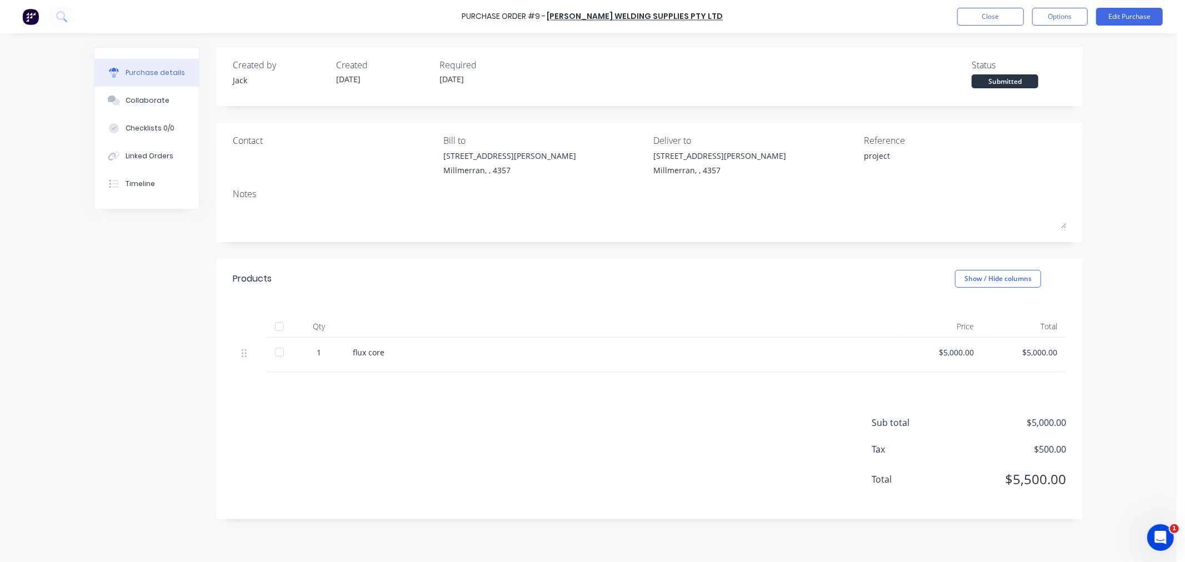
click at [998, 126] on div "Contact [PERSON_NAME] to [STREET_ADDRESS][PERSON_NAME] Deliver to [STREET_ADDRE…" at bounding box center [649, 182] width 867 height 119
click at [1066, 79] on div "Purchase Order #9 - [PERSON_NAME] Welding Supplies Pty Ltd Close Options Edit P…" at bounding box center [588, 281] width 1177 height 562
click at [1011, 17] on button "Close" at bounding box center [990, 17] width 67 height 18
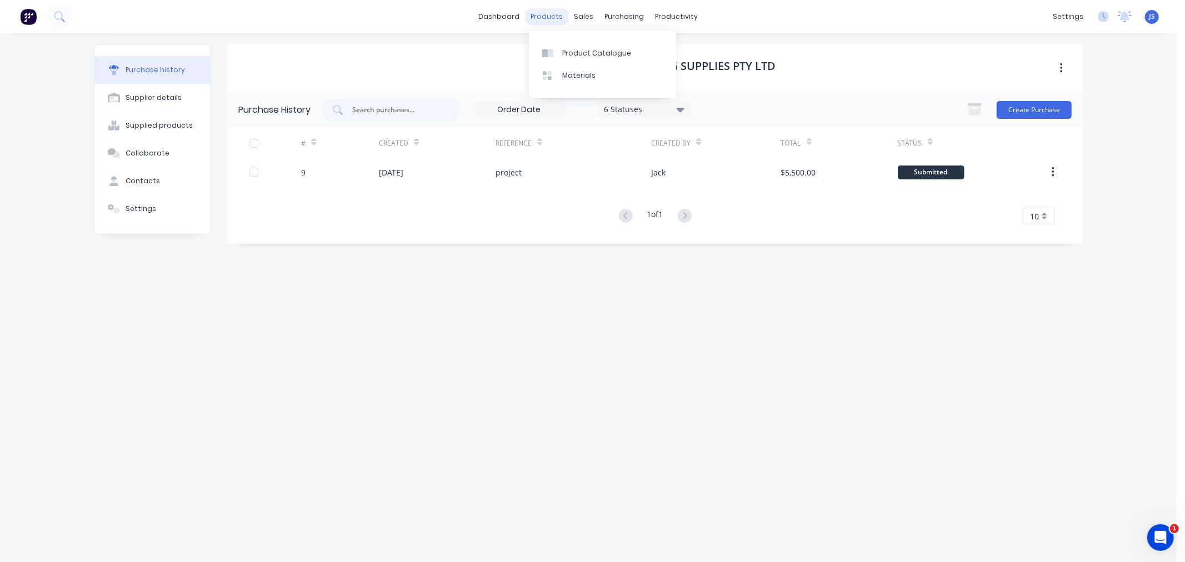
click at [556, 17] on div "products" at bounding box center [546, 16] width 43 height 17
click at [565, 72] on div "Materials" at bounding box center [578, 76] width 33 height 10
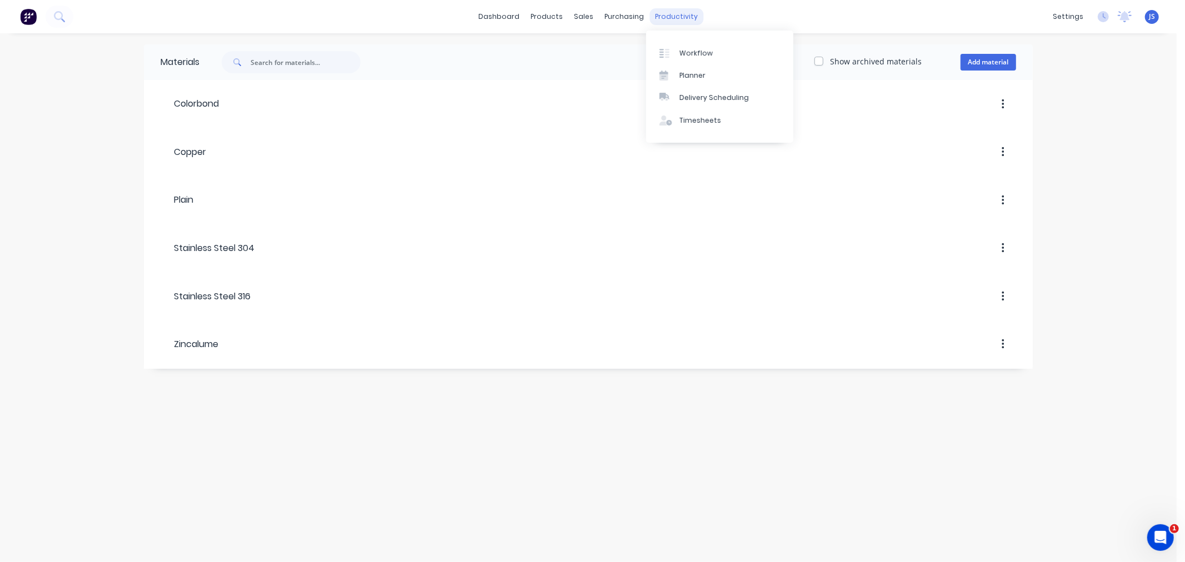
click at [667, 16] on div "productivity" at bounding box center [677, 16] width 54 height 17
click at [696, 71] on div "Planner" at bounding box center [692, 76] width 26 height 10
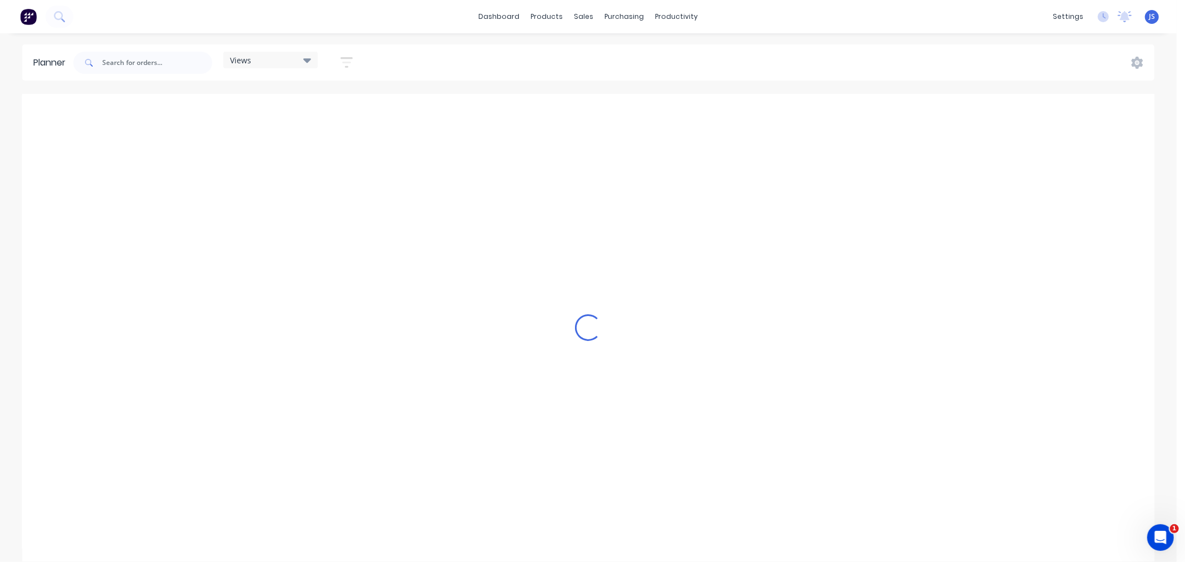
scroll to position [0, 1600]
